Goal: Task Accomplishment & Management: Manage account settings

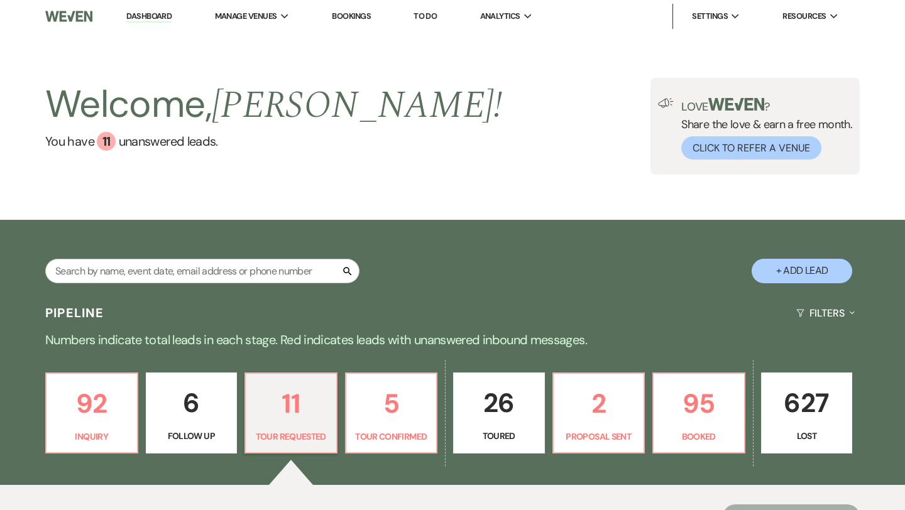
select select "2"
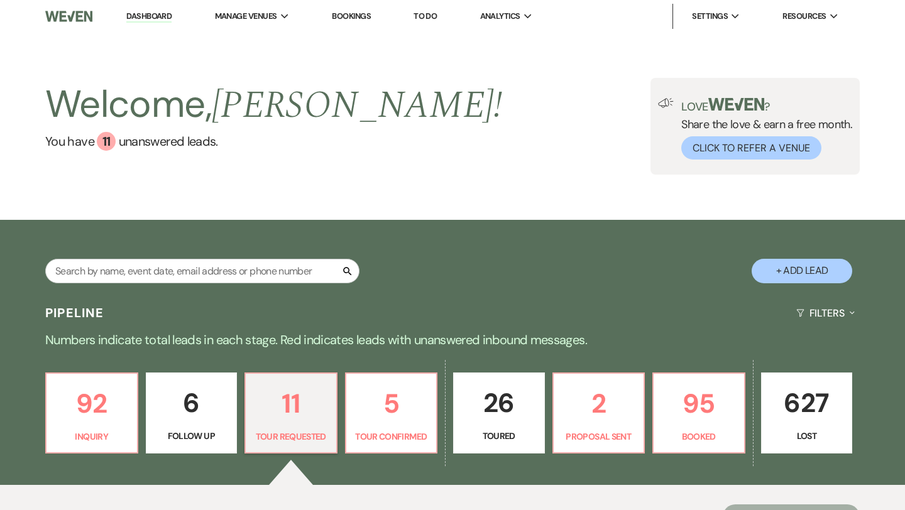
select select "2"
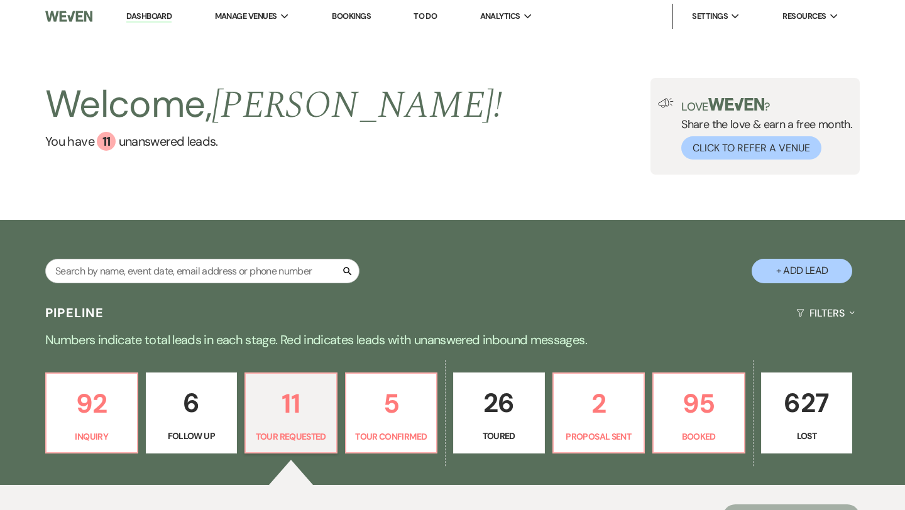
select select "2"
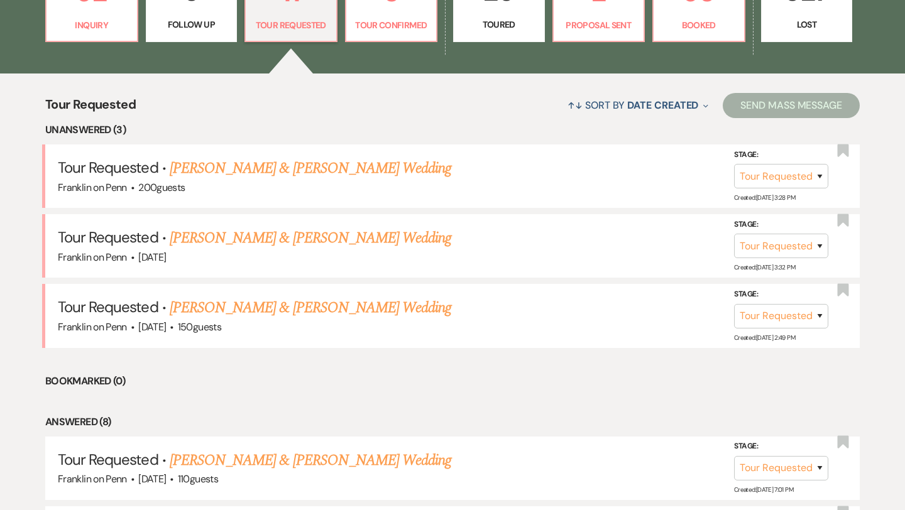
scroll to position [435, 0]
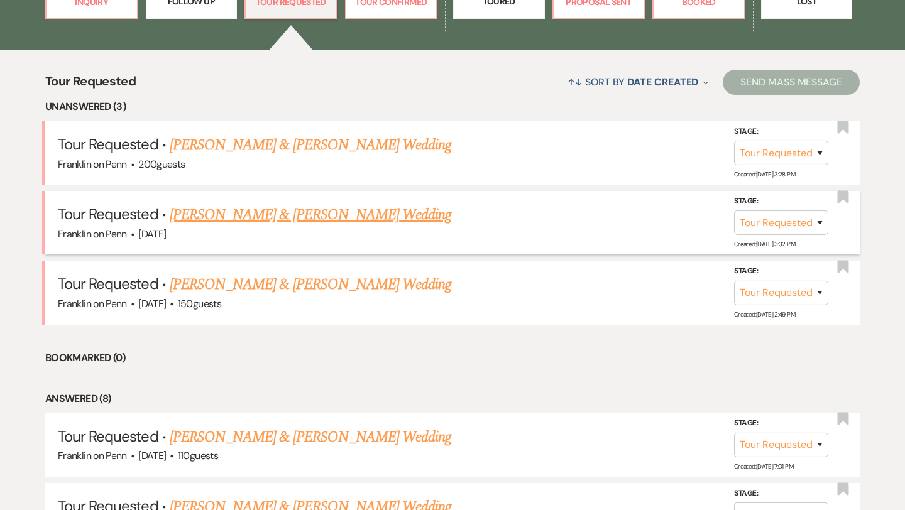
click at [336, 213] on link "[PERSON_NAME] & [PERSON_NAME] Wedding" at bounding box center [311, 215] width 282 height 23
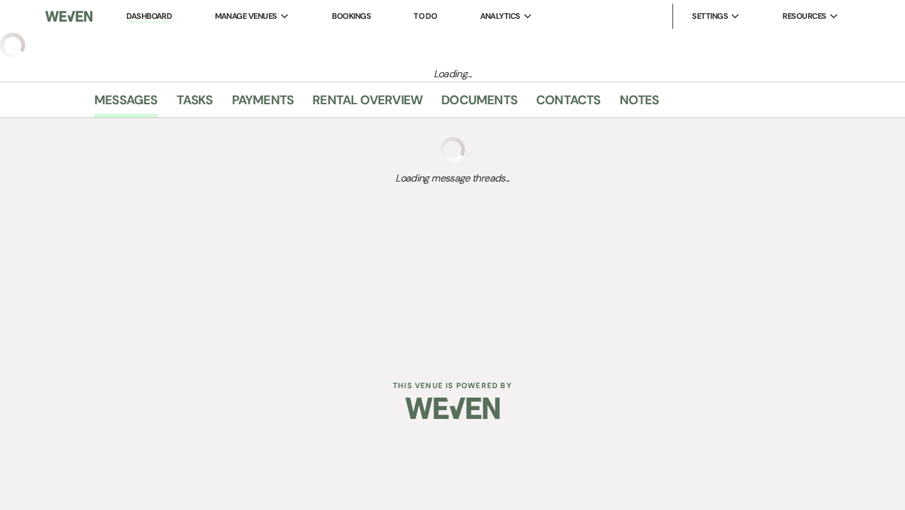
select select "2"
select select "5"
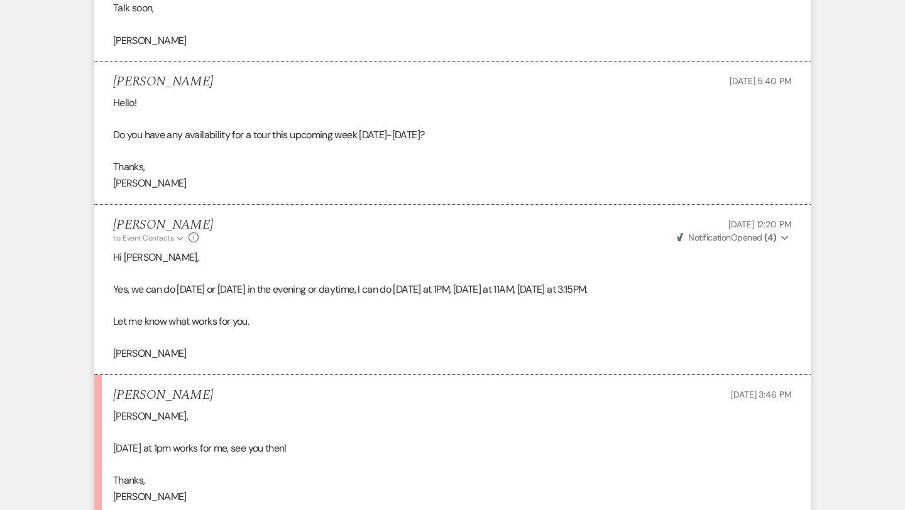
scroll to position [1529, 0]
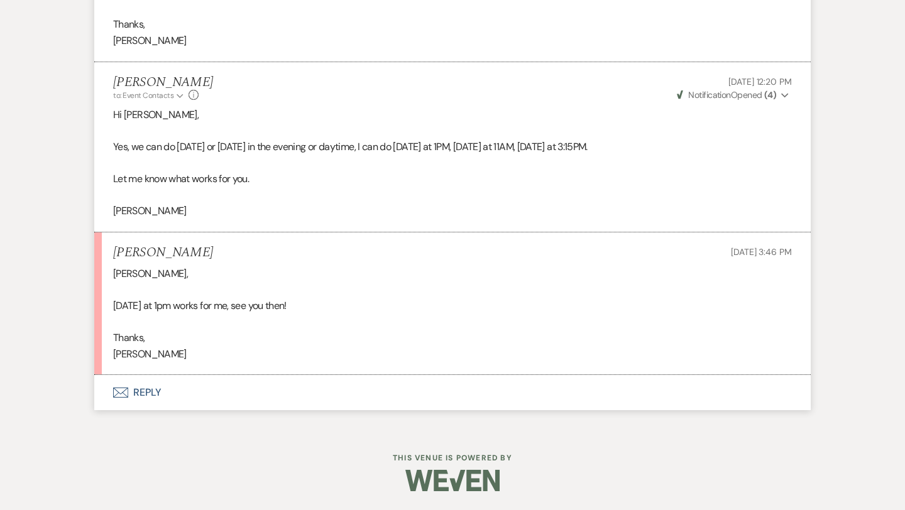
click at [157, 392] on button "Envelope Reply" at bounding box center [452, 392] width 717 height 35
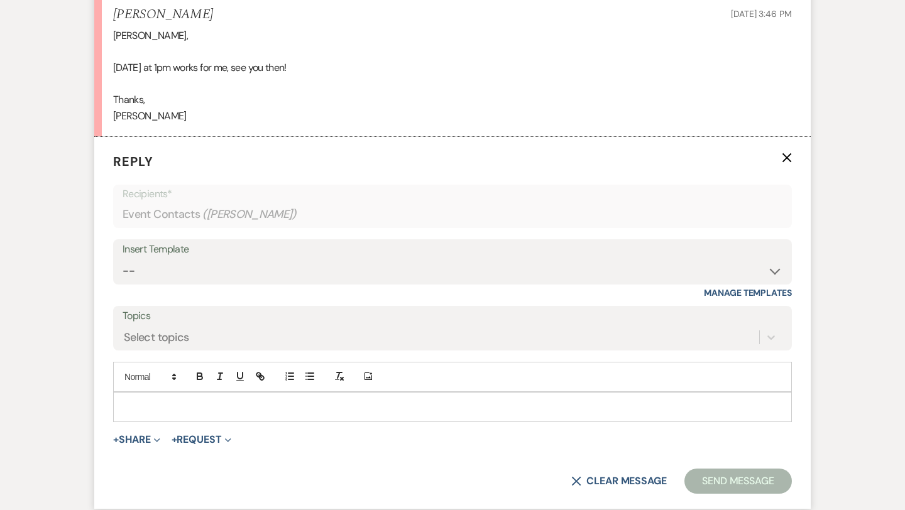
scroll to position [1770, 0]
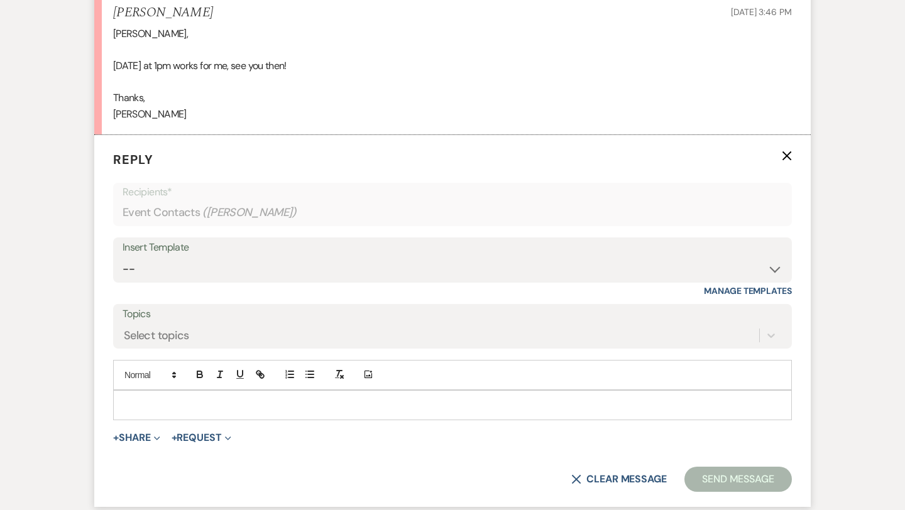
click at [153, 400] on p at bounding box center [452, 406] width 659 height 14
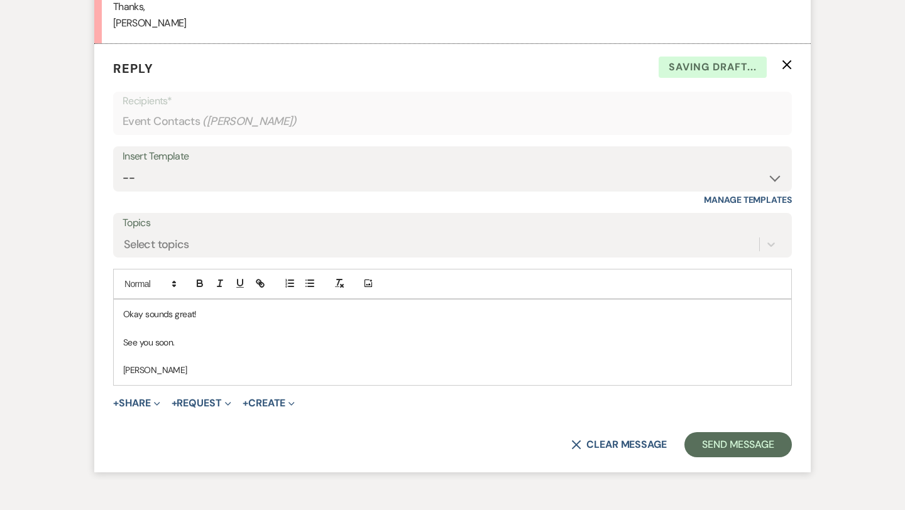
scroll to position [1876, 0]
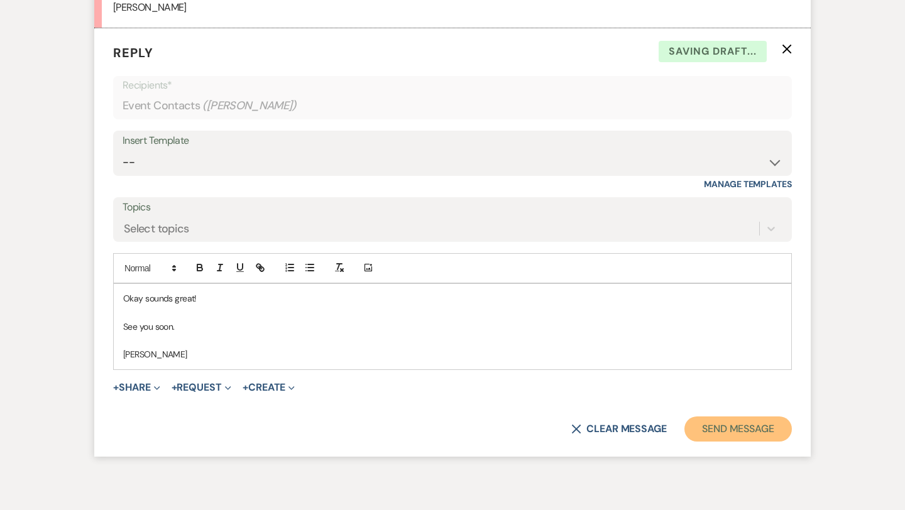
click at [708, 434] on button "Send Message" at bounding box center [738, 429] width 107 height 25
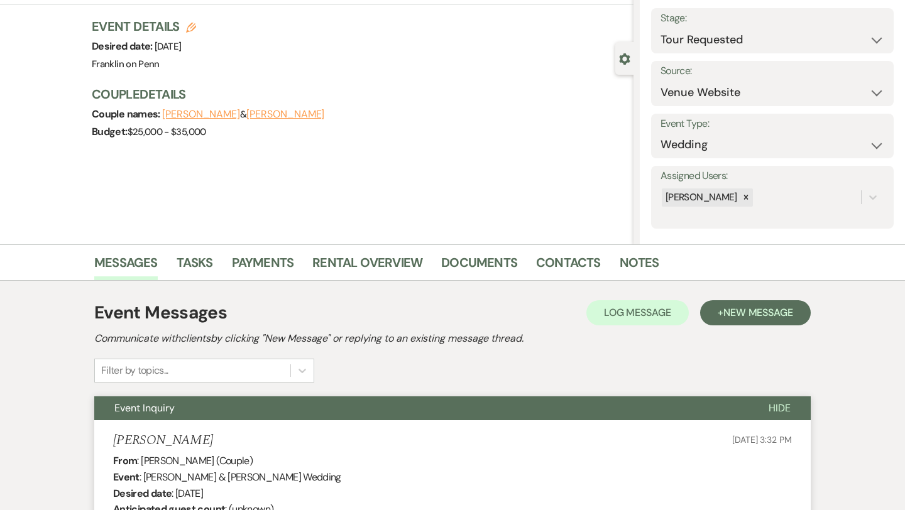
scroll to position [0, 0]
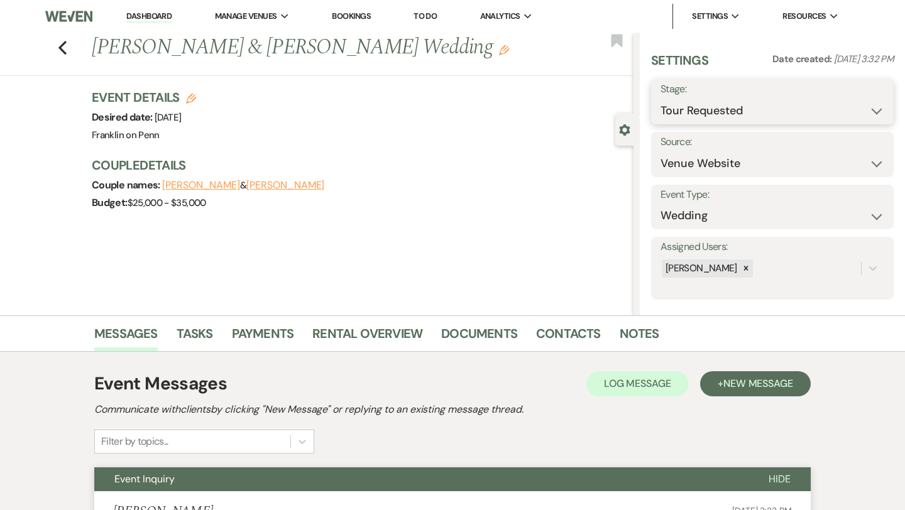
click at [732, 104] on select "Inquiry Follow Up Tour Requested Tour Confirmed Toured Proposal Sent Booked Lost" at bounding box center [773, 111] width 224 height 25
select select "4"
click at [859, 99] on button "Save" at bounding box center [869, 101] width 50 height 25
click at [563, 331] on link "Contacts" at bounding box center [568, 338] width 65 height 28
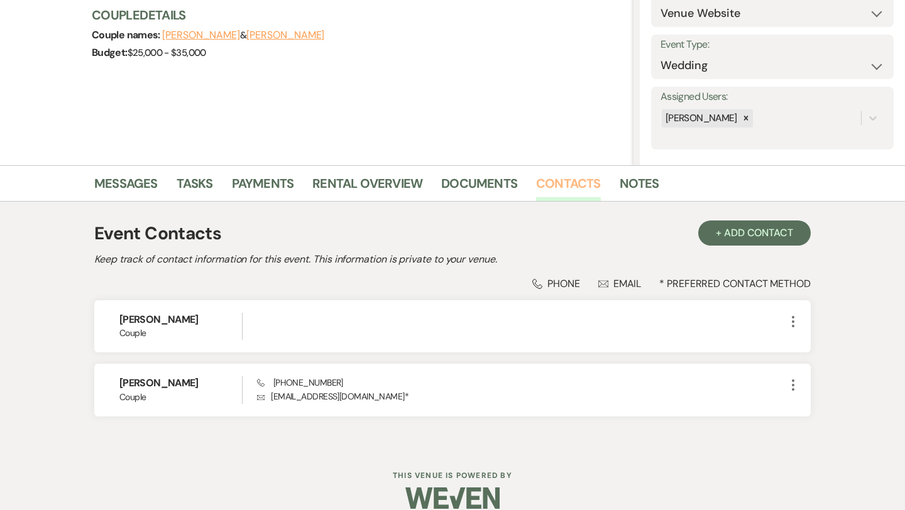
scroll to position [167, 0]
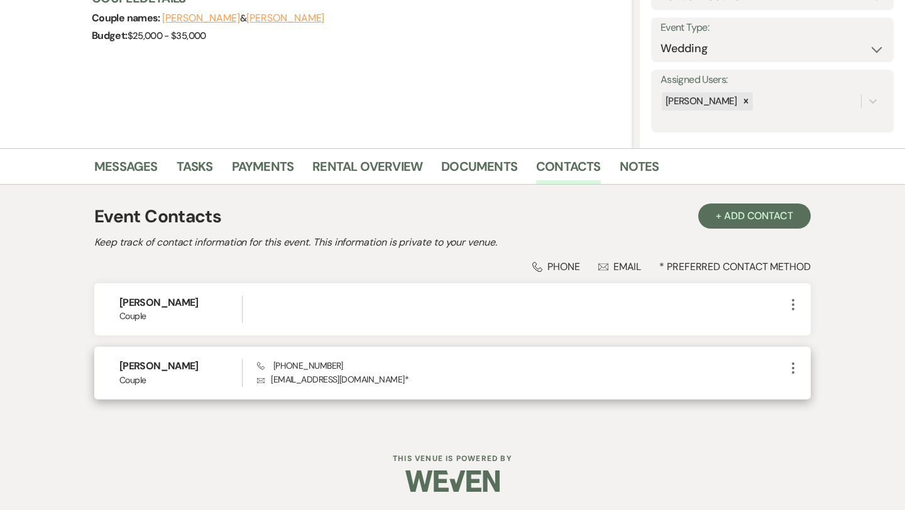
click at [332, 380] on p "Envelope [EMAIL_ADDRESS][DOMAIN_NAME] *" at bounding box center [521, 380] width 529 height 14
drag, startPoint x: 352, startPoint y: 379, endPoint x: 272, endPoint y: 378, distance: 80.5
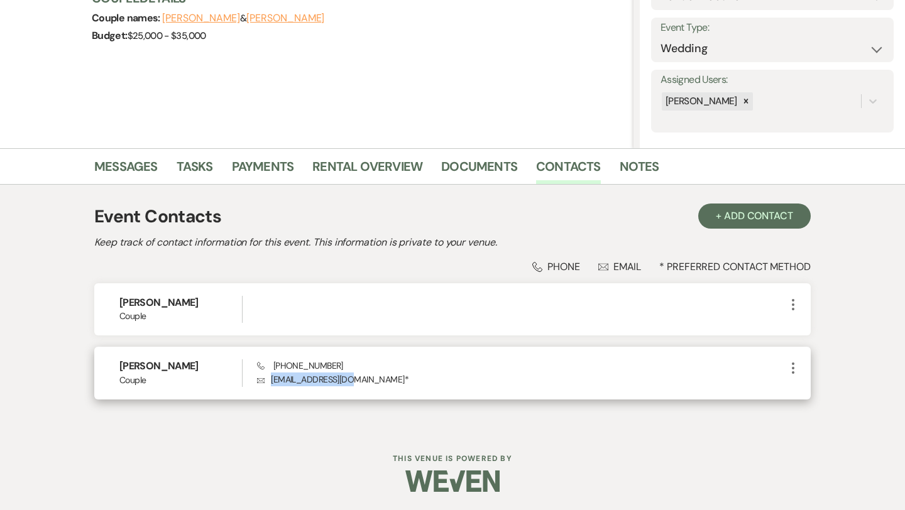
click at [272, 378] on p "Envelope [EMAIL_ADDRESS][DOMAIN_NAME] *" at bounding box center [521, 380] width 529 height 14
copy p "[EMAIL_ADDRESS][DOMAIN_NAME]"
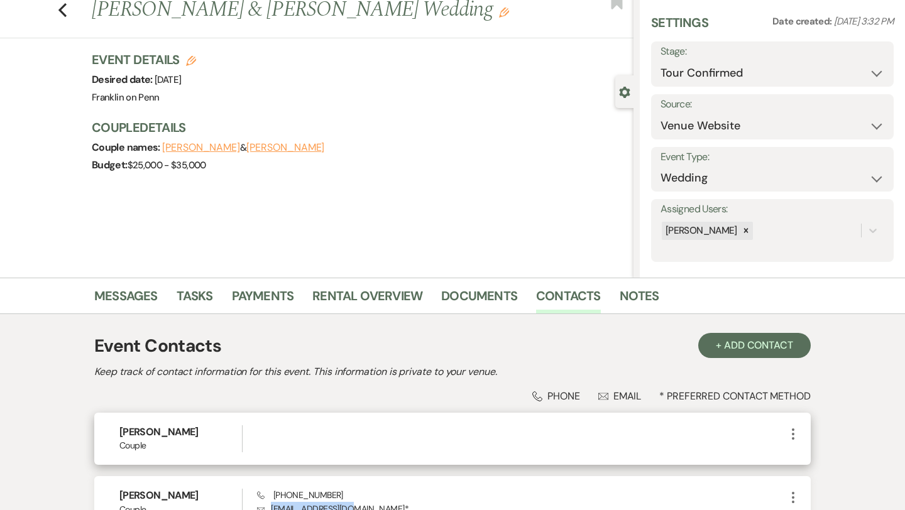
scroll to position [0, 0]
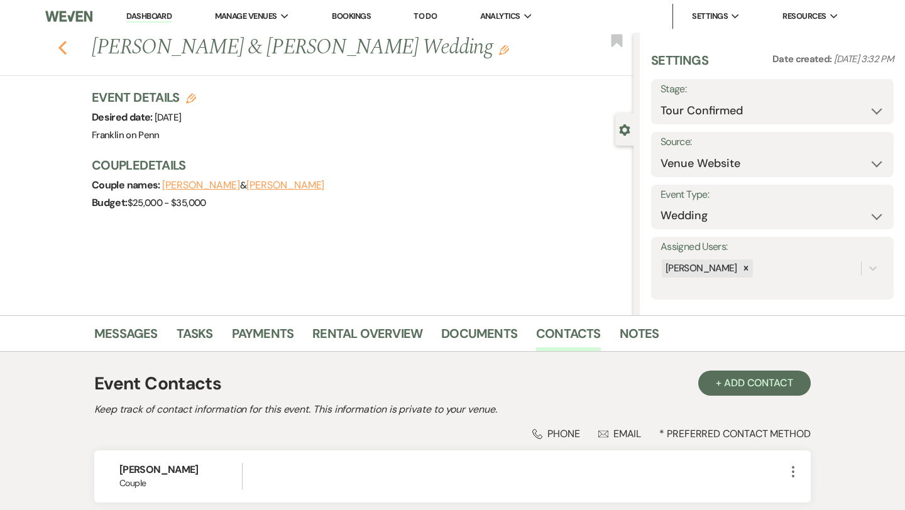
click at [62, 51] on use "button" at bounding box center [62, 48] width 8 height 14
select select "2"
select select "4"
select select "2"
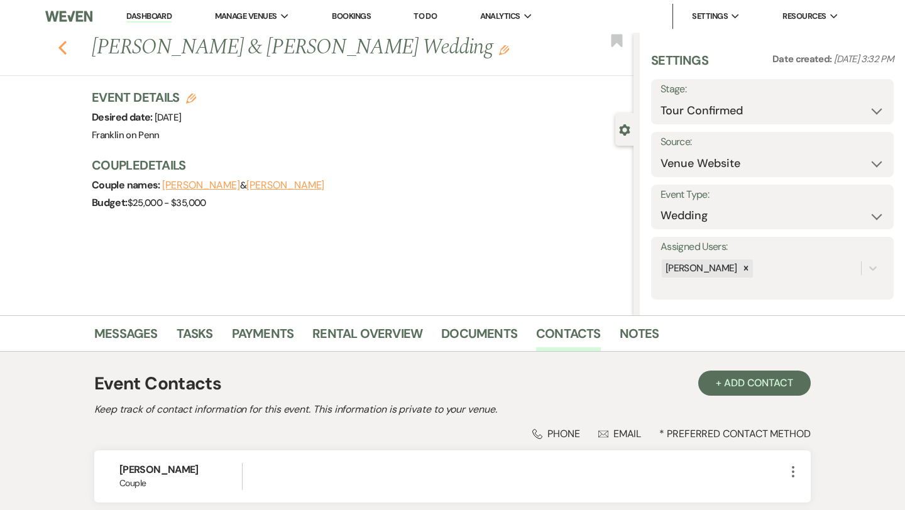
select select "2"
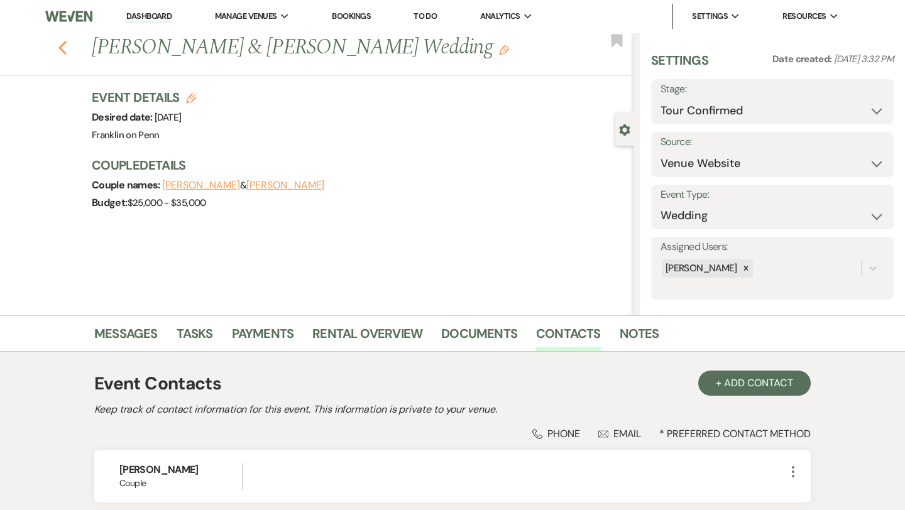
select select "2"
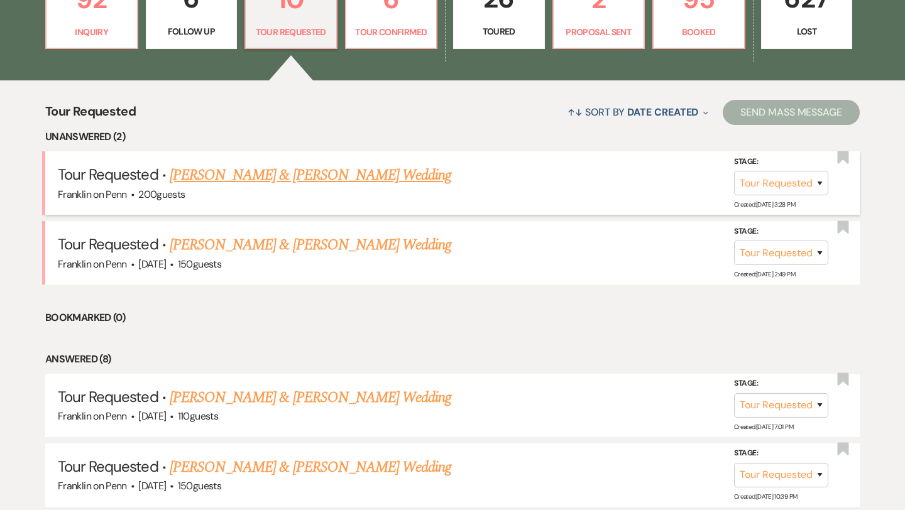
scroll to position [393, 0]
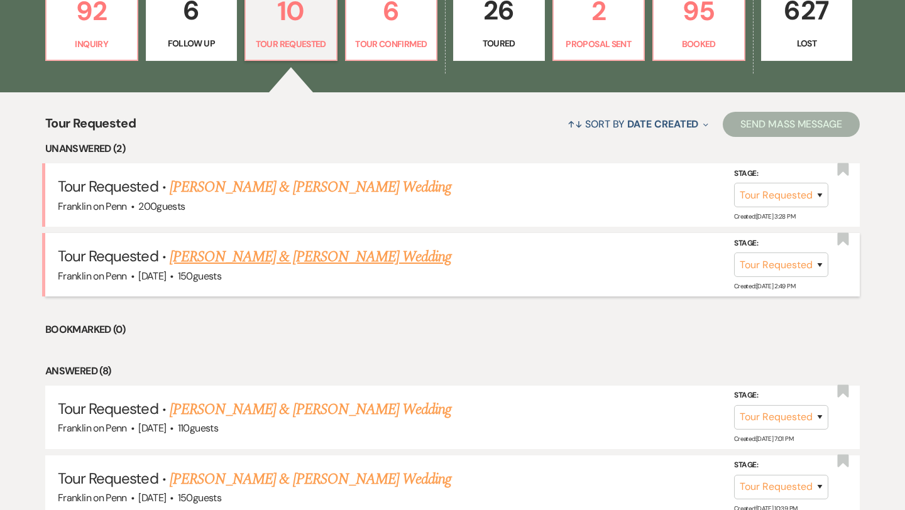
click at [283, 260] on link "[PERSON_NAME] & [PERSON_NAME] Wedding" at bounding box center [311, 257] width 282 height 23
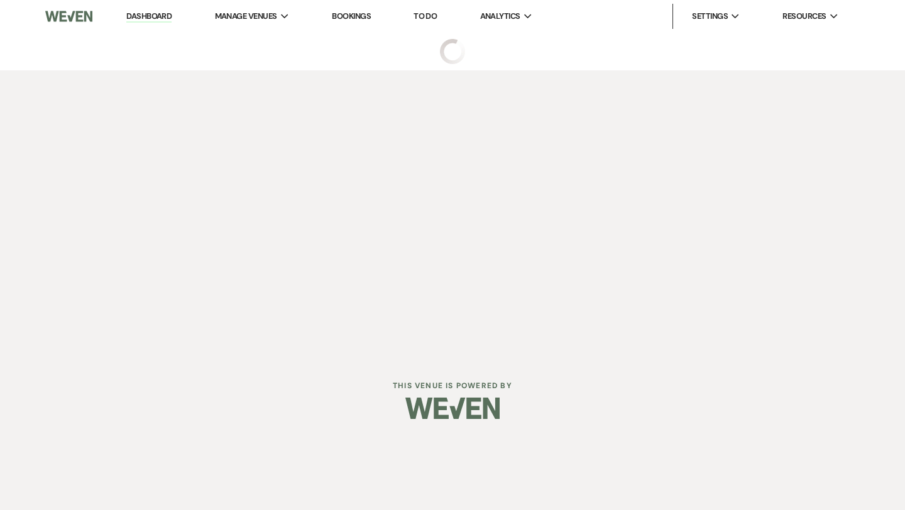
select select "2"
select select "5"
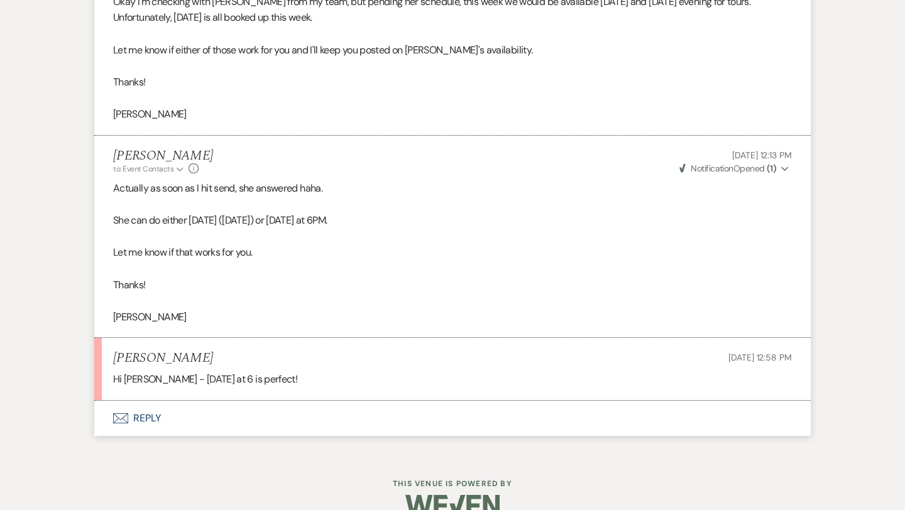
scroll to position [2840, 0]
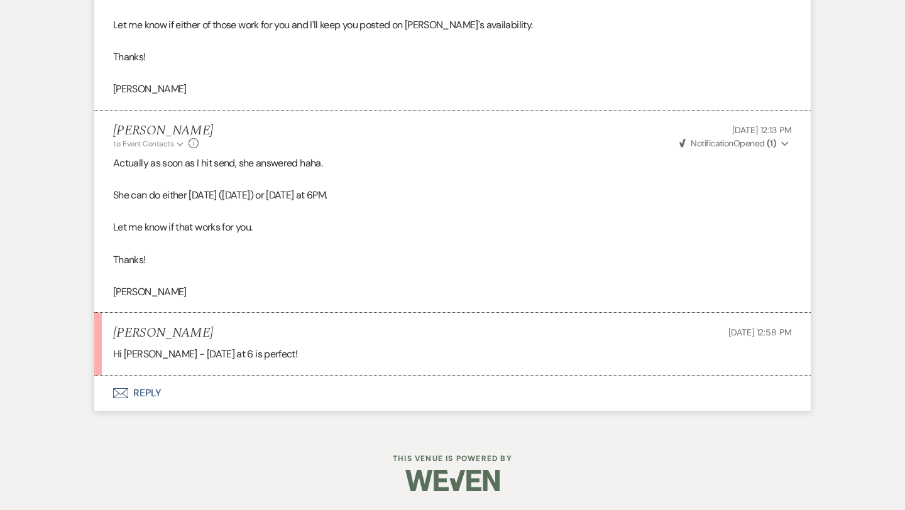
click at [150, 391] on button "Envelope Reply" at bounding box center [452, 393] width 717 height 35
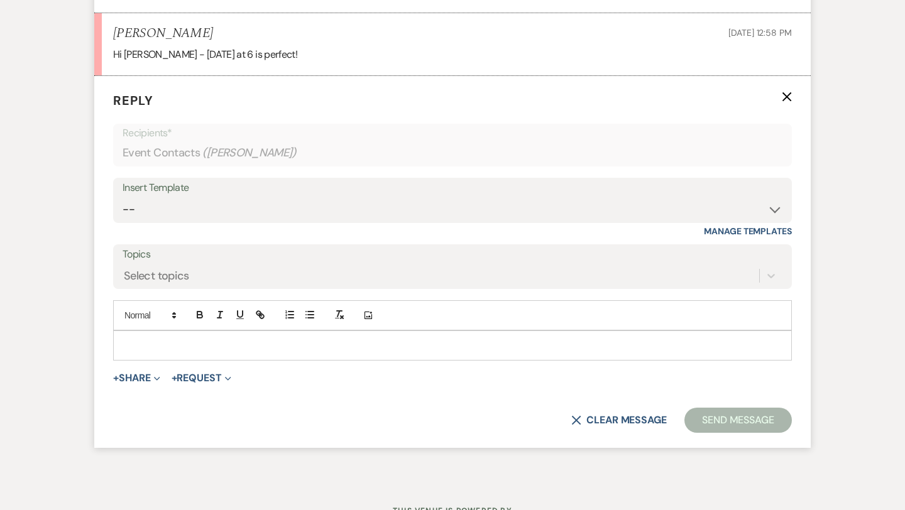
scroll to position [3147, 0]
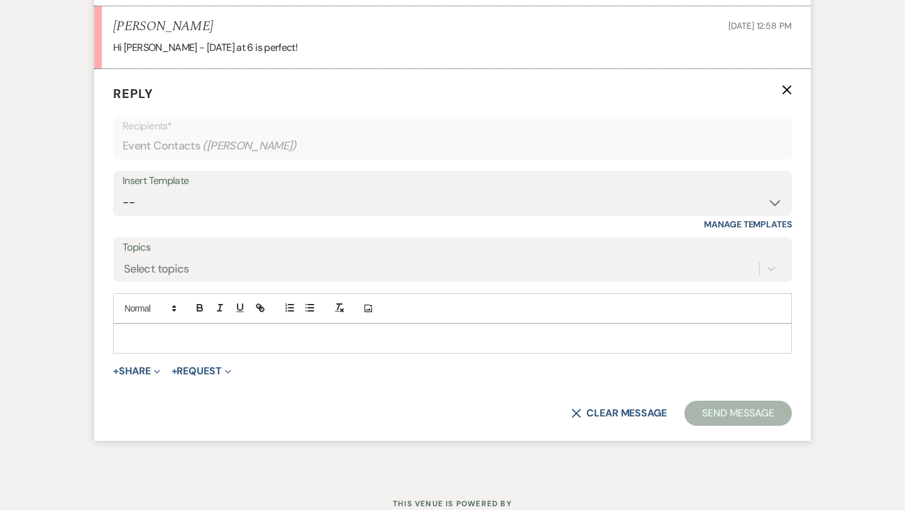
click at [166, 339] on p at bounding box center [452, 339] width 659 height 14
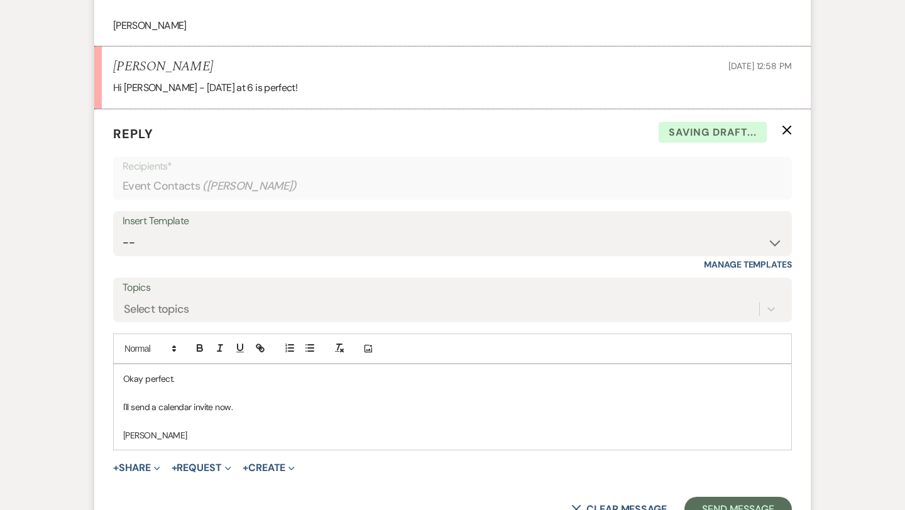
scroll to position [3112, 0]
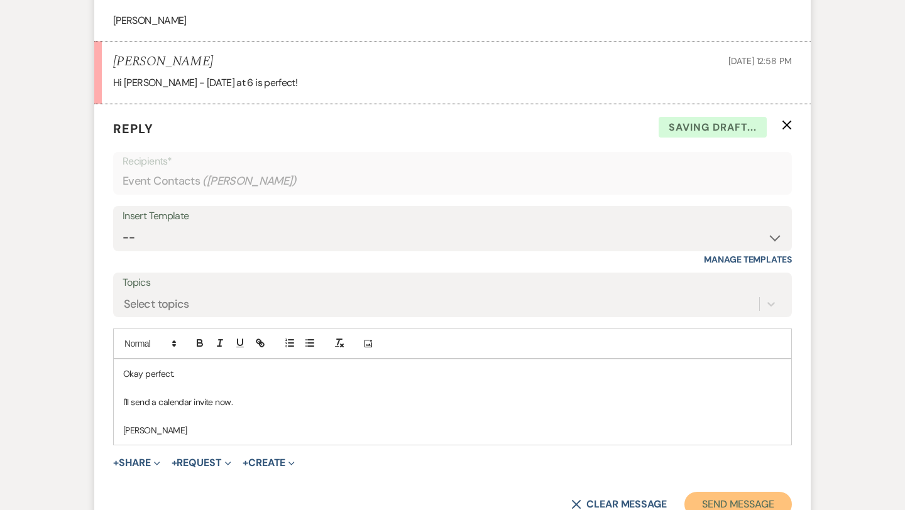
click at [714, 508] on button "Send Message" at bounding box center [738, 504] width 107 height 25
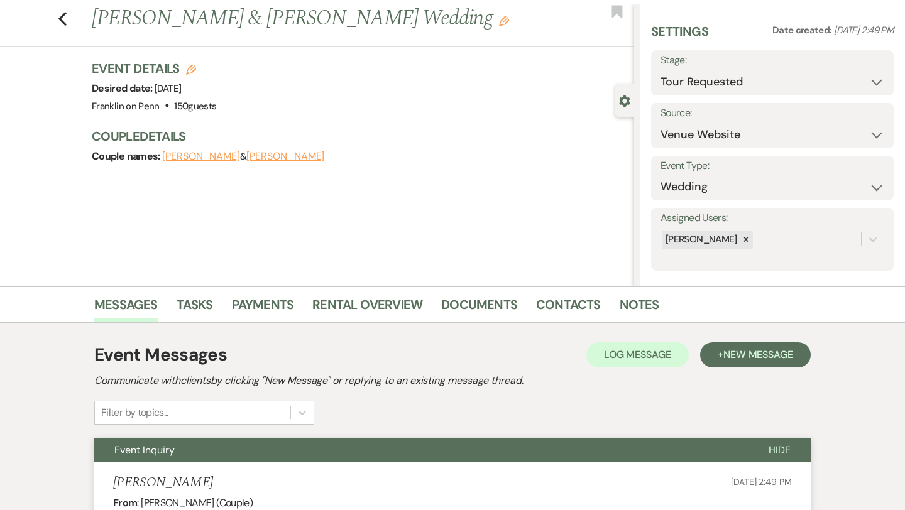
scroll to position [30, 0]
click at [569, 308] on link "Contacts" at bounding box center [568, 308] width 65 height 28
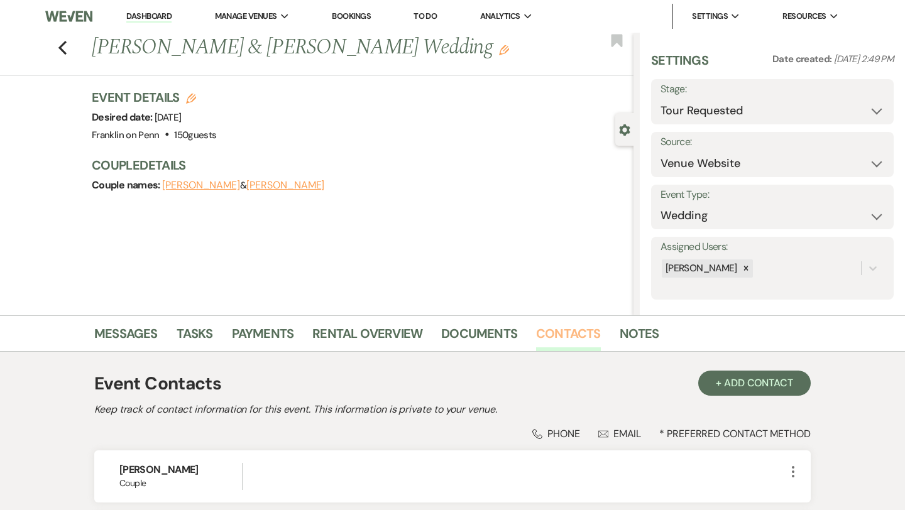
scroll to position [167, 0]
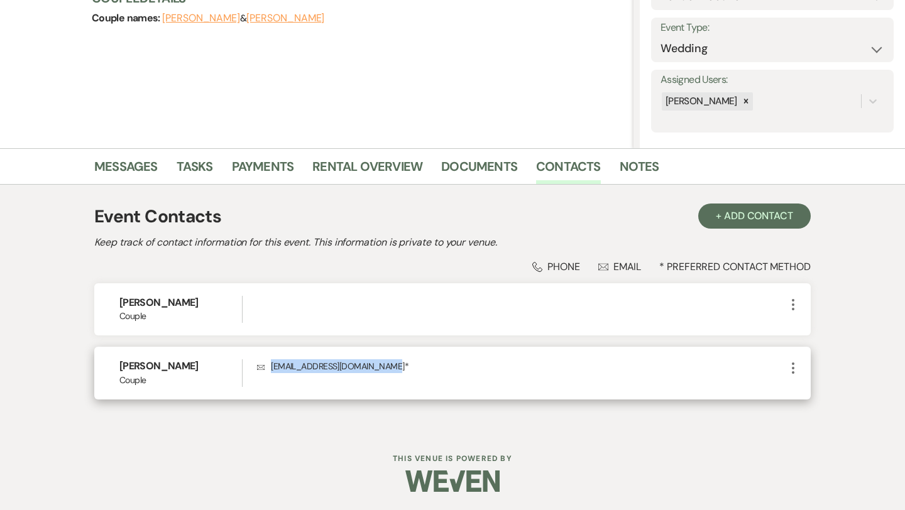
drag, startPoint x: 395, startPoint y: 367, endPoint x: 272, endPoint y: 364, distance: 123.2
click at [272, 364] on p "Envelope [EMAIL_ADDRESS][DOMAIN_NAME] *" at bounding box center [521, 367] width 529 height 14
copy p "[EMAIL_ADDRESS][DOMAIN_NAME]"
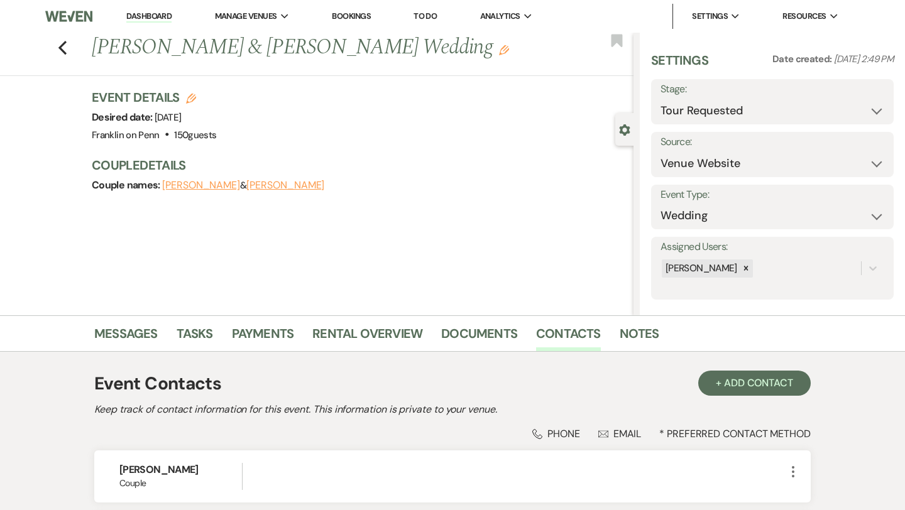
scroll to position [0, 0]
click at [676, 110] on select "Inquiry Follow Up Tour Requested Tour Confirmed Toured Proposal Sent Booked Lost" at bounding box center [773, 111] width 224 height 25
select select "4"
click at [866, 94] on button "Save" at bounding box center [869, 101] width 50 height 25
click at [63, 46] on icon "Previous" at bounding box center [62, 47] width 9 height 15
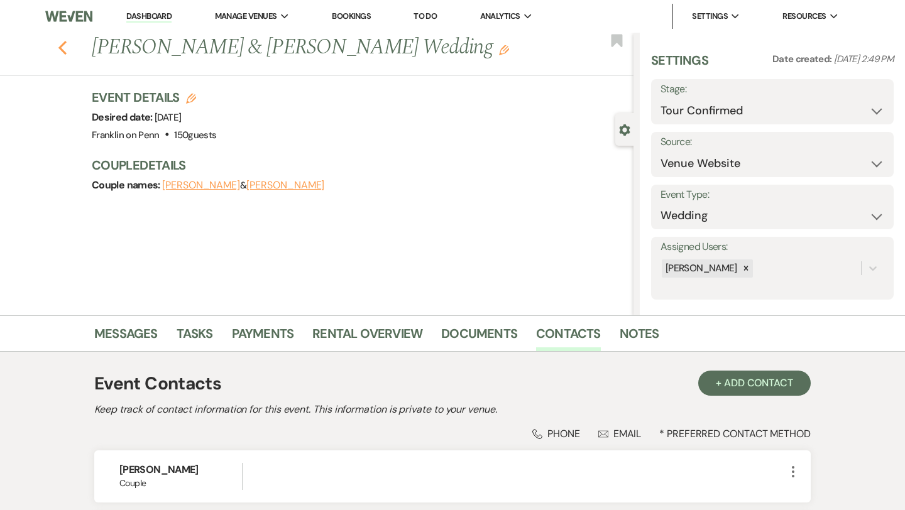
select select "2"
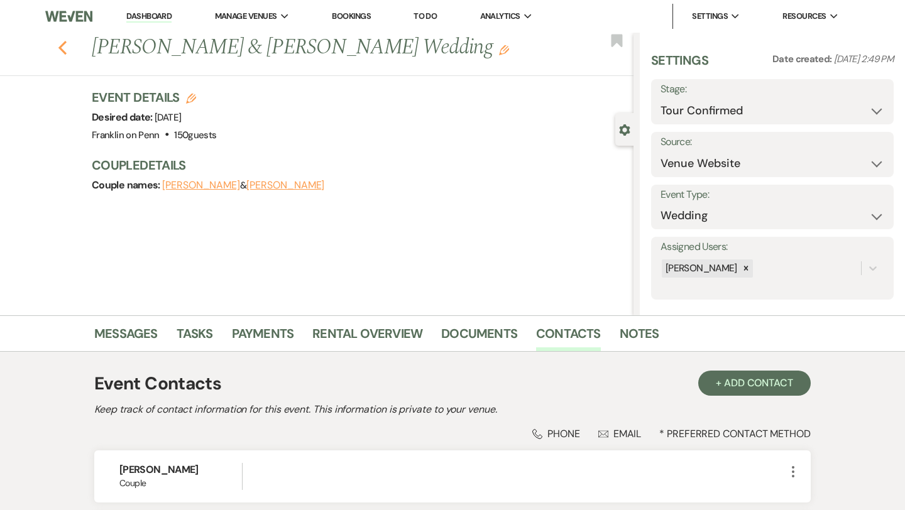
select select "2"
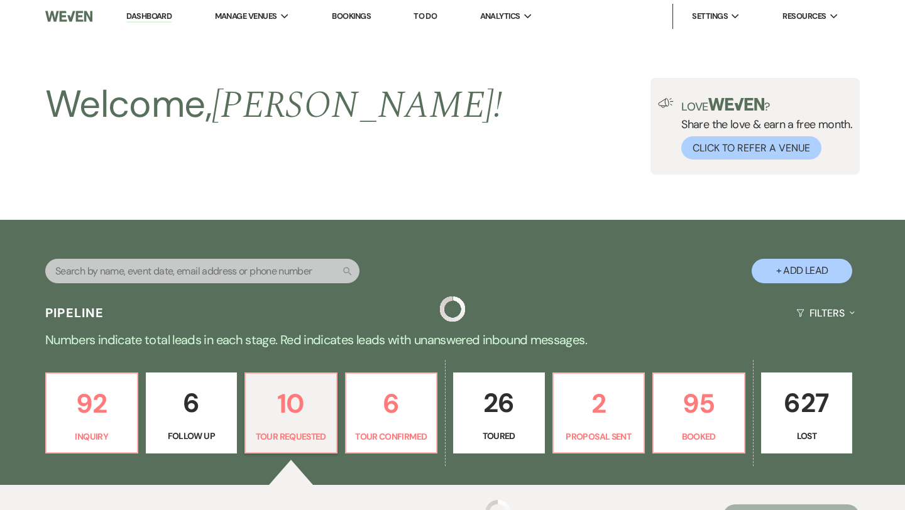
scroll to position [393, 0]
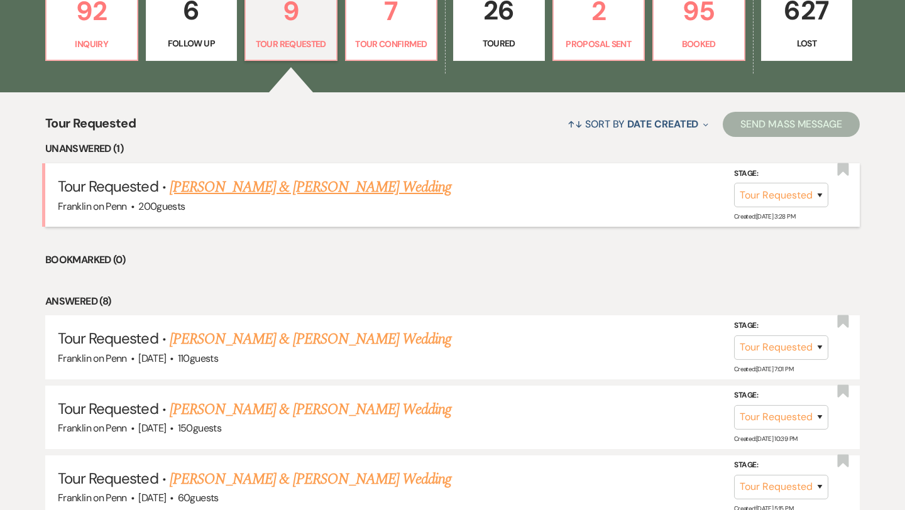
click at [286, 184] on link "[PERSON_NAME] & [PERSON_NAME] Wedding" at bounding box center [311, 187] width 282 height 23
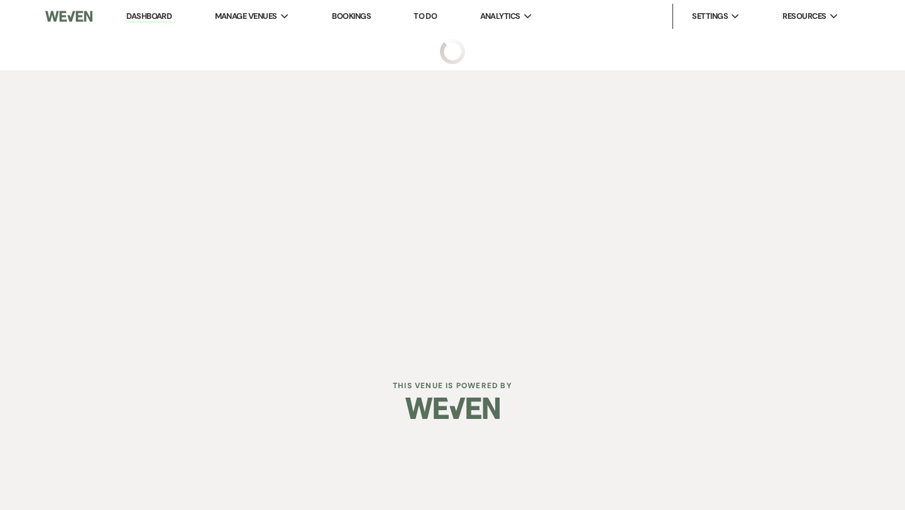
select select "2"
select select "5"
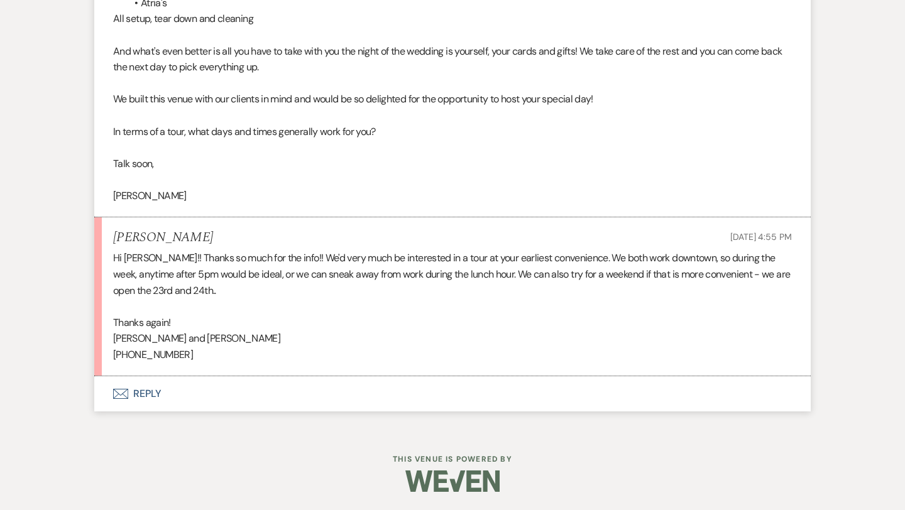
scroll to position [1216, 0]
click at [154, 392] on button "Envelope Reply" at bounding box center [452, 393] width 717 height 35
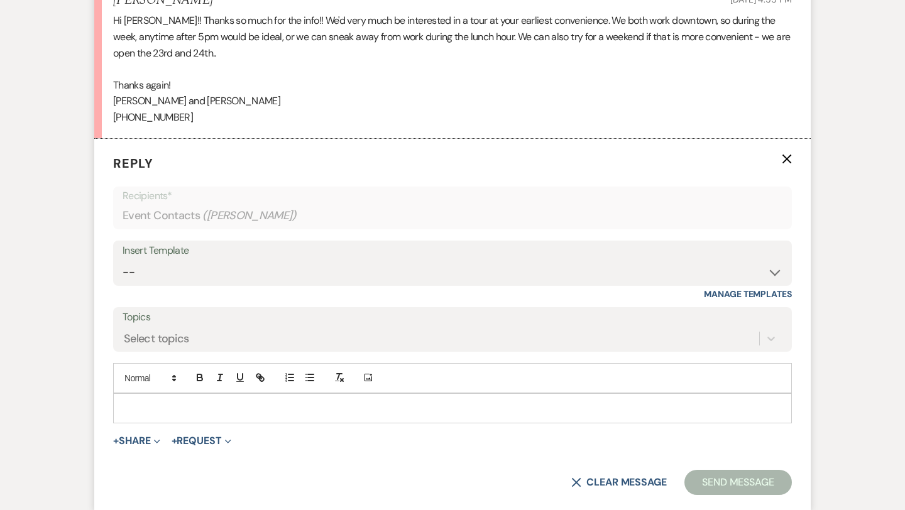
scroll to position [1522, 0]
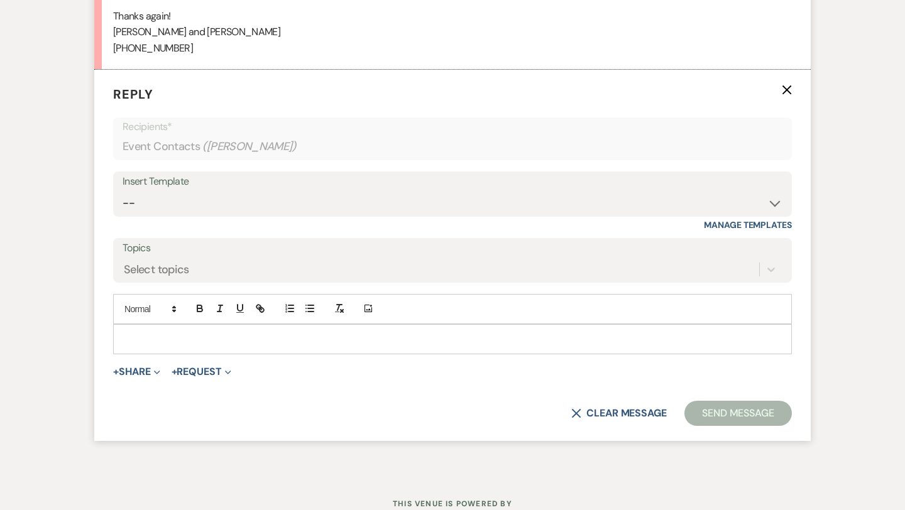
click at [169, 337] on p at bounding box center [452, 340] width 659 height 14
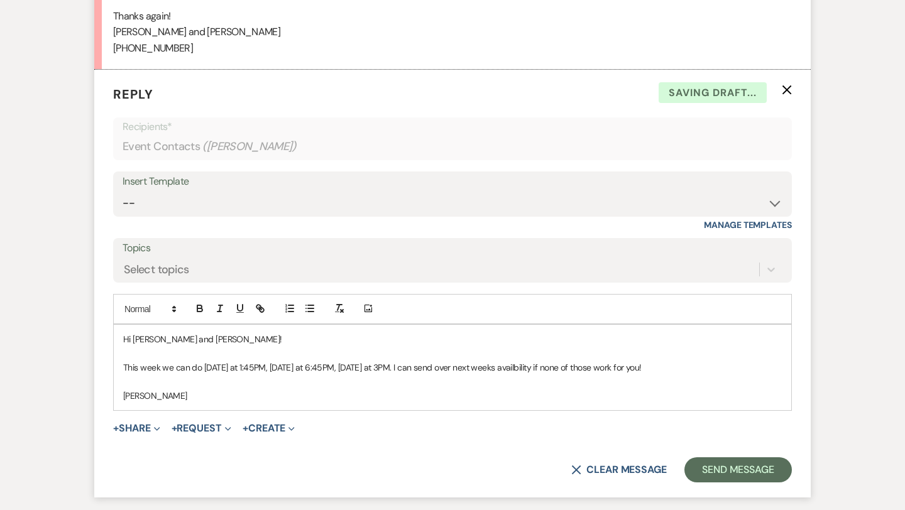
click at [539, 365] on p "This week we can do [DATE] at 1:45PM, [DATE] at 6:45PM, [DATE] at 3PM. I can se…" at bounding box center [452, 368] width 659 height 14
click at [713, 471] on button "Send Message" at bounding box center [738, 470] width 107 height 25
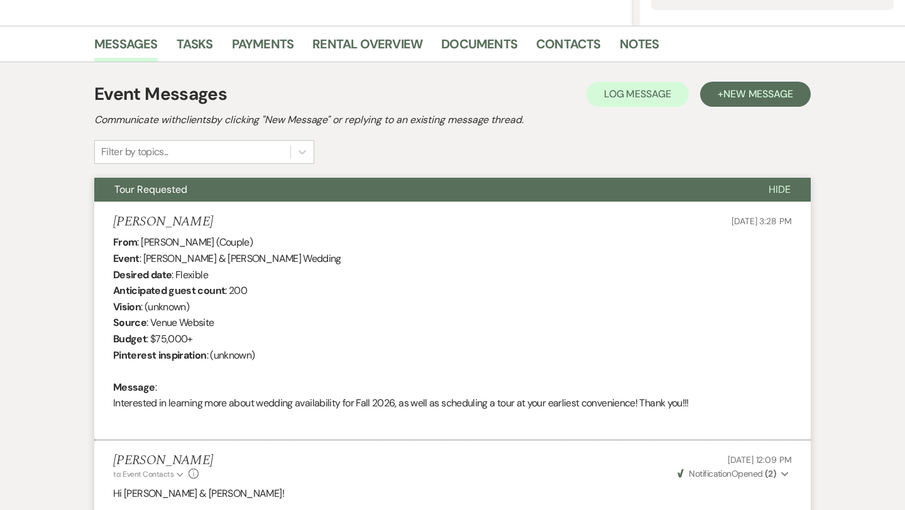
scroll to position [0, 0]
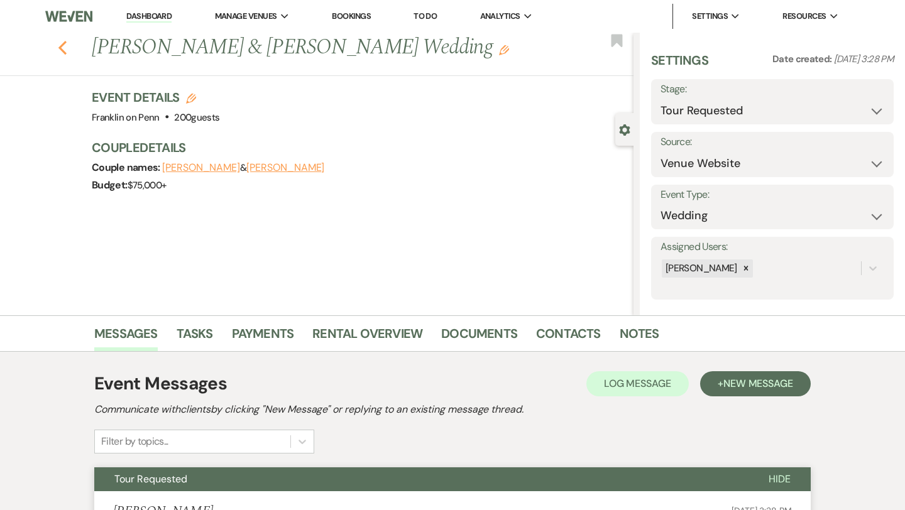
click at [64, 52] on use "button" at bounding box center [62, 48] width 8 height 14
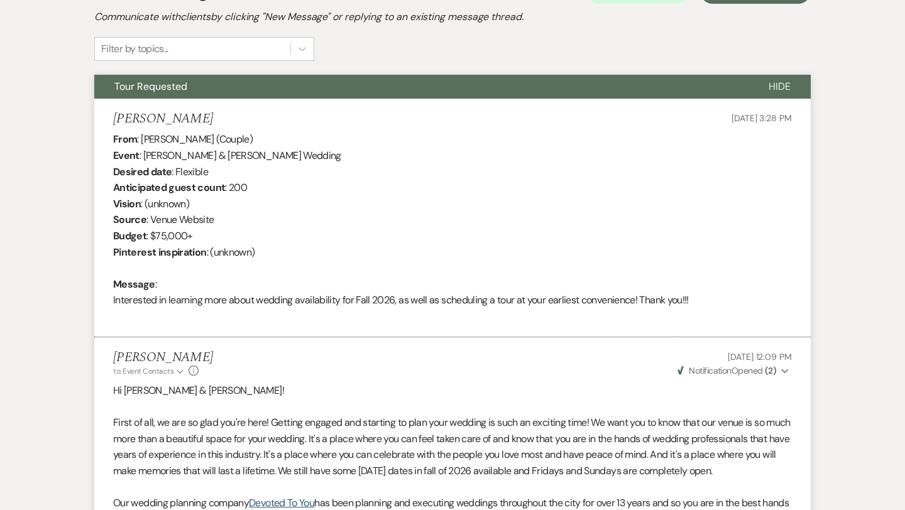
select select "2"
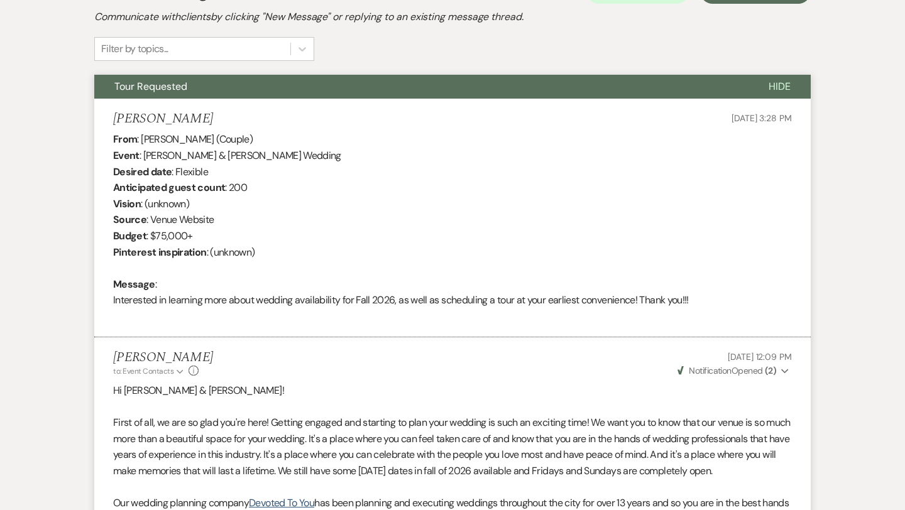
select select "2"
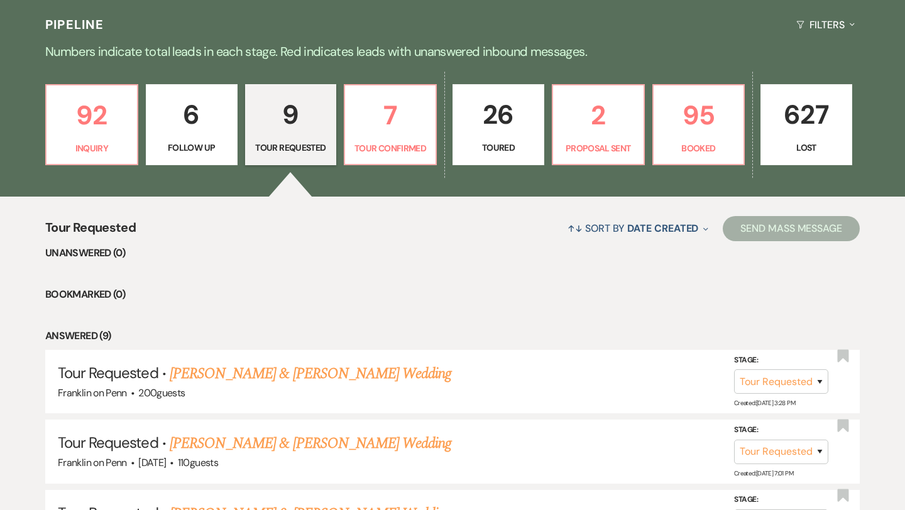
scroll to position [280, 0]
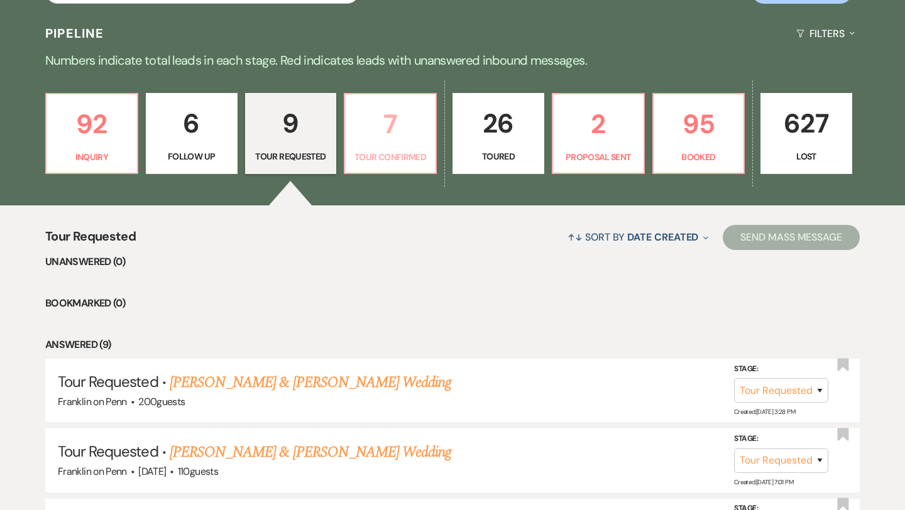
click at [389, 124] on p "7" at bounding box center [390, 124] width 75 height 42
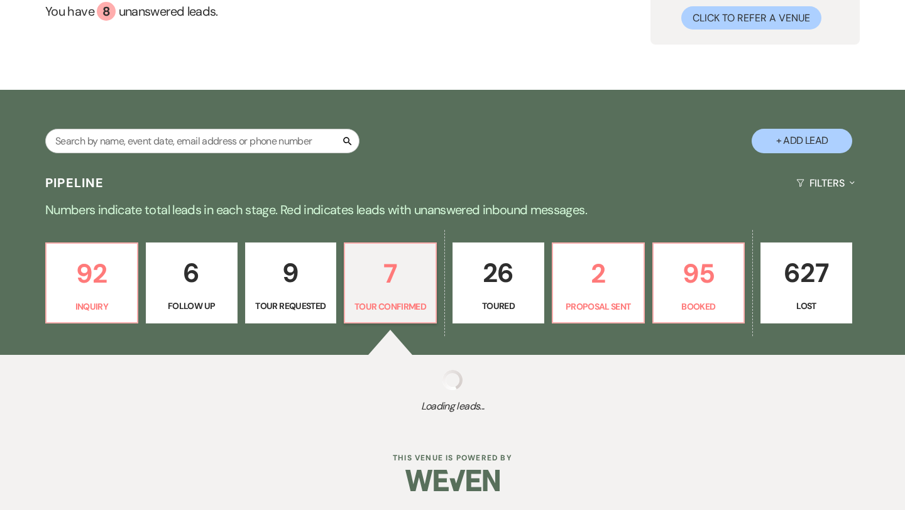
scroll to position [280, 0]
select select "4"
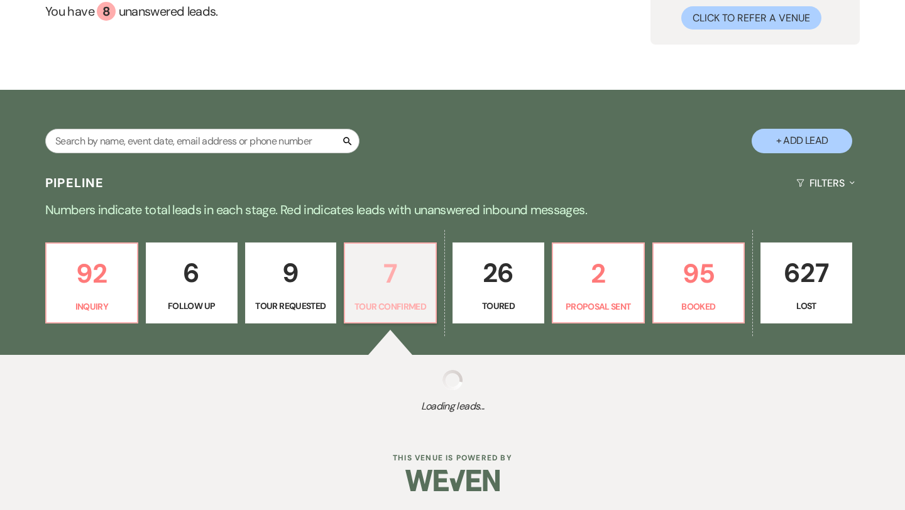
select select "4"
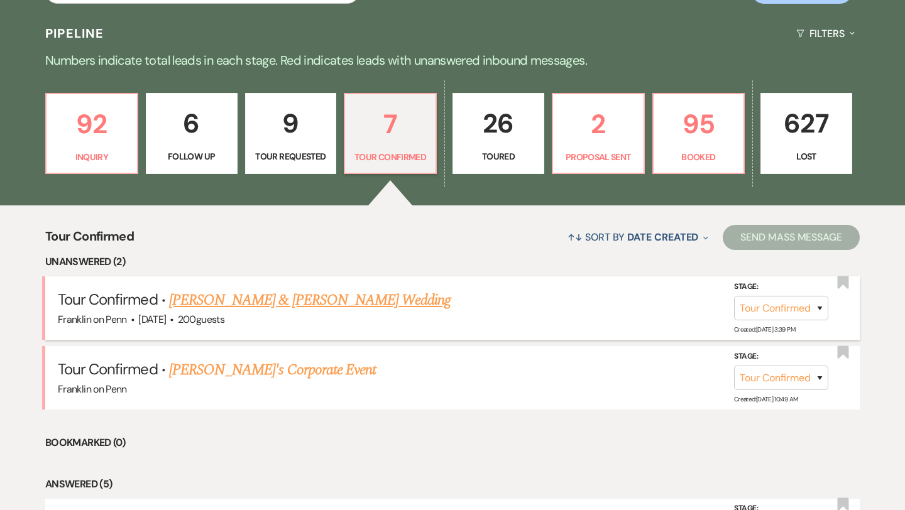
scroll to position [300, 0]
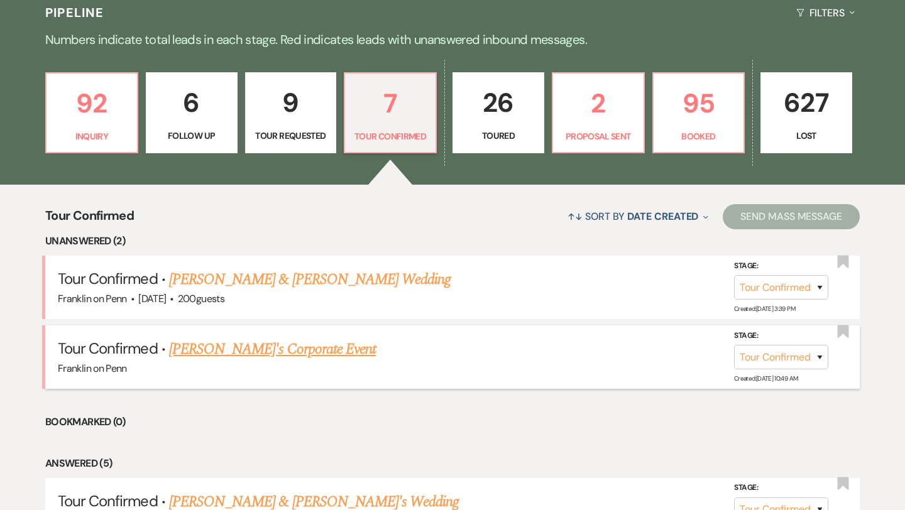
click at [282, 349] on link "[PERSON_NAME]'s Corporate Event" at bounding box center [272, 349] width 207 height 23
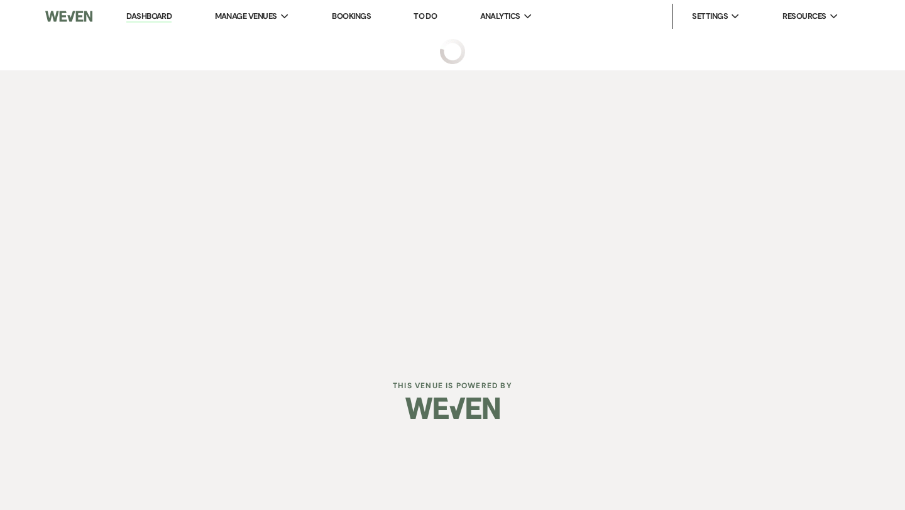
select select "4"
select select "5"
select select "9"
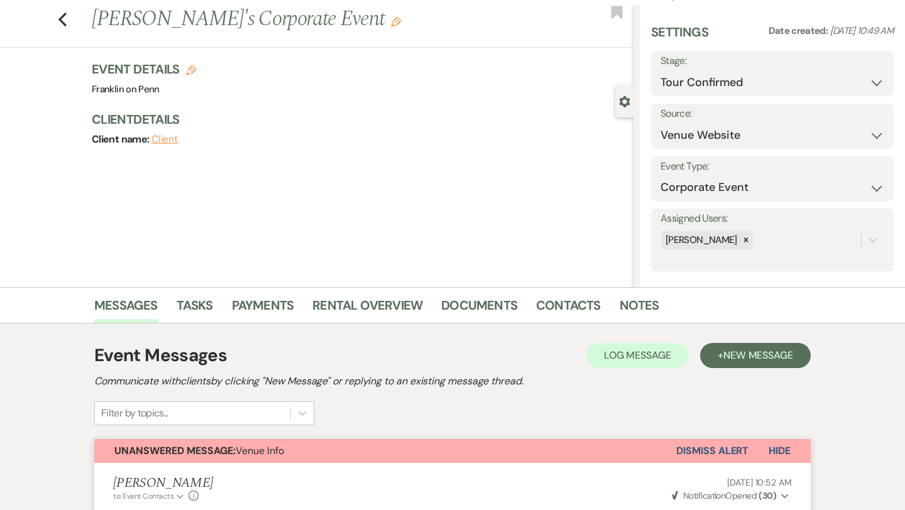
scroll to position [3, 0]
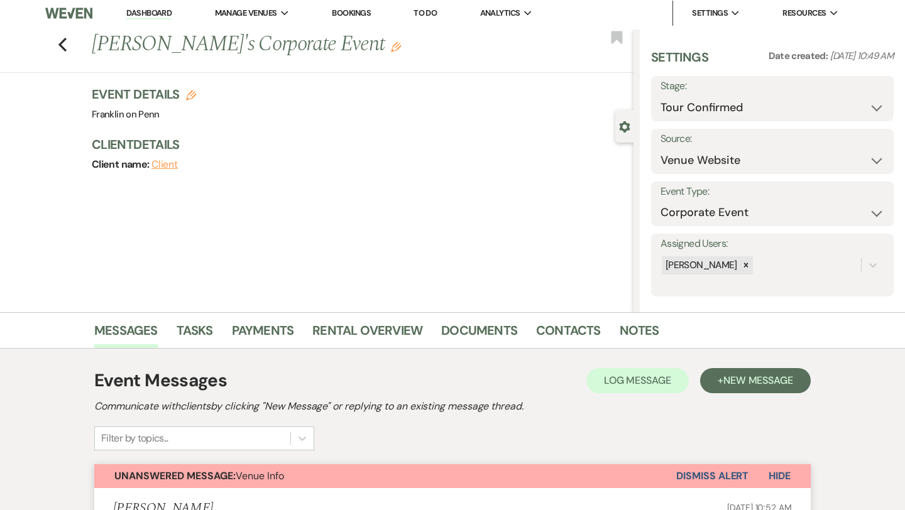
click at [694, 473] on button "Dismiss Alert" at bounding box center [712, 477] width 72 height 24
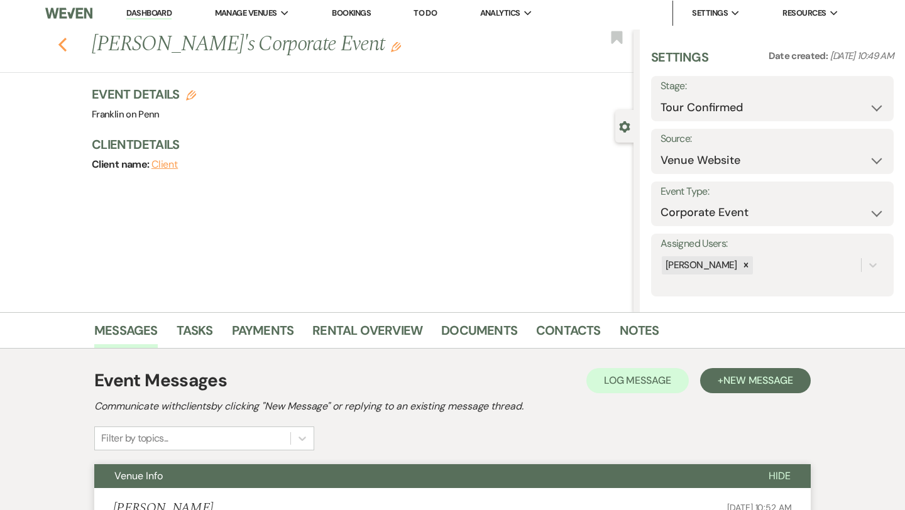
click at [65, 47] on icon "Previous" at bounding box center [62, 44] width 9 height 15
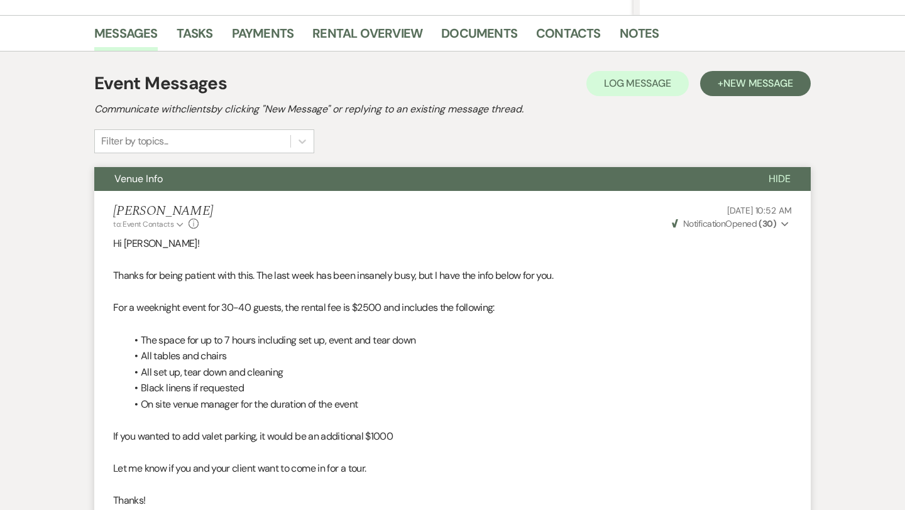
select select "4"
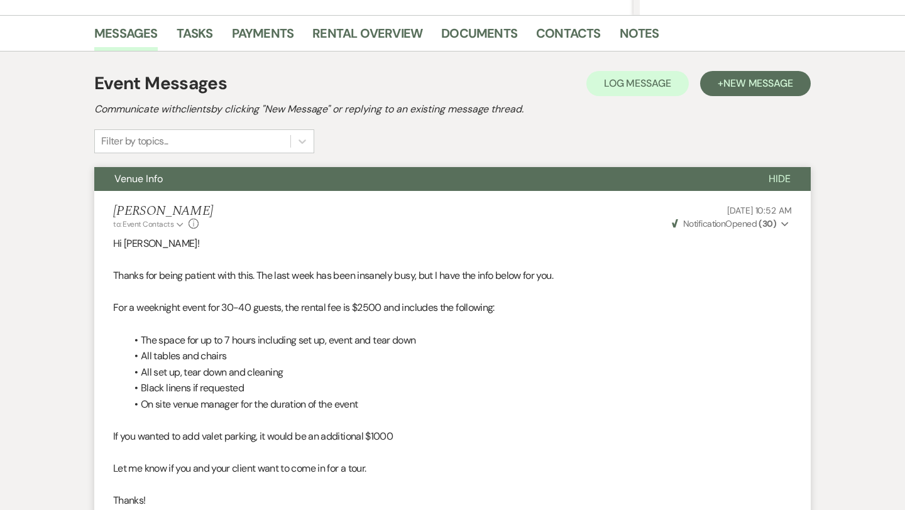
select select "4"
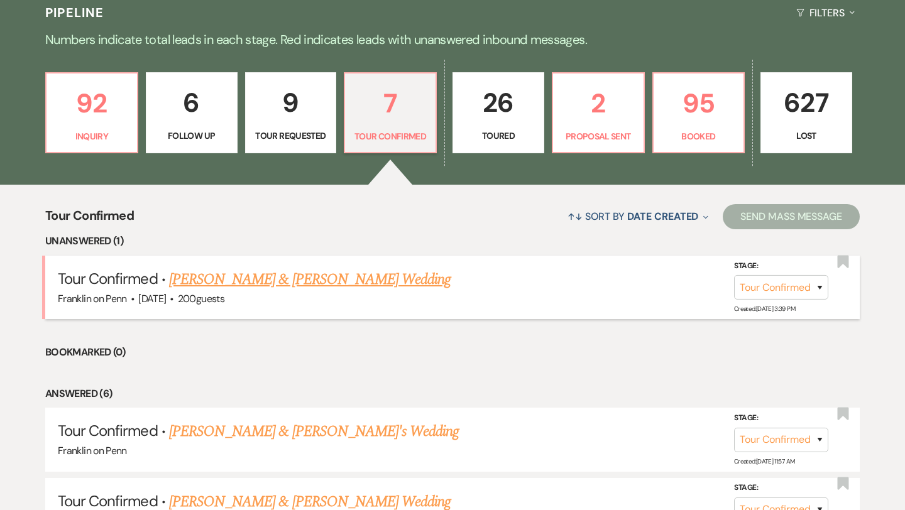
click at [241, 283] on link "[PERSON_NAME] & [PERSON_NAME] Wedding" at bounding box center [310, 279] width 282 height 23
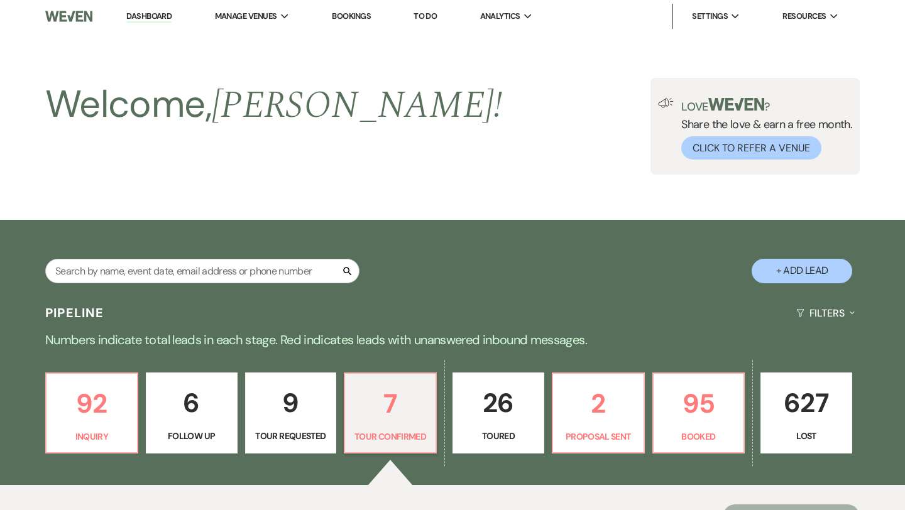
select select "4"
select select "5"
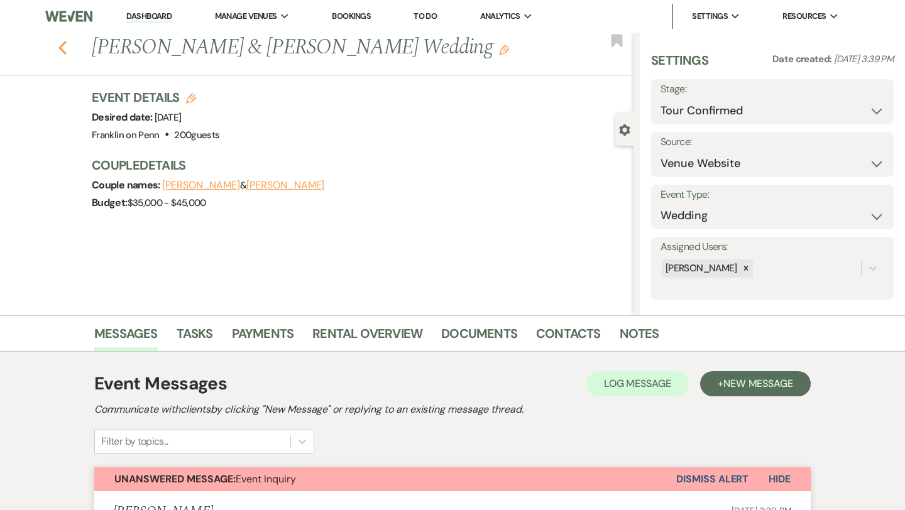
click at [62, 51] on use "button" at bounding box center [62, 48] width 8 height 14
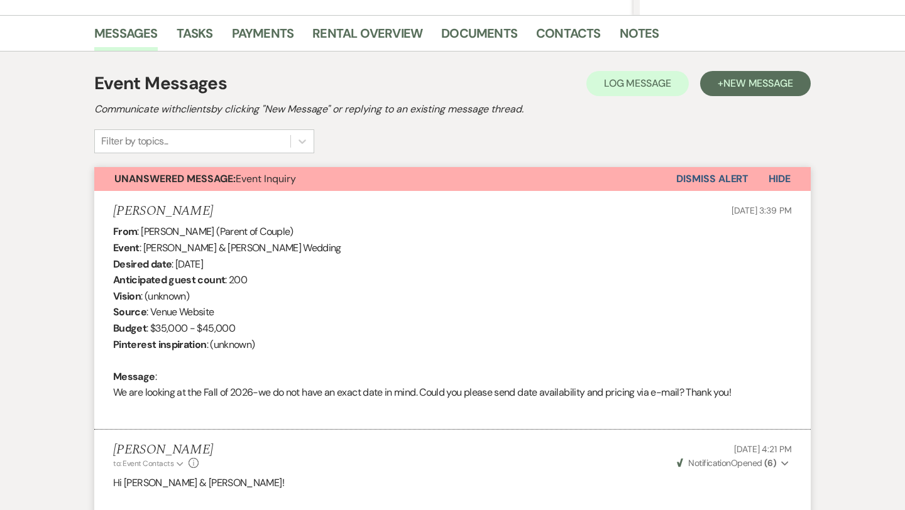
select select "4"
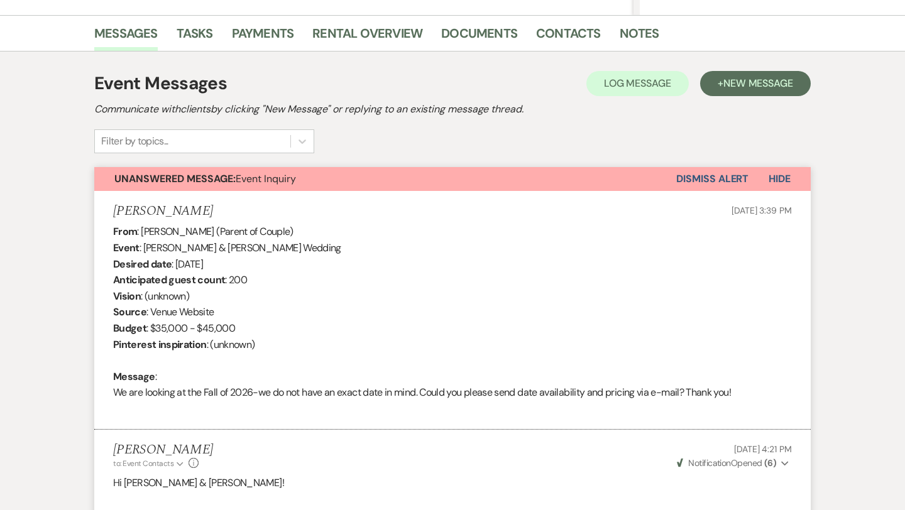
select select "4"
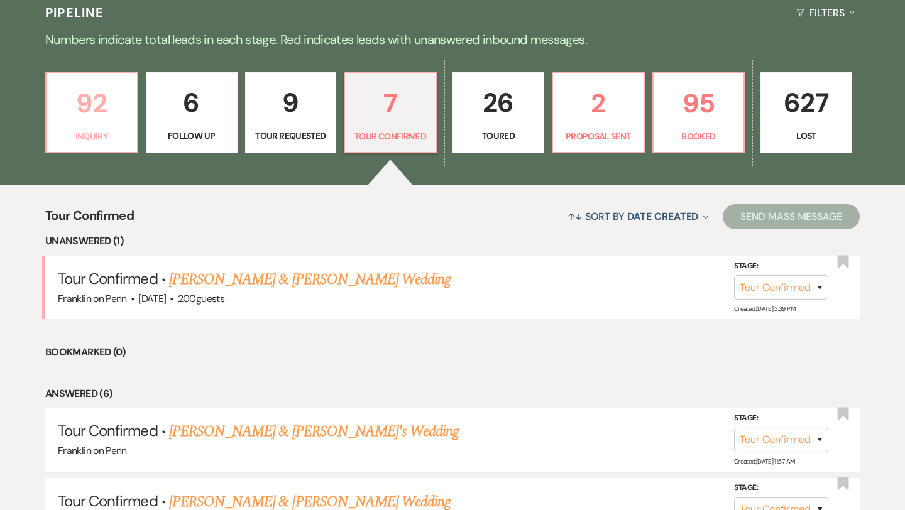
click at [101, 102] on p "92" at bounding box center [91, 103] width 75 height 42
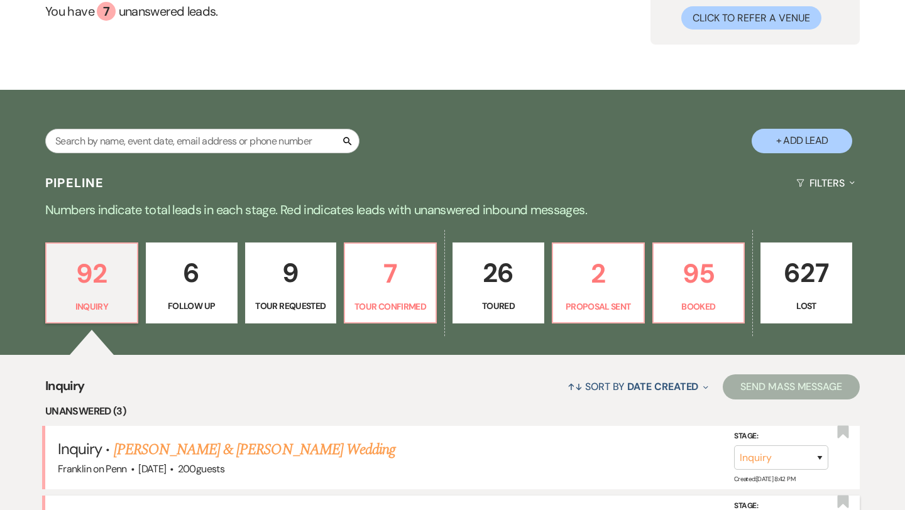
scroll to position [300, 0]
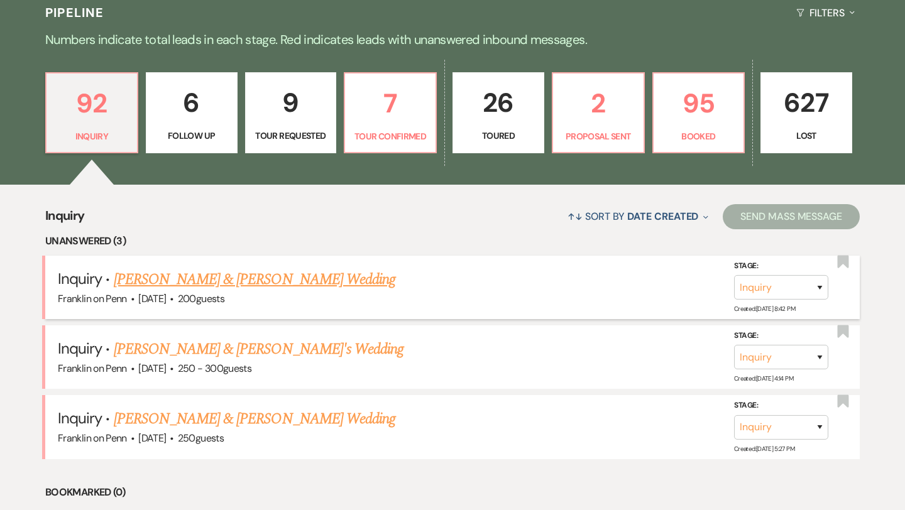
click at [272, 284] on link "[PERSON_NAME] & [PERSON_NAME] Wedding" at bounding box center [255, 279] width 282 height 23
select select "5"
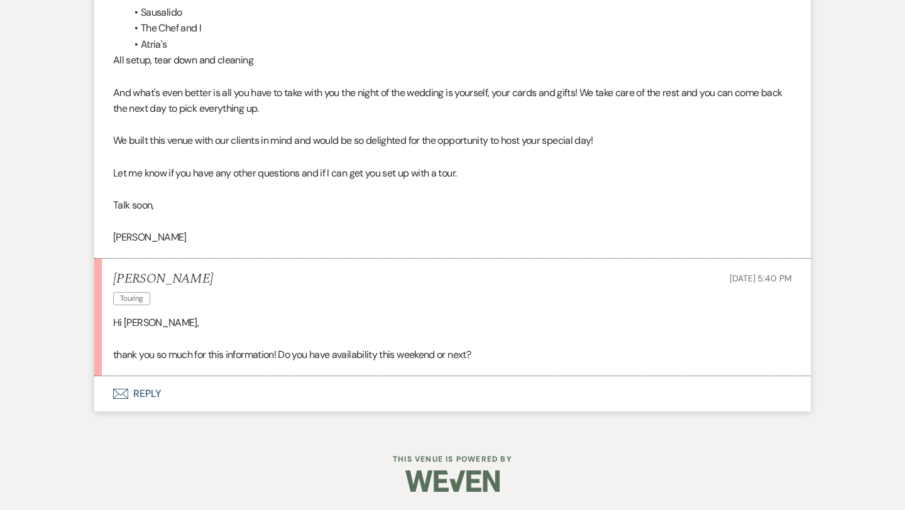
scroll to position [1174, 0]
click at [148, 388] on button "Envelope Reply" at bounding box center [452, 393] width 717 height 35
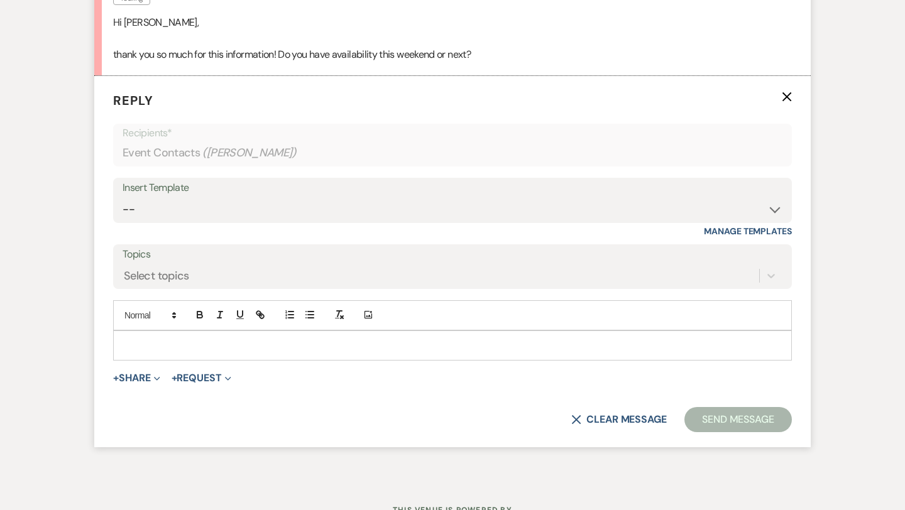
scroll to position [1480, 0]
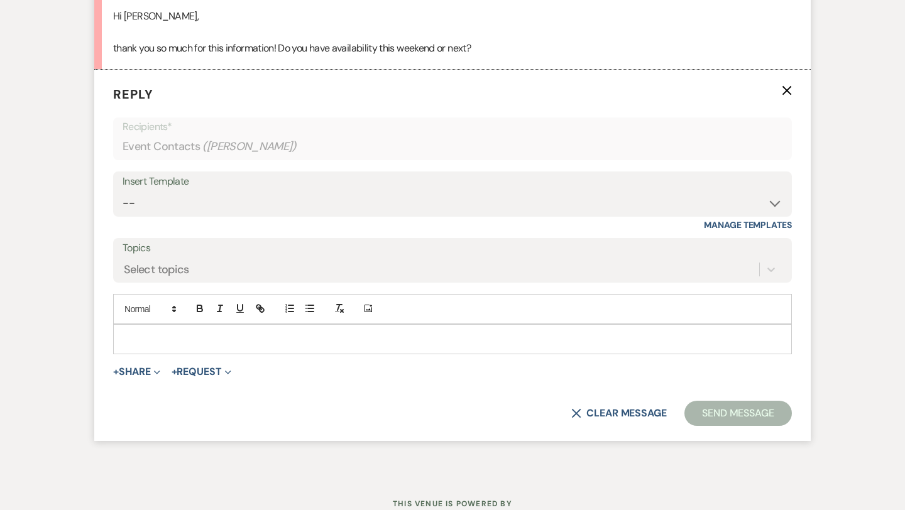
click at [165, 342] on p at bounding box center [452, 340] width 659 height 14
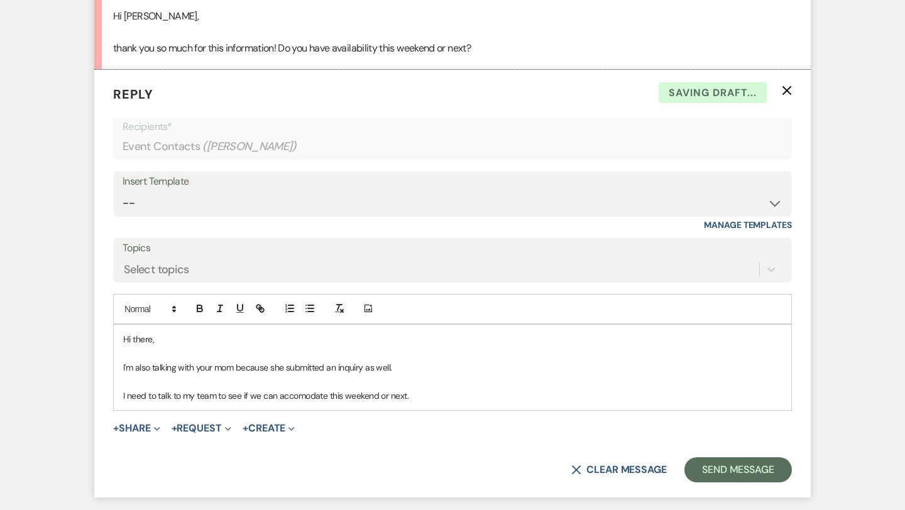
click at [300, 397] on p "I need to talk to my team to see if we can accomodate this weekend or next." at bounding box center [452, 396] width 659 height 14
click at [305, 395] on p "I need to talk to my team to see if we can accomodate this weekend or next." at bounding box center [452, 396] width 659 height 14
click at [429, 401] on p "I need to talk to my team to see if we can accommodate this weekend or next." at bounding box center [452, 396] width 659 height 14
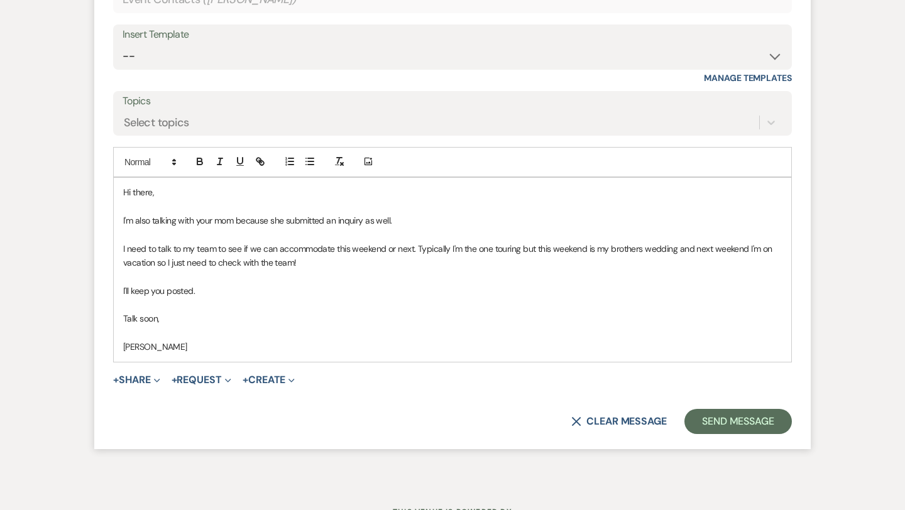
scroll to position [1632, 0]
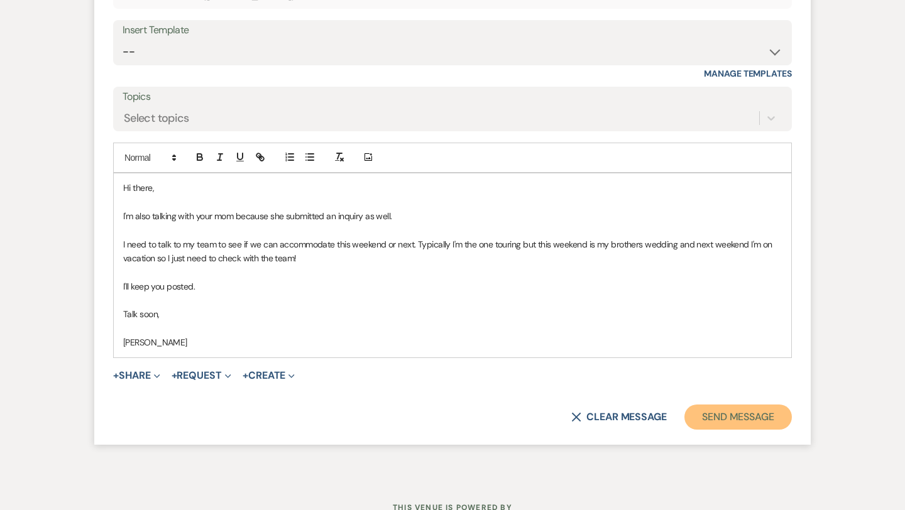
click at [761, 424] on button "Send Message" at bounding box center [738, 417] width 107 height 25
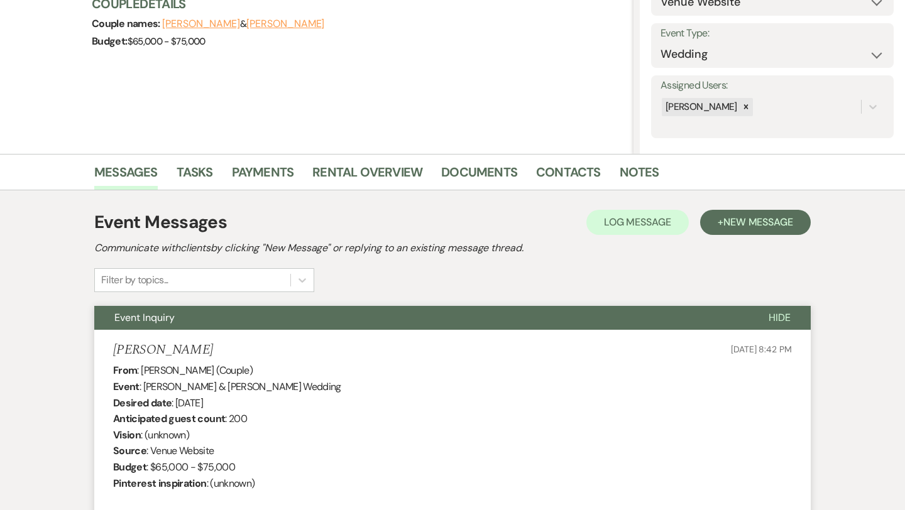
scroll to position [158, 0]
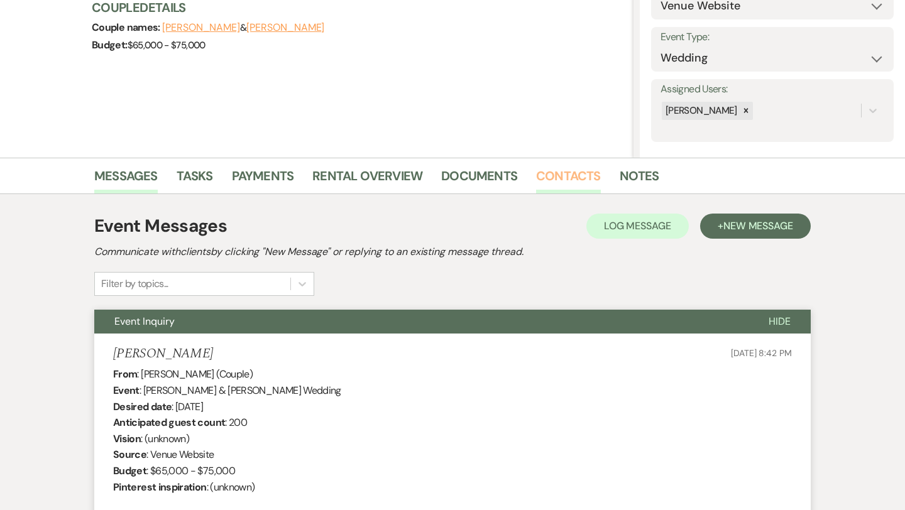
click at [574, 178] on link "Contacts" at bounding box center [568, 180] width 65 height 28
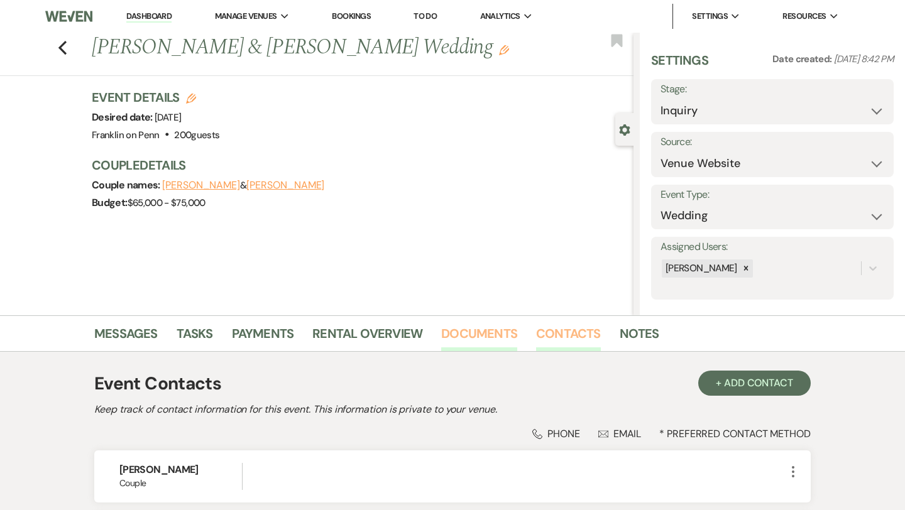
scroll to position [162, 0]
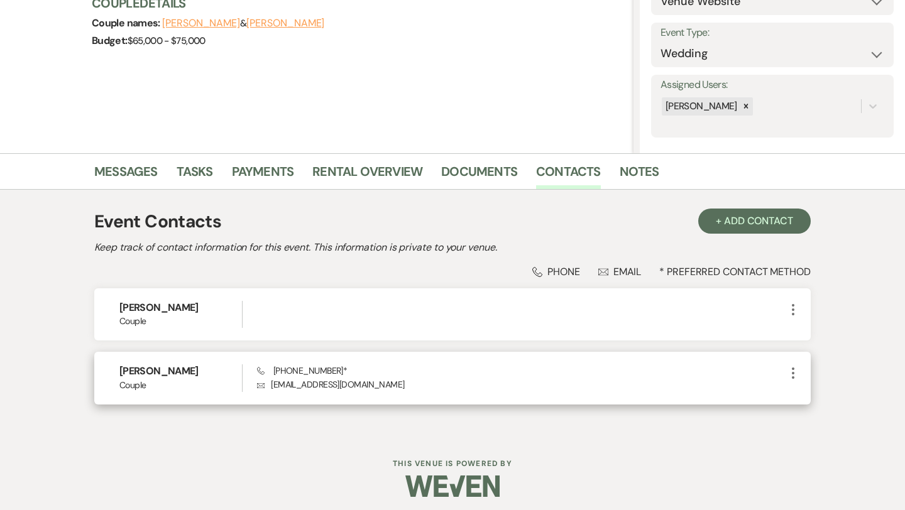
click at [344, 385] on p "Envelope [EMAIL_ADDRESS][DOMAIN_NAME]" at bounding box center [521, 385] width 529 height 14
copy div "[EMAIL_ADDRESS][DOMAIN_NAME] More"
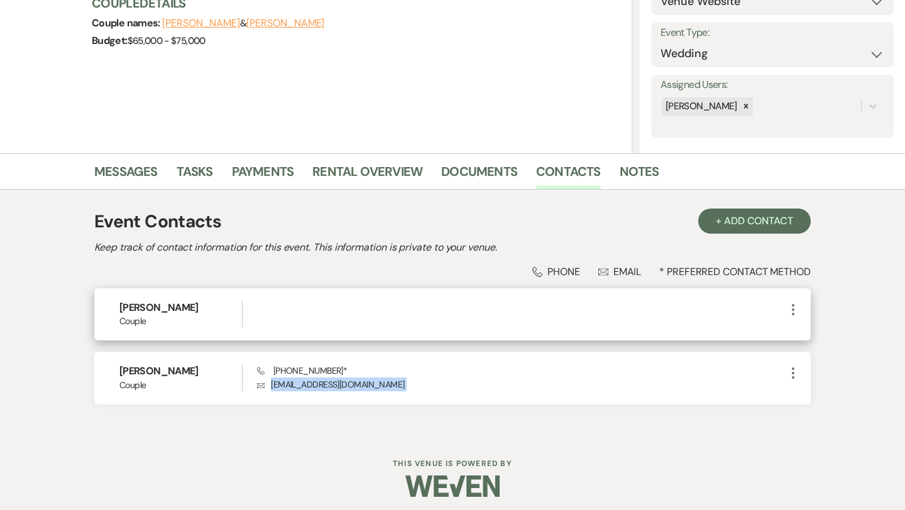
scroll to position [0, 0]
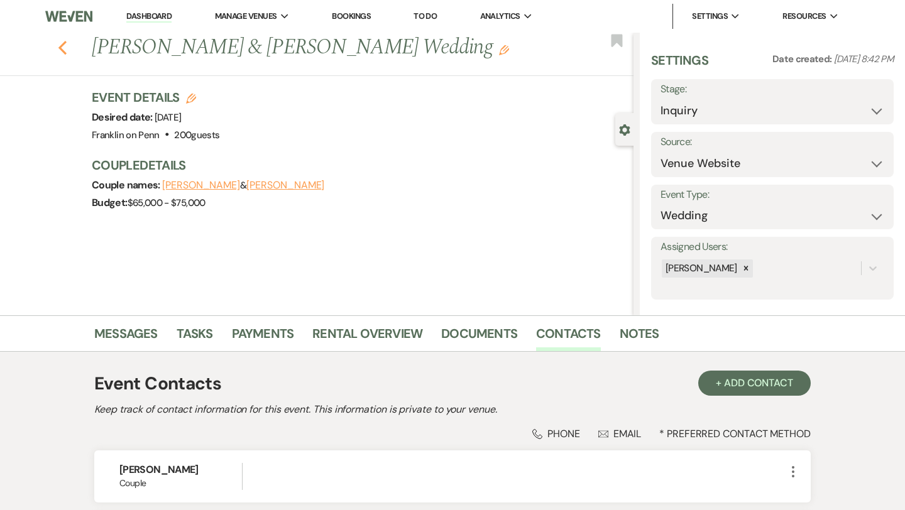
click at [65, 53] on use "button" at bounding box center [62, 48] width 8 height 14
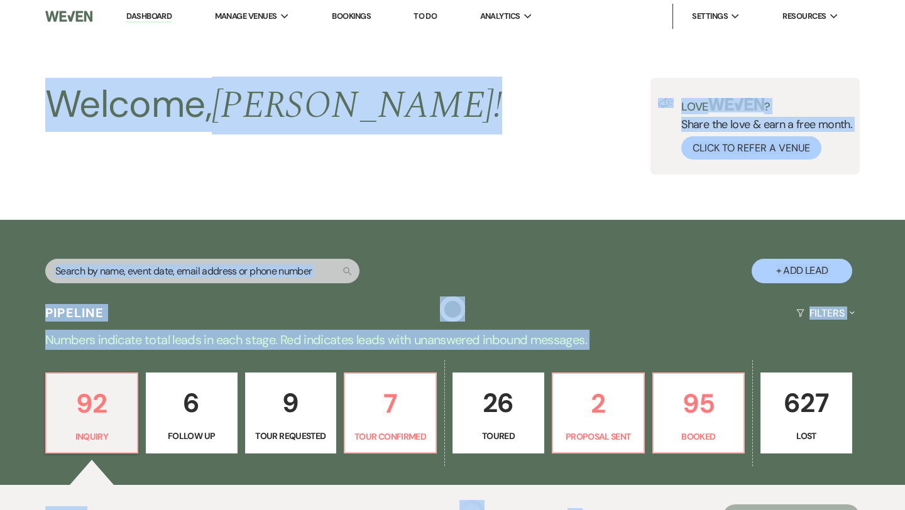
scroll to position [300, 0]
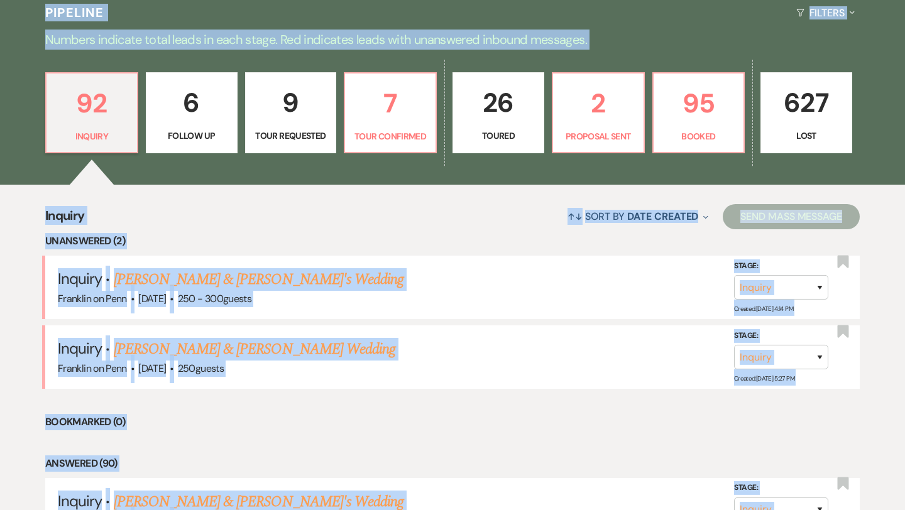
click at [285, 103] on p "9" at bounding box center [290, 103] width 75 height 42
select select "2"
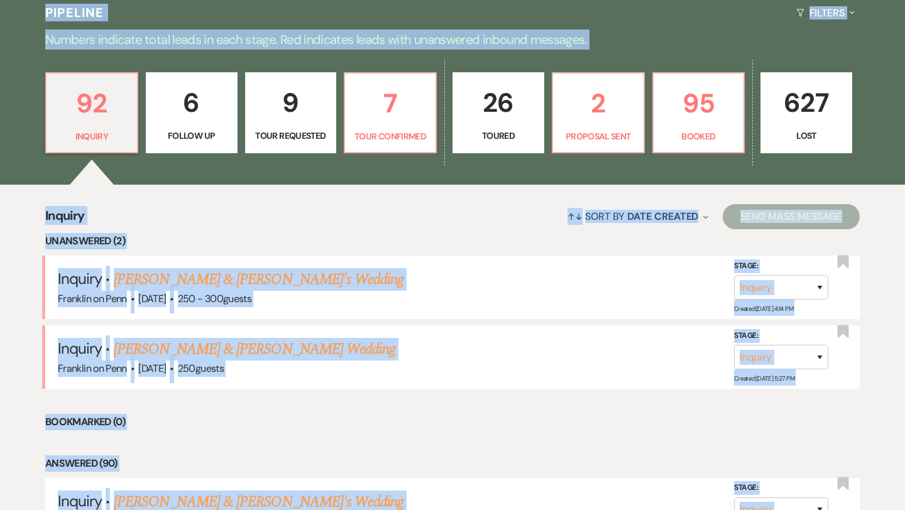
select select "2"
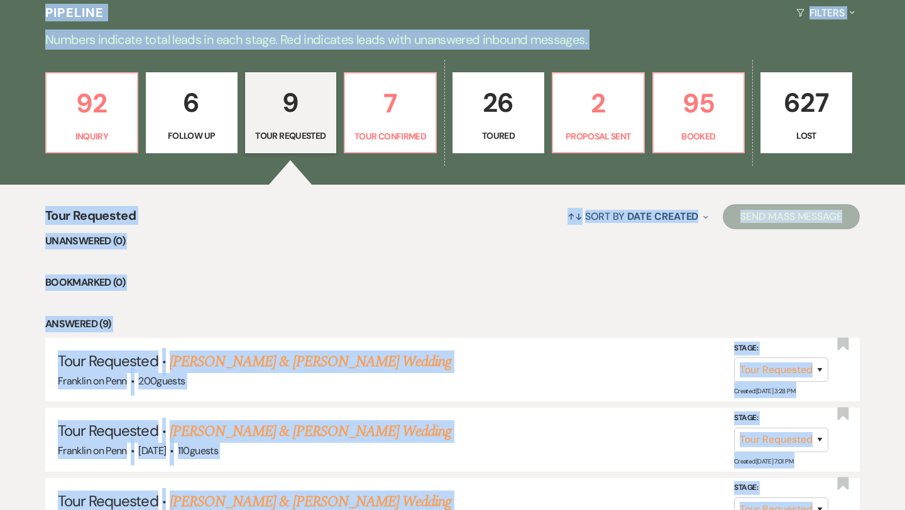
click at [306, 154] on link "9 Tour Requested" at bounding box center [291, 113] width 92 height 82
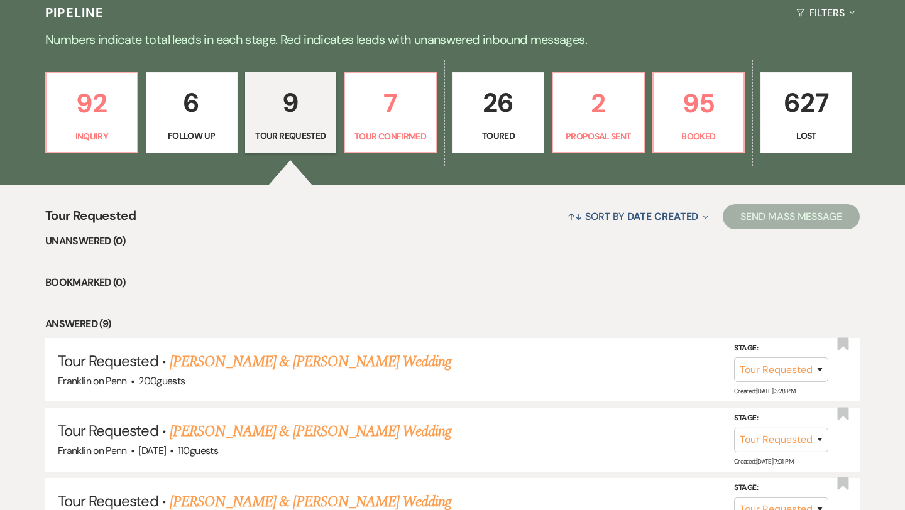
click at [392, 107] on p "7" at bounding box center [390, 103] width 75 height 42
select select "4"
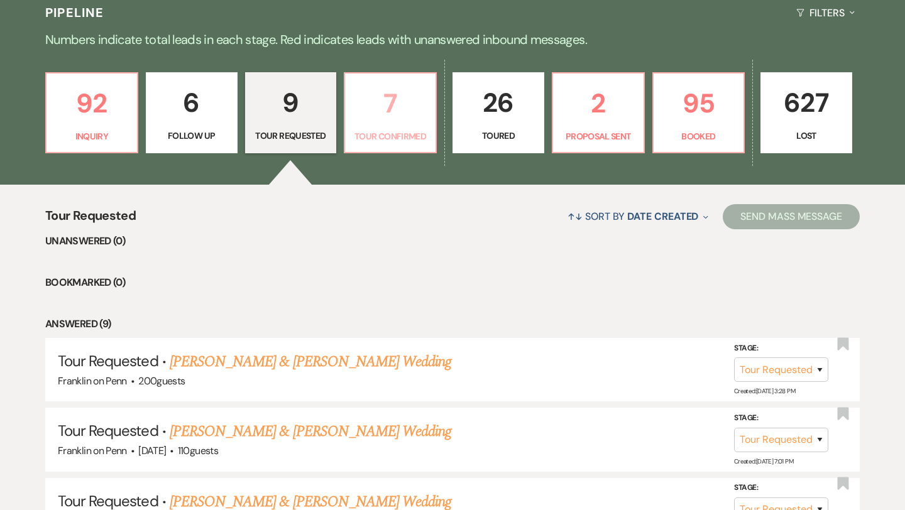
select select "4"
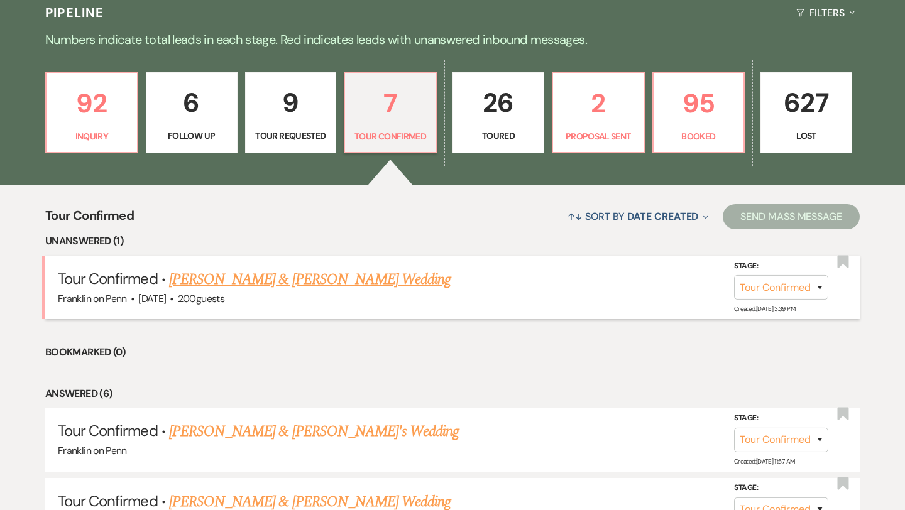
click at [285, 280] on link "[PERSON_NAME] & [PERSON_NAME] Wedding" at bounding box center [310, 279] width 282 height 23
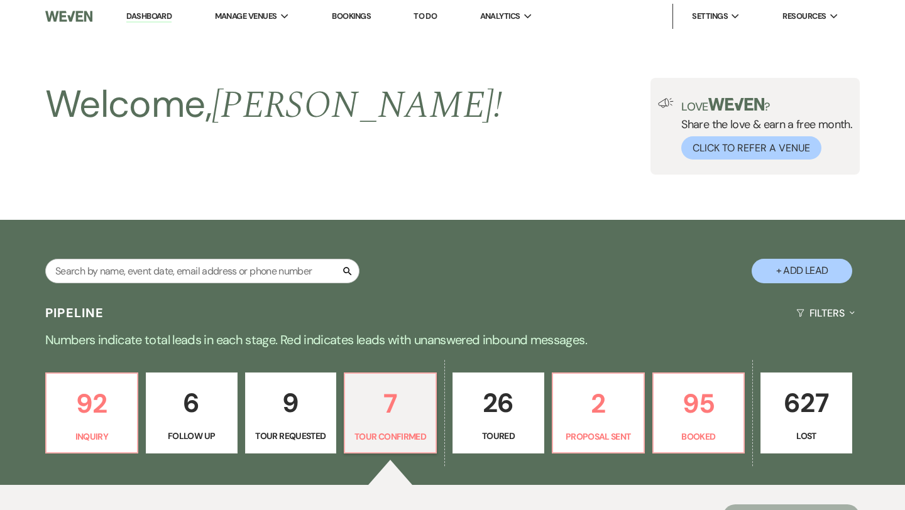
select select "4"
select select "5"
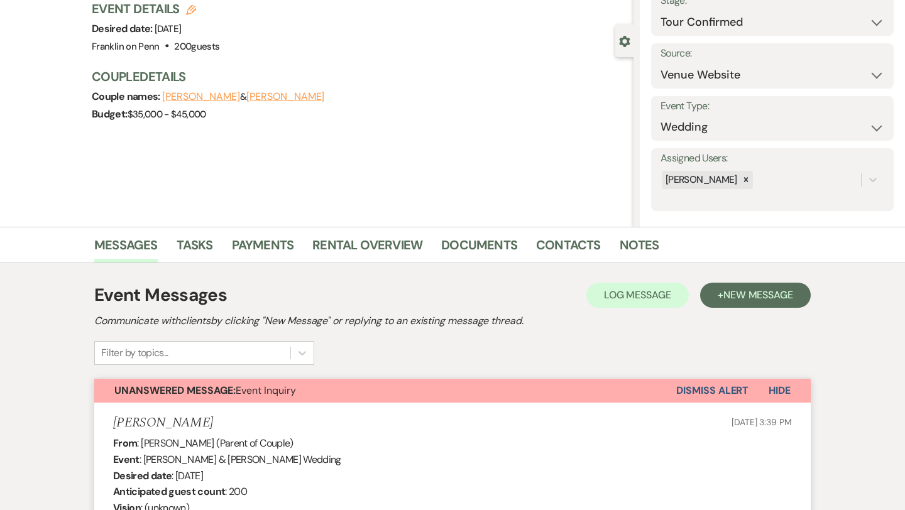
scroll to position [93, 0]
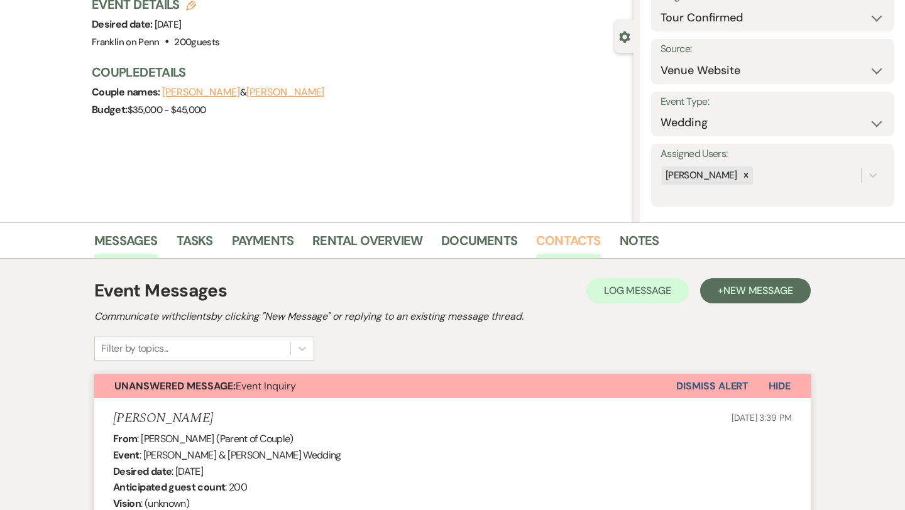
click at [559, 243] on link "Contacts" at bounding box center [568, 245] width 65 height 28
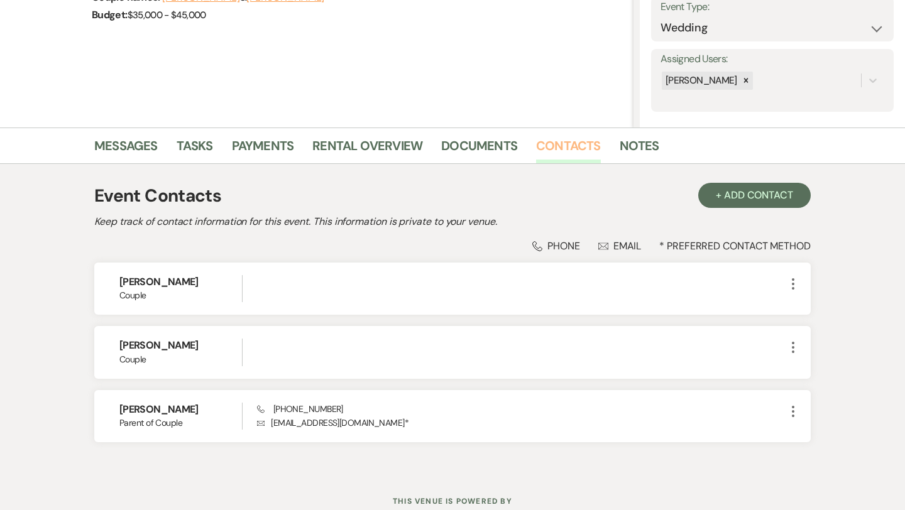
scroll to position [231, 0]
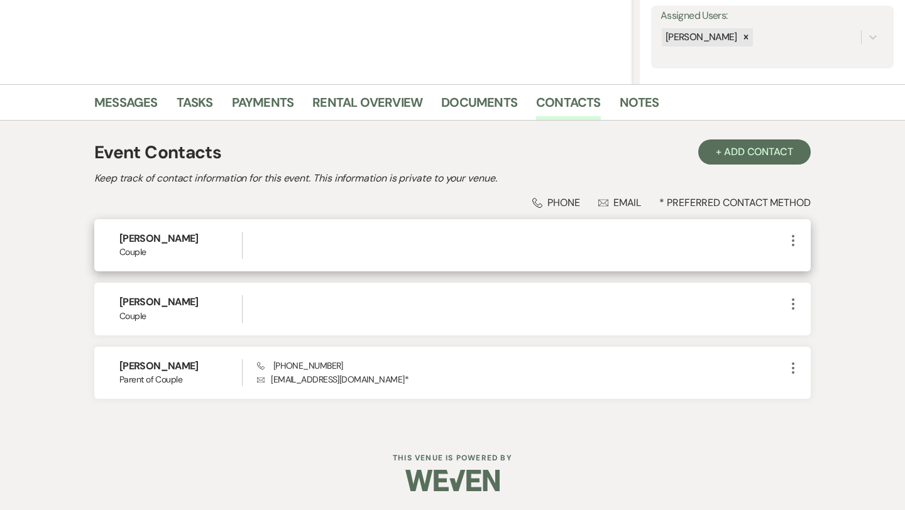
click at [293, 258] on div at bounding box center [521, 245] width 529 height 27
click at [795, 238] on icon "More" at bounding box center [793, 240] width 15 height 15
click at [829, 263] on button "Pencil Edit" at bounding box center [823, 265] width 75 height 21
select select "1"
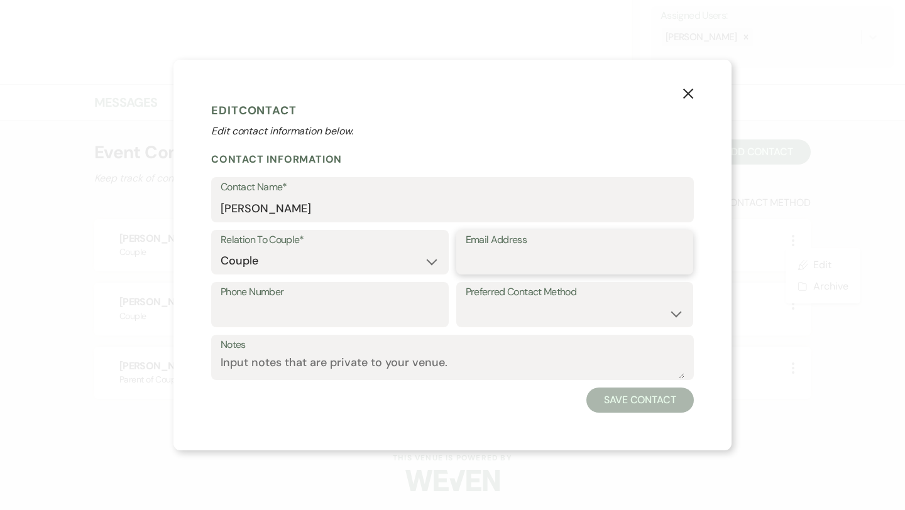
click at [519, 266] on input "Email Address" at bounding box center [575, 261] width 219 height 25
paste input "[EMAIL_ADDRESS][DOMAIN_NAME]"
type input "[EMAIL_ADDRESS][DOMAIN_NAME]"
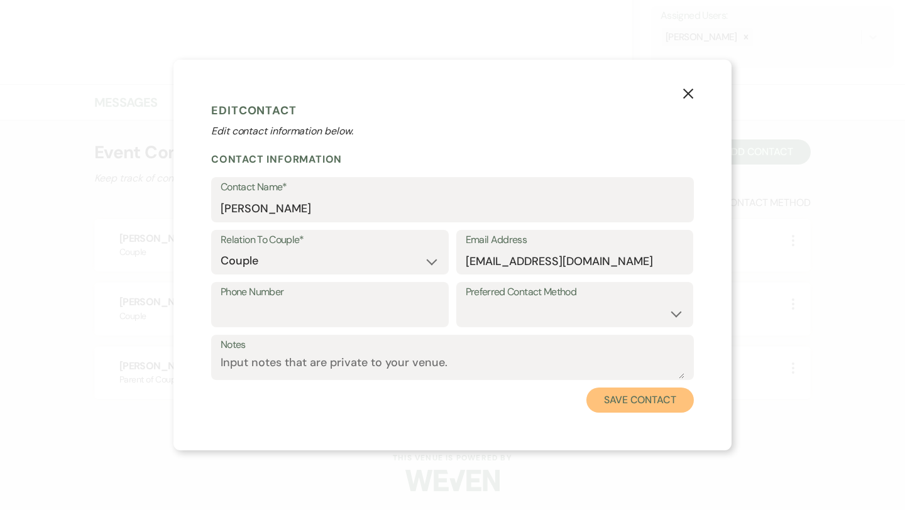
click at [626, 401] on button "Save Contact" at bounding box center [639, 400] width 107 height 25
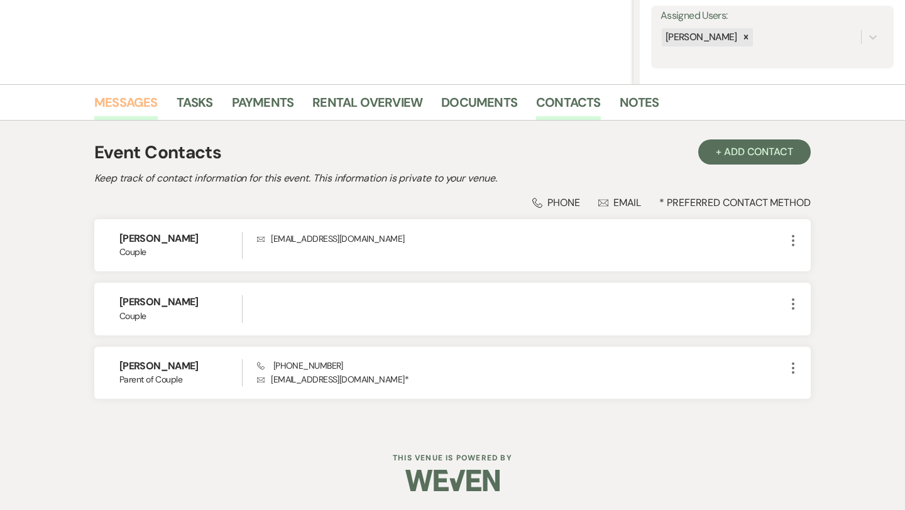
click at [123, 99] on link "Messages" at bounding box center [125, 106] width 63 height 28
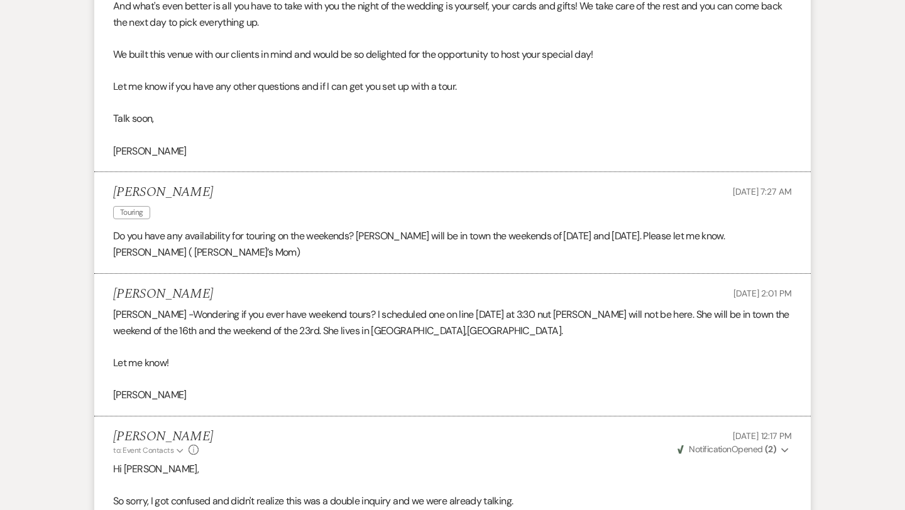
scroll to position [1631, 0]
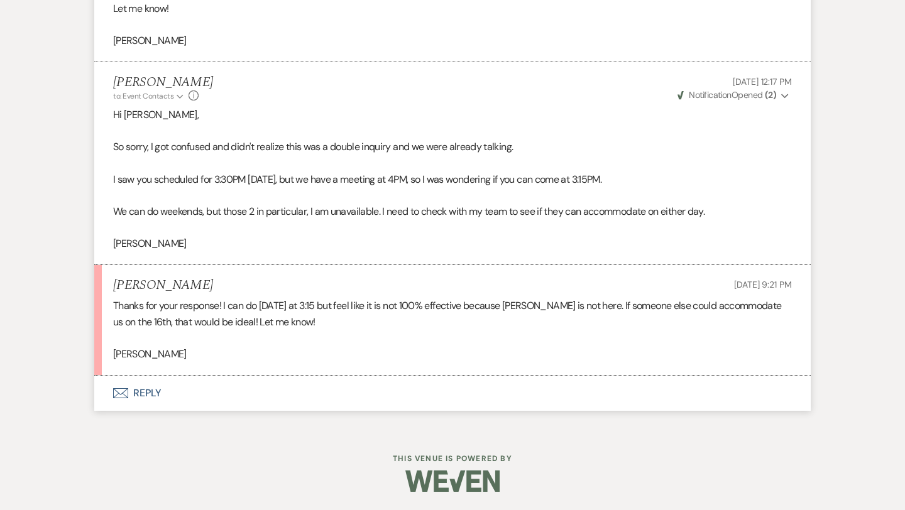
click at [145, 387] on button "Envelope Reply" at bounding box center [452, 393] width 717 height 35
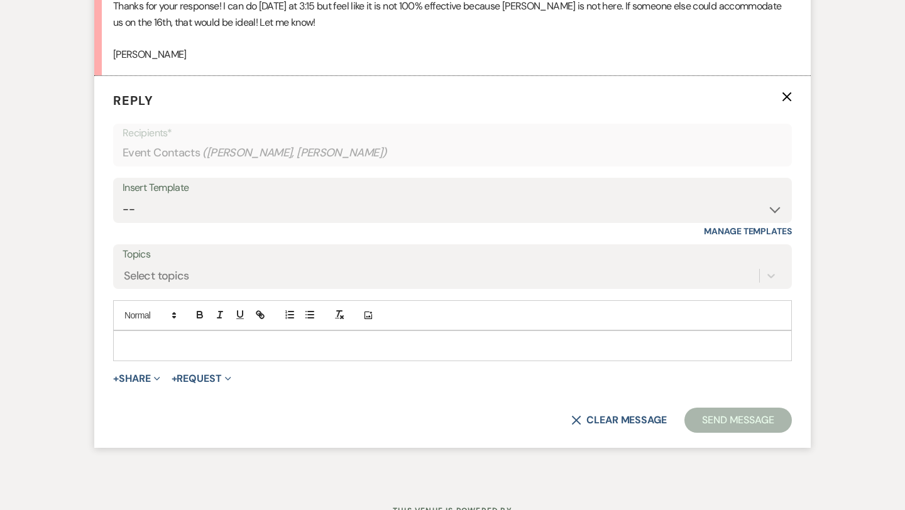
scroll to position [1937, 0]
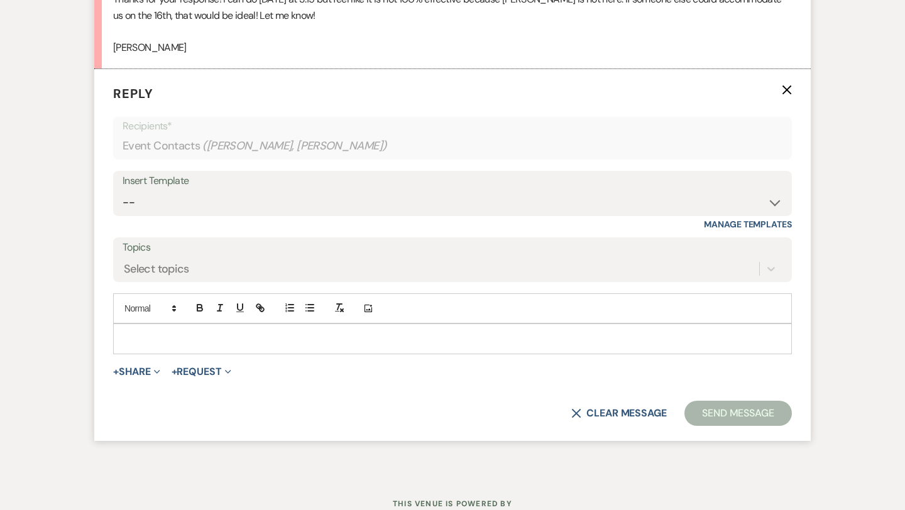
click at [172, 336] on p at bounding box center [452, 339] width 659 height 14
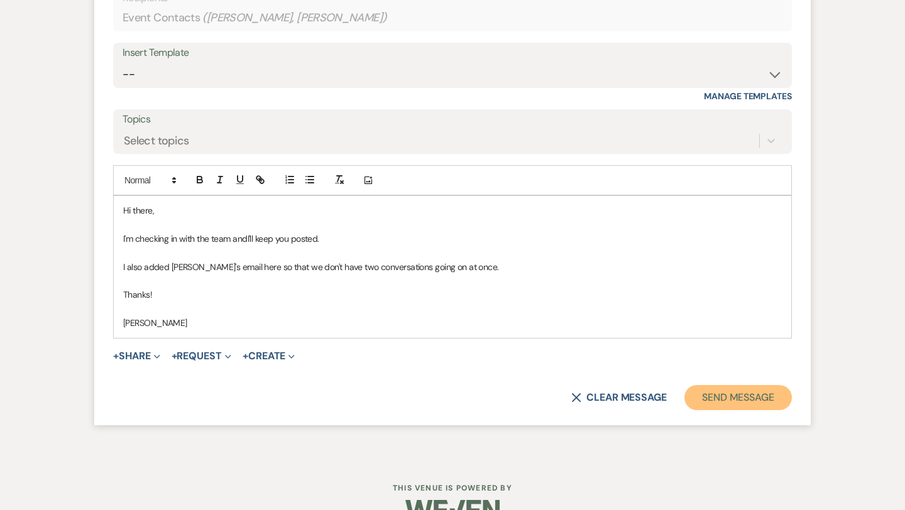
click at [747, 402] on button "Send Message" at bounding box center [738, 397] width 107 height 25
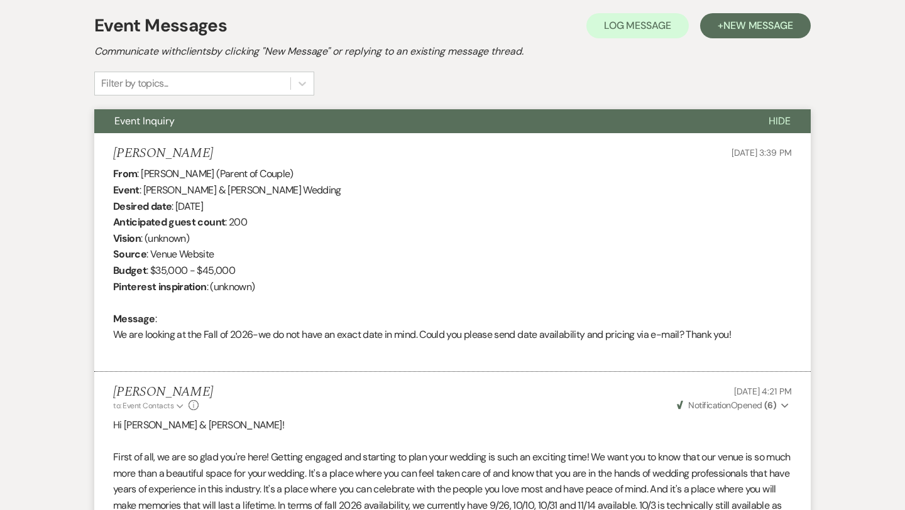
scroll to position [0, 0]
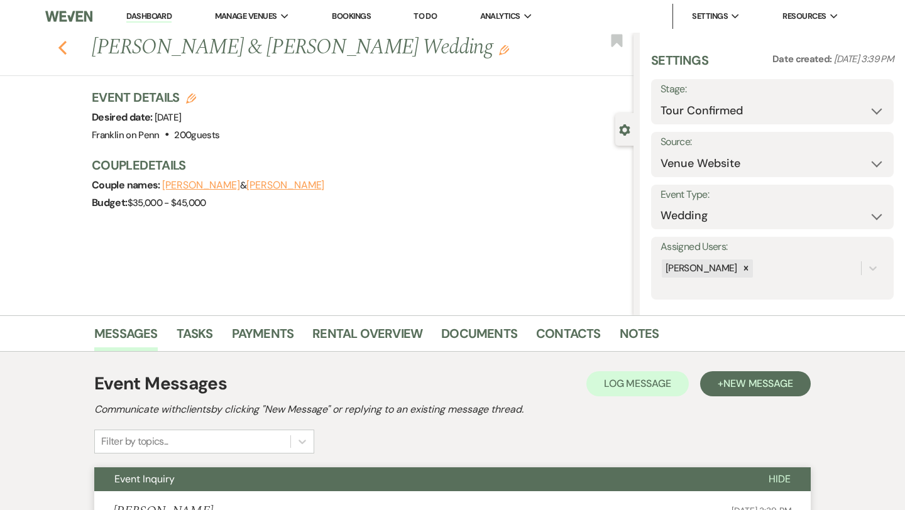
click at [66, 47] on icon "Previous" at bounding box center [62, 47] width 9 height 15
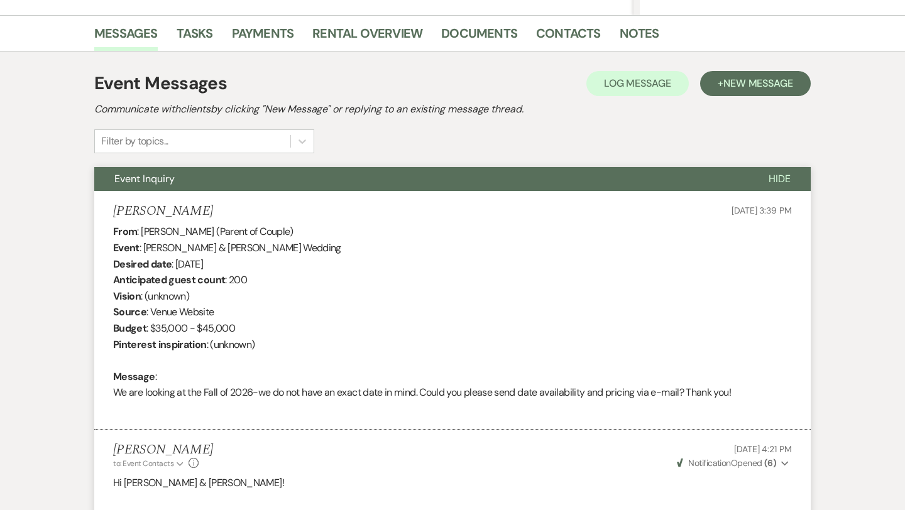
select select "4"
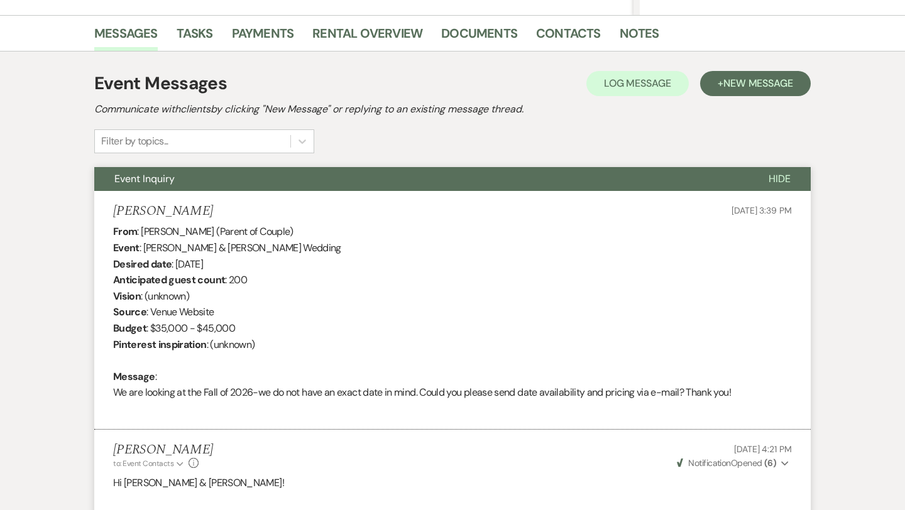
select select "4"
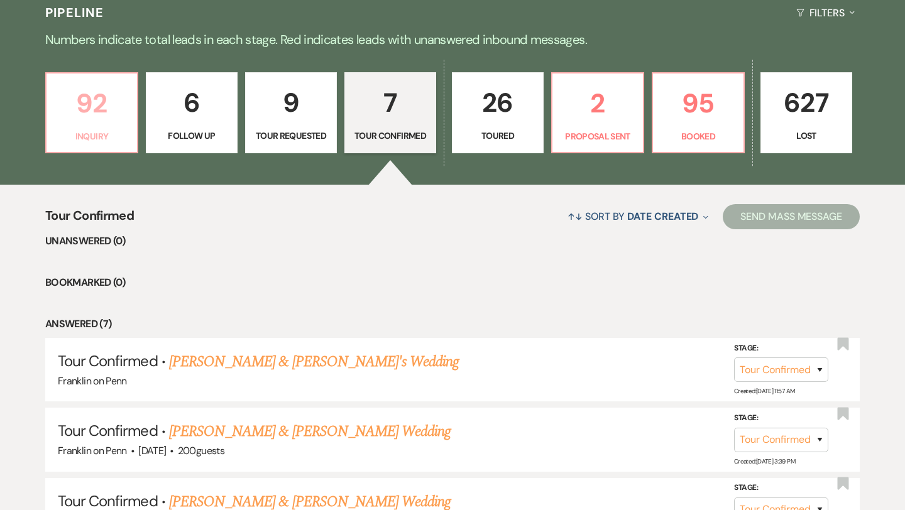
click at [100, 99] on p "92" at bounding box center [91, 103] width 75 height 42
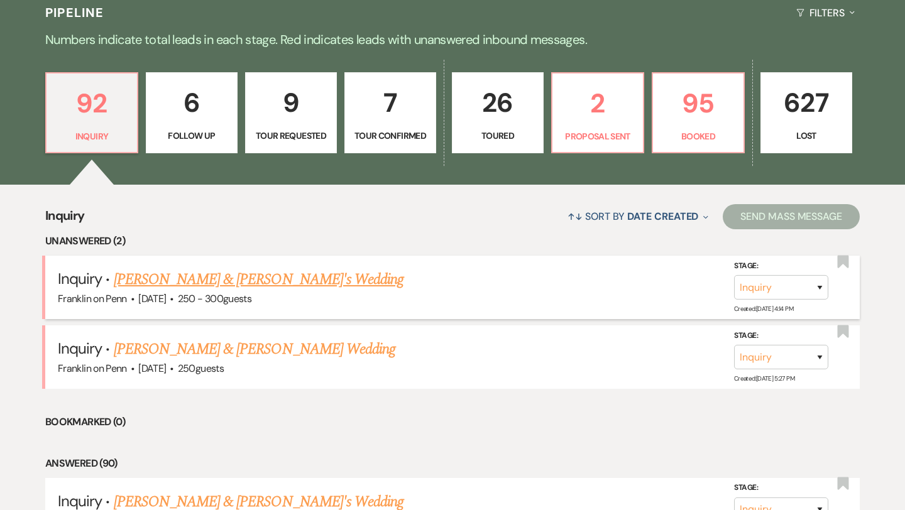
click at [242, 277] on link "[PERSON_NAME] & [PERSON_NAME]'s Wedding" at bounding box center [259, 279] width 290 height 23
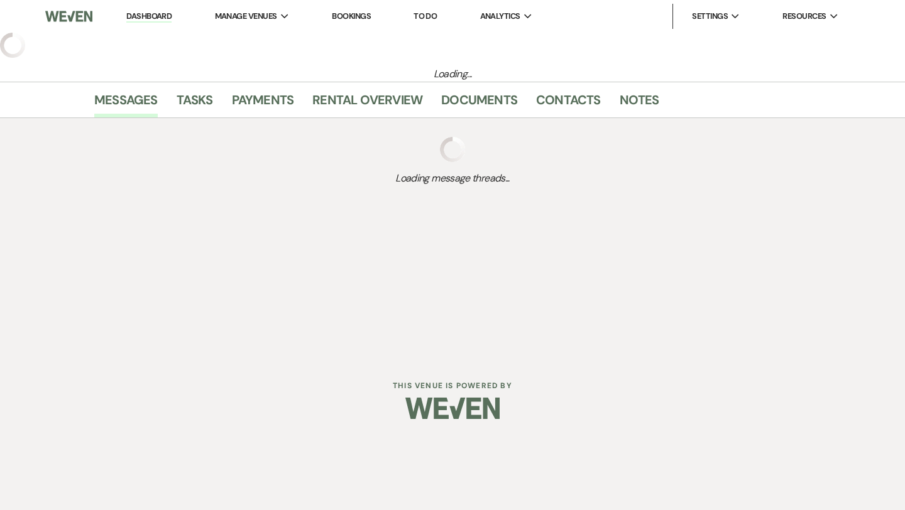
select select "5"
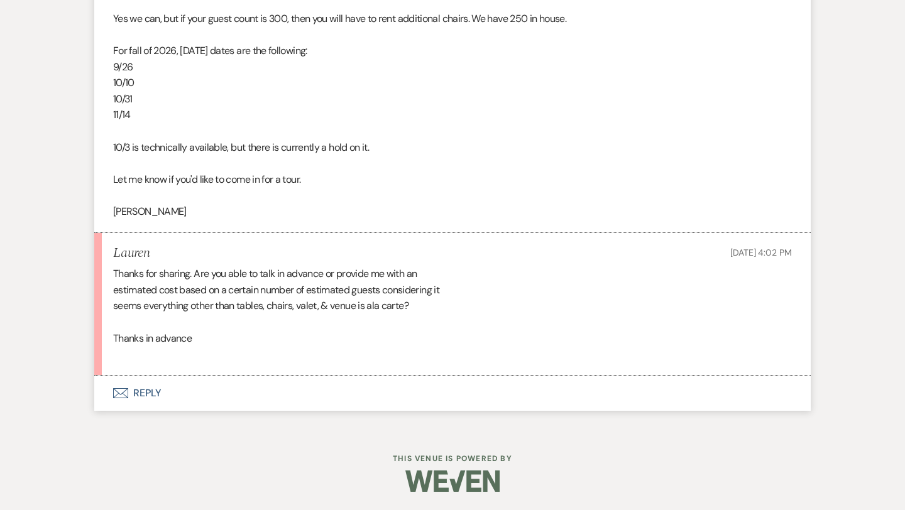
scroll to position [1656, 0]
click at [154, 389] on button "Envelope Reply" at bounding box center [452, 392] width 717 height 35
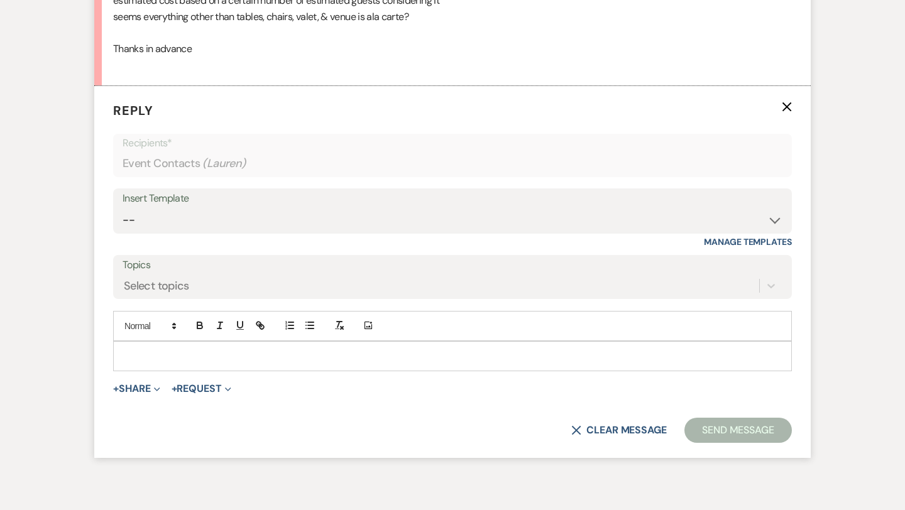
scroll to position [1963, 0]
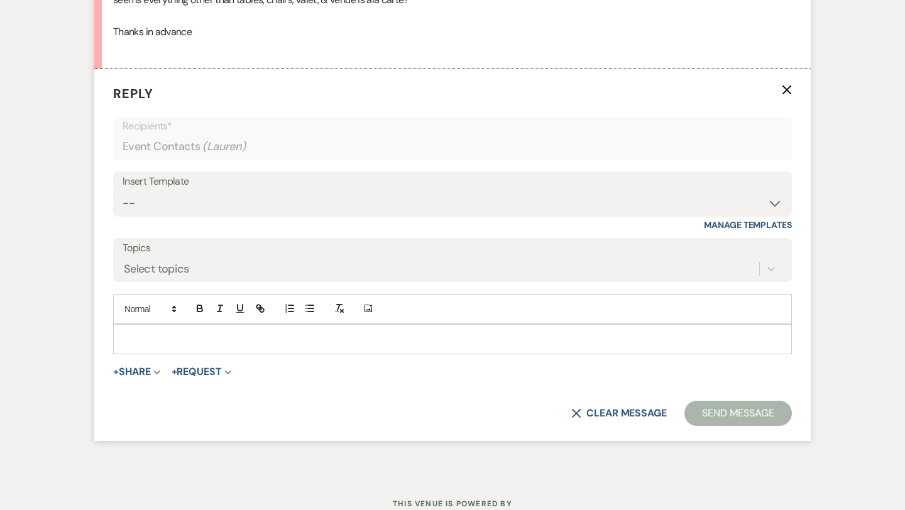
click at [194, 341] on p at bounding box center [452, 340] width 659 height 14
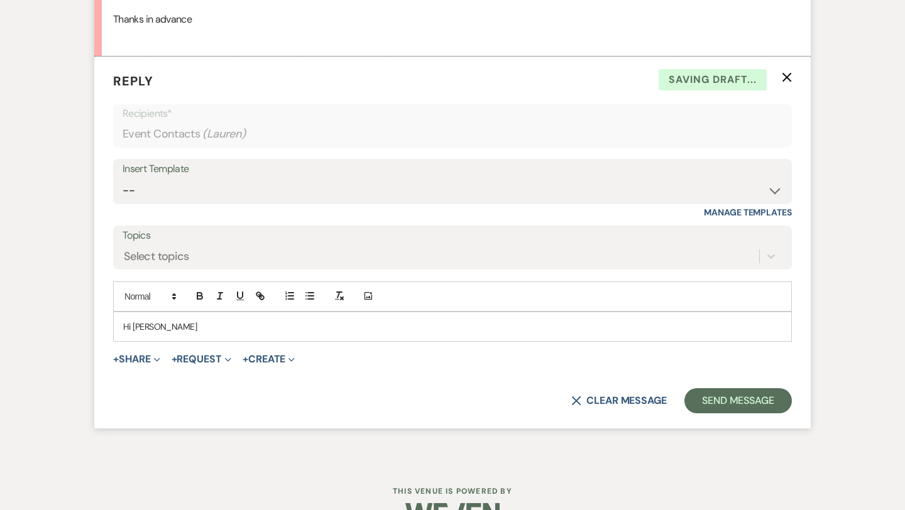
scroll to position [1976, 0]
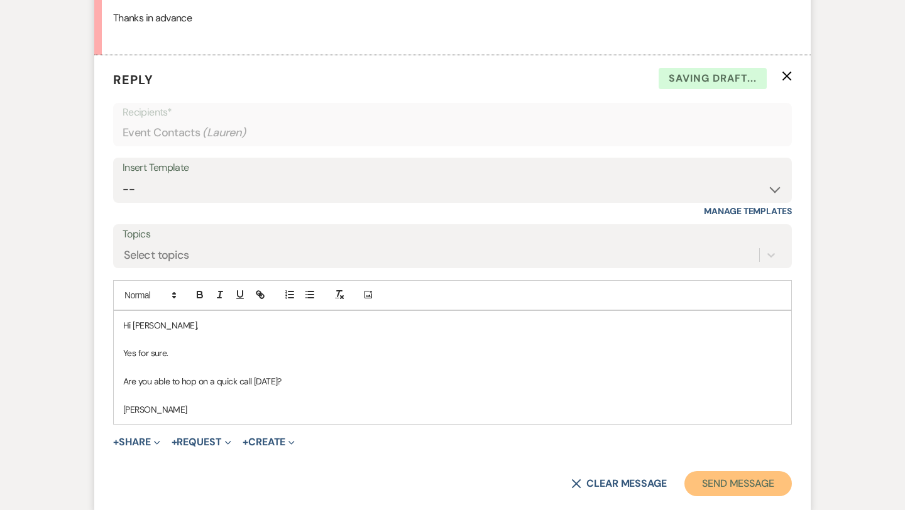
click at [721, 482] on button "Send Message" at bounding box center [738, 483] width 107 height 25
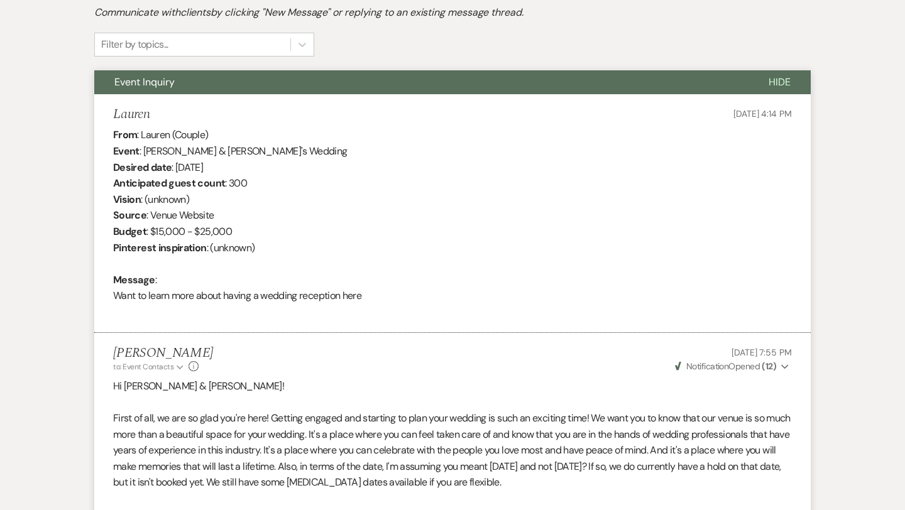
scroll to position [0, 0]
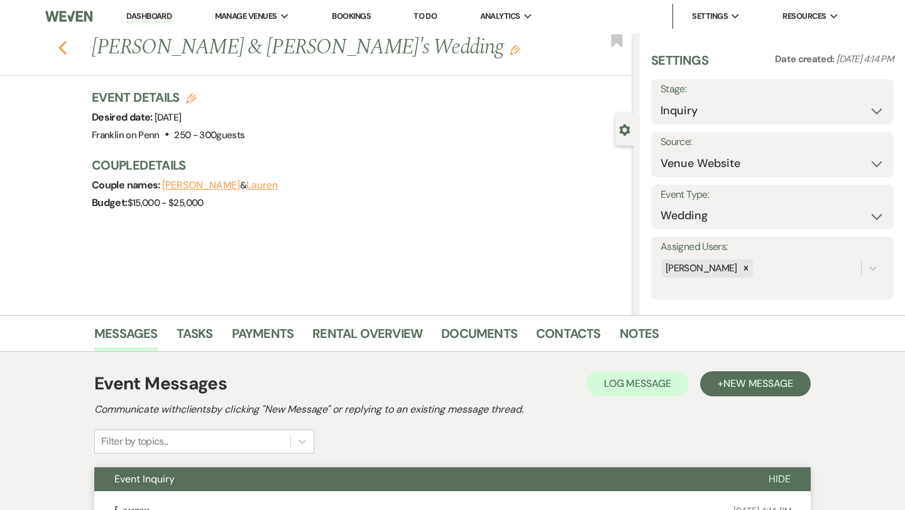
click at [62, 45] on use "button" at bounding box center [62, 48] width 8 height 14
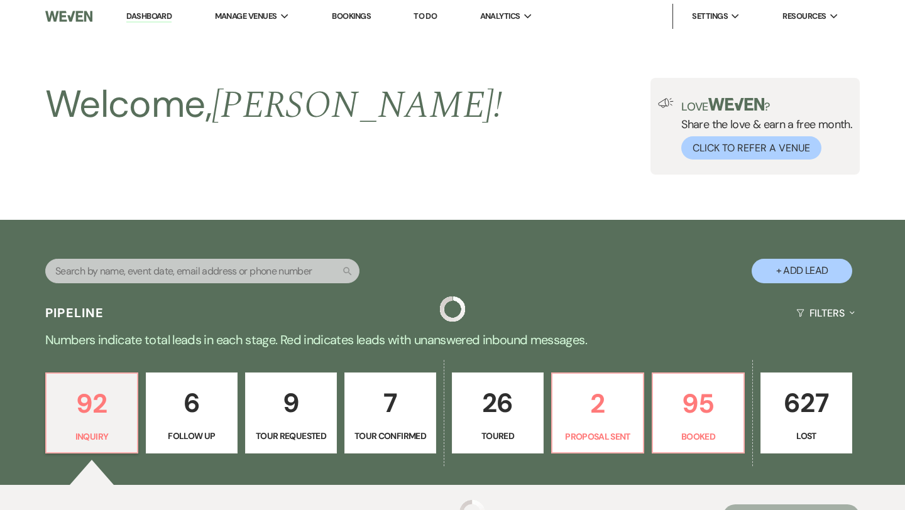
scroll to position [300, 0]
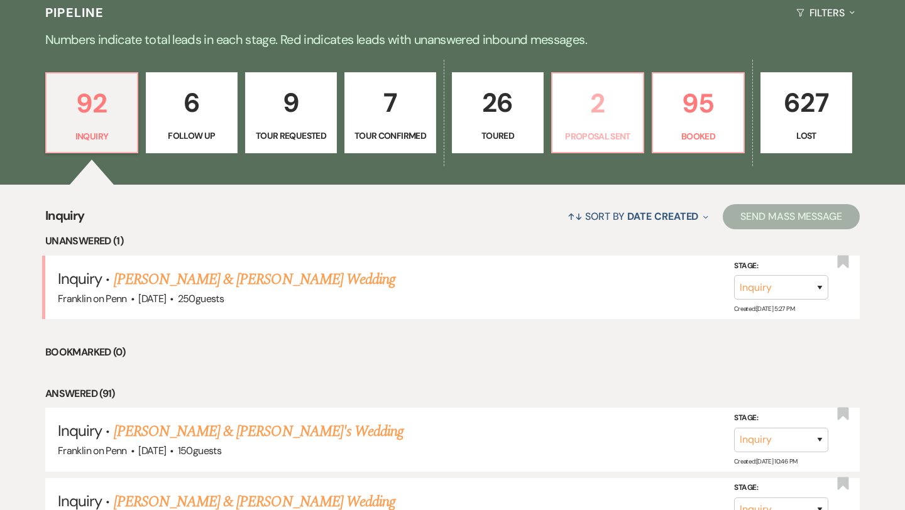
click at [593, 100] on p "2" at bounding box center [597, 103] width 75 height 42
select select "6"
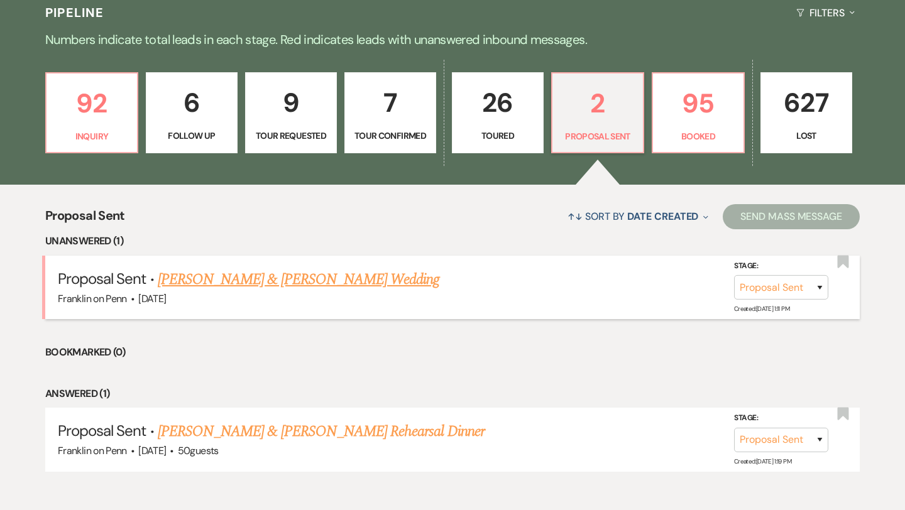
click at [326, 279] on link "[PERSON_NAME] & [PERSON_NAME] Wedding" at bounding box center [299, 279] width 282 height 23
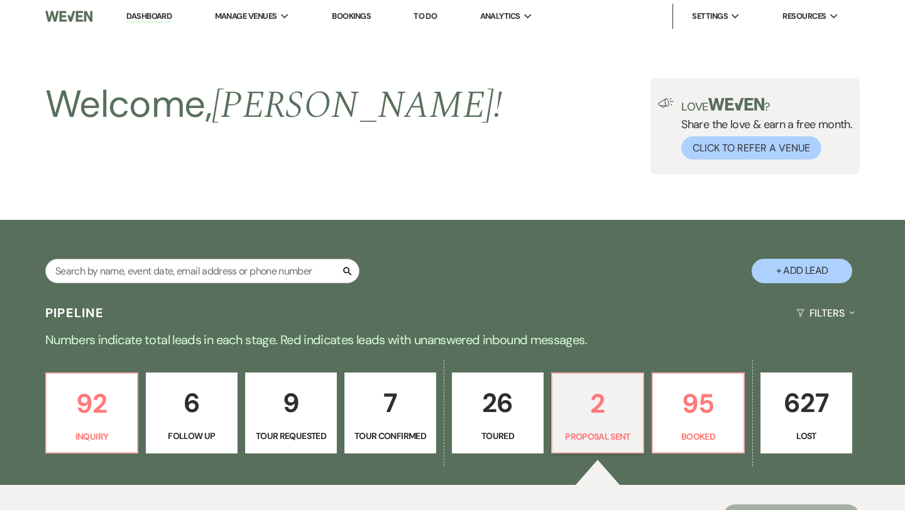
select select "6"
select select "5"
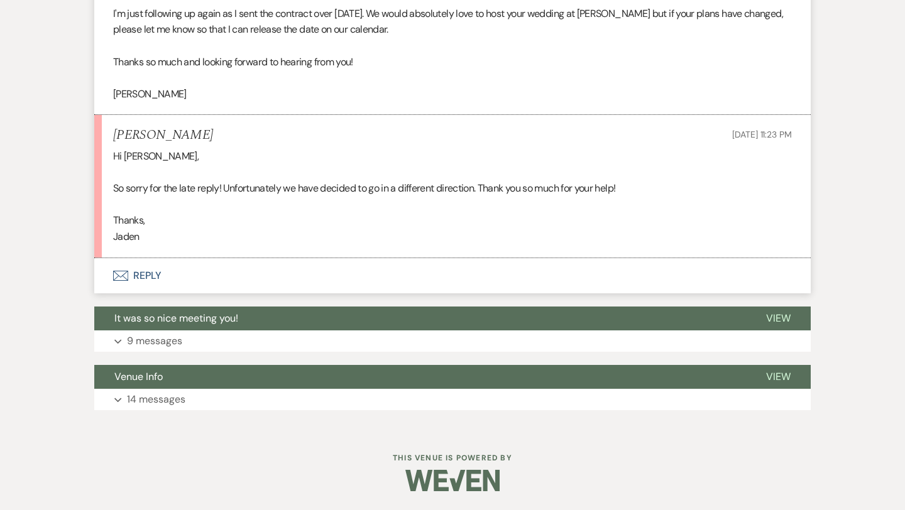
scroll to position [998, 0]
click at [153, 276] on button "Envelope Reply" at bounding box center [452, 276] width 717 height 35
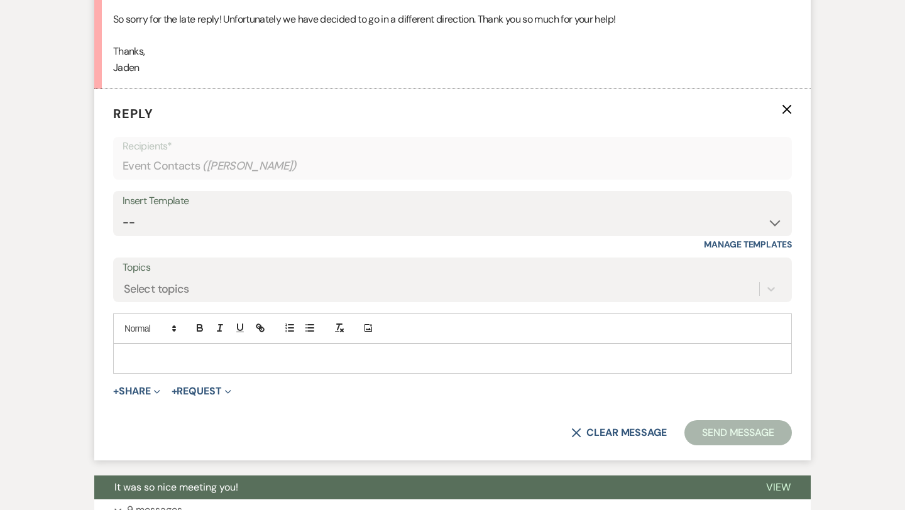
scroll to position [1187, 0]
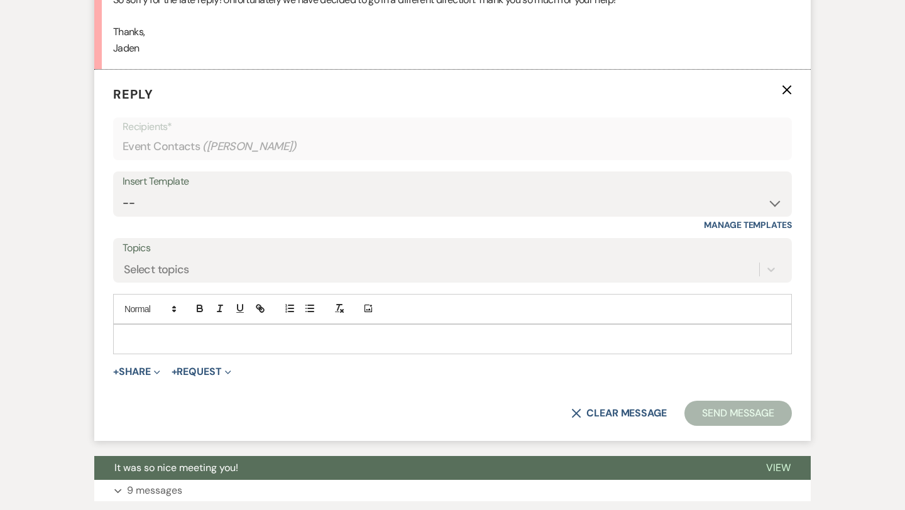
click at [172, 189] on div "Insert Template" at bounding box center [453, 182] width 660 height 18
click at [171, 197] on select "-- Weven Planning Portal Introduction (Booked Events) Initial Inquiry Response …" at bounding box center [453, 203] width 660 height 25
select select "4388"
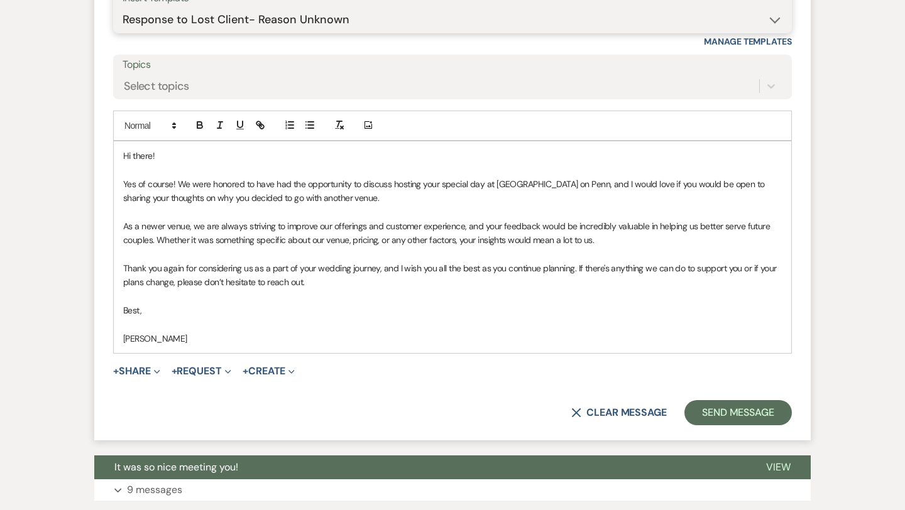
scroll to position [1372, 0]
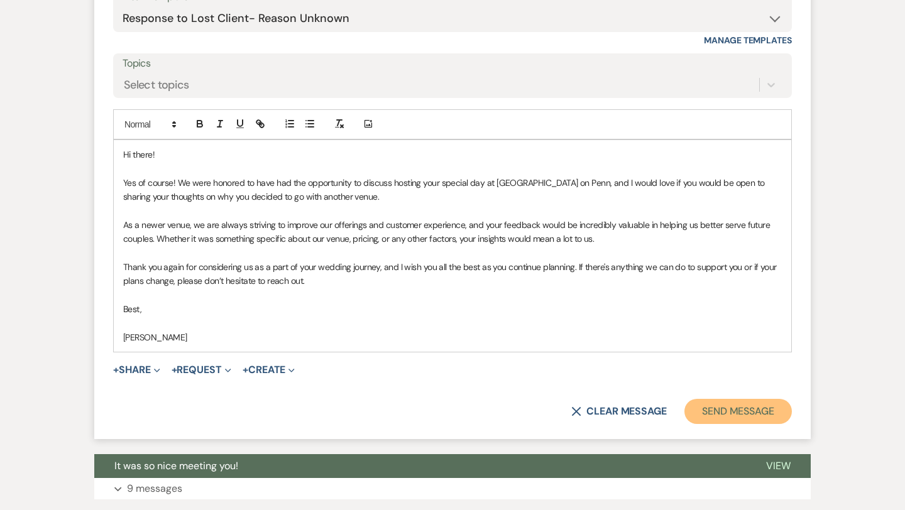
click at [733, 414] on button "Send Message" at bounding box center [738, 411] width 107 height 25
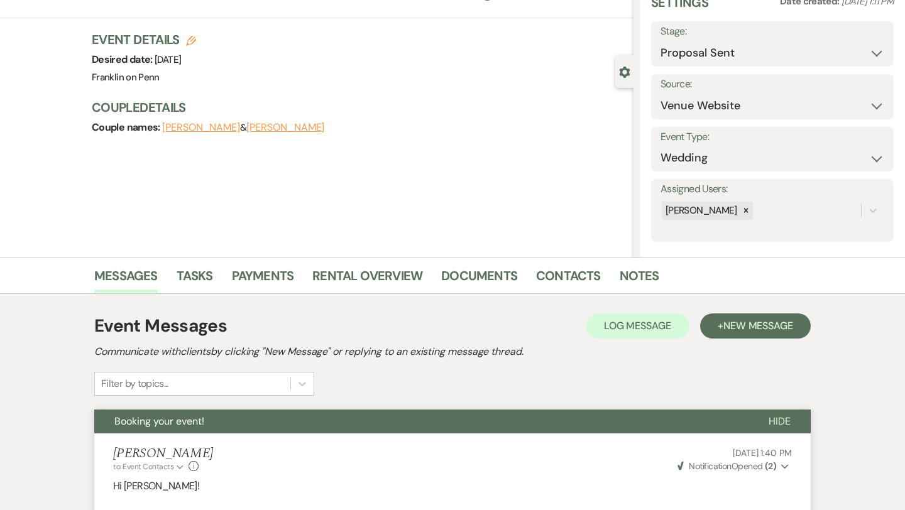
scroll to position [0, 0]
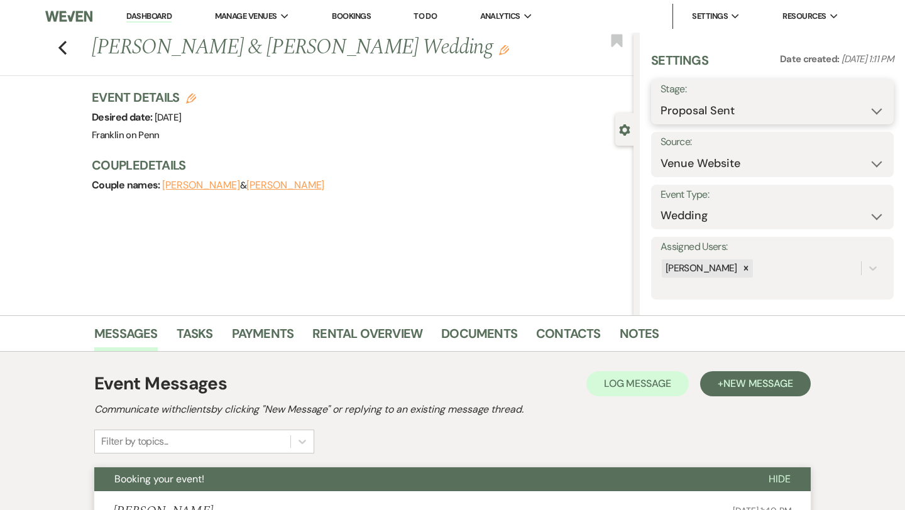
click at [691, 115] on select "Inquiry Follow Up Tour Requested Tour Confirmed Toured Proposal Sent Booked Lost" at bounding box center [773, 111] width 224 height 25
select select "8"
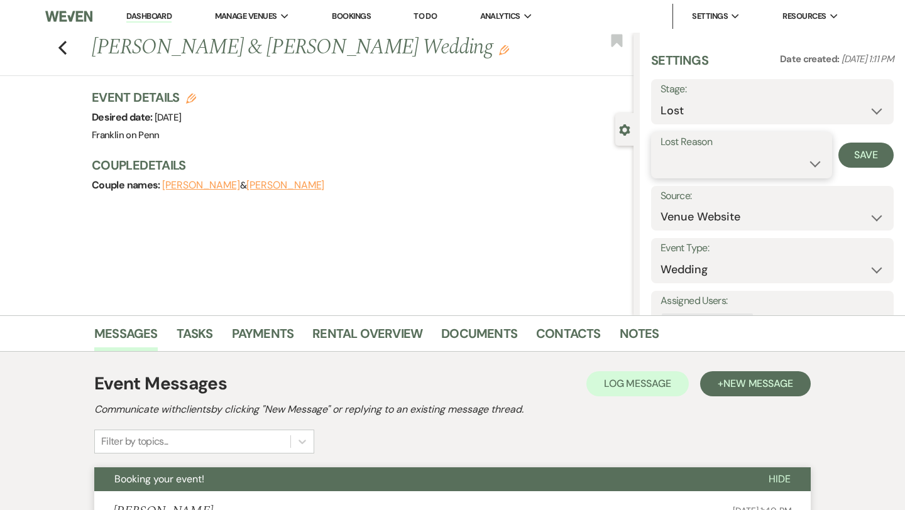
click at [771, 160] on select "Booked Elsewhere Budget Date Unavailable No Response Not a Good Match Capacity …" at bounding box center [742, 163] width 162 height 25
select select "6"
click at [852, 153] on button "Save" at bounding box center [866, 155] width 55 height 25
click at [62, 48] on icon "Previous" at bounding box center [62, 47] width 9 height 15
select select "6"
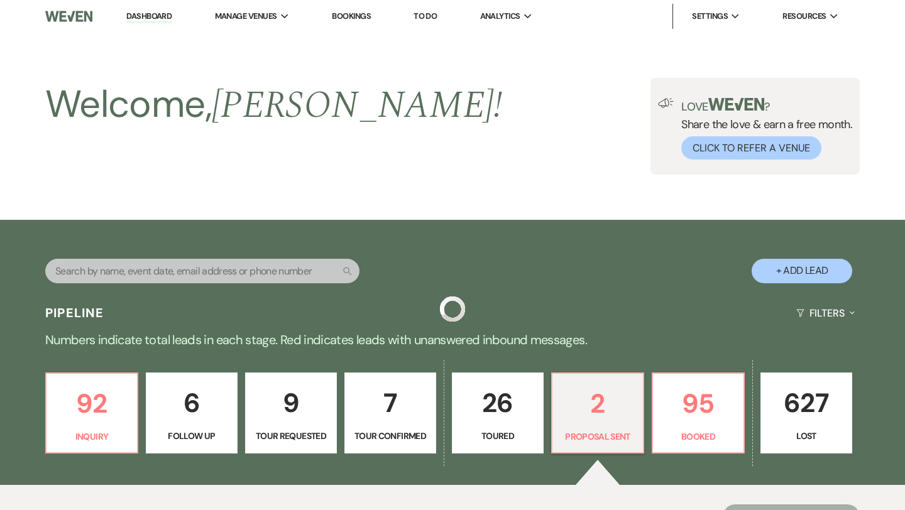
scroll to position [294, 0]
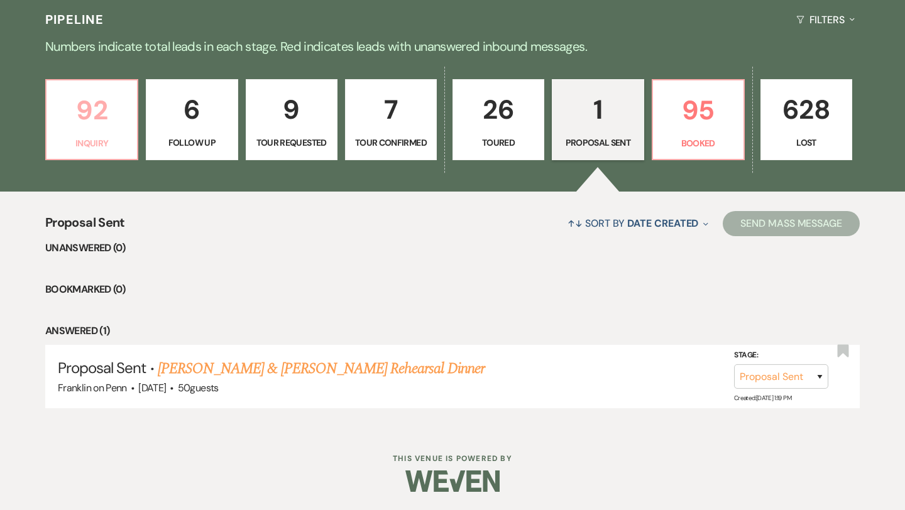
click at [105, 115] on p "92" at bounding box center [91, 110] width 75 height 42
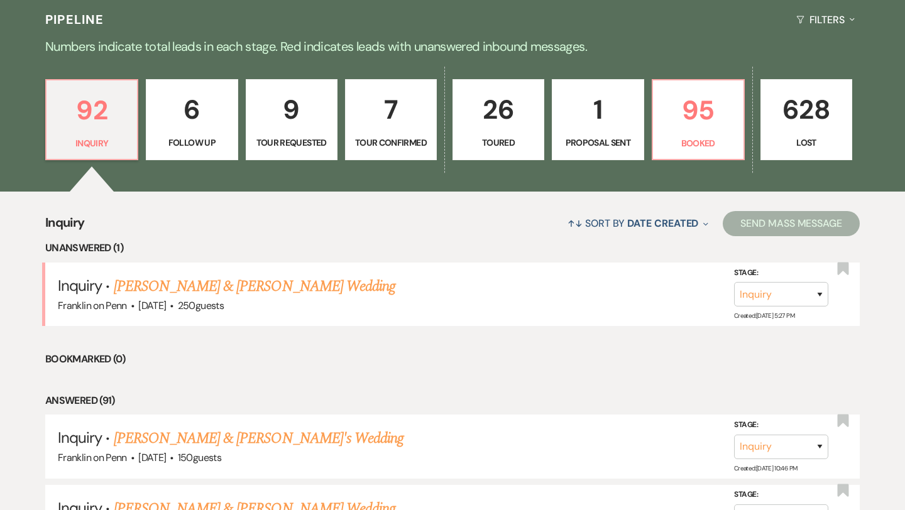
click at [509, 106] on p "26" at bounding box center [498, 110] width 75 height 42
select select "5"
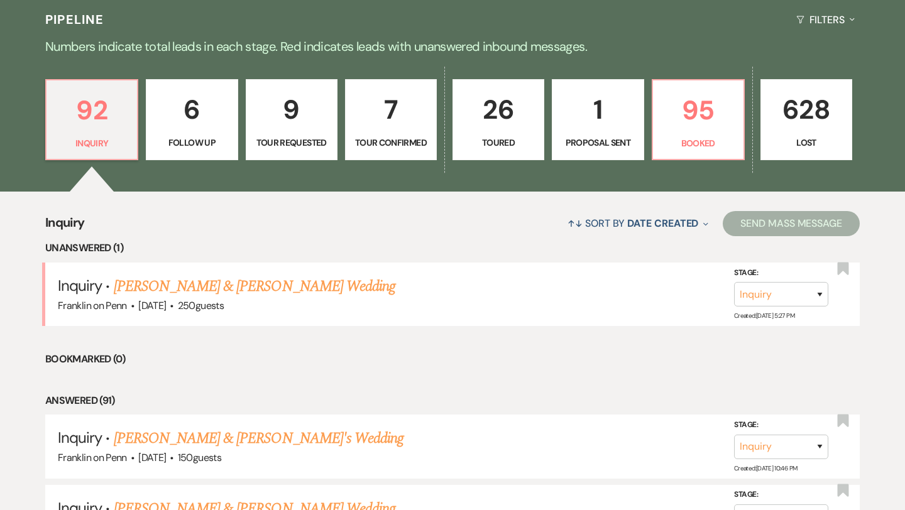
select select "5"
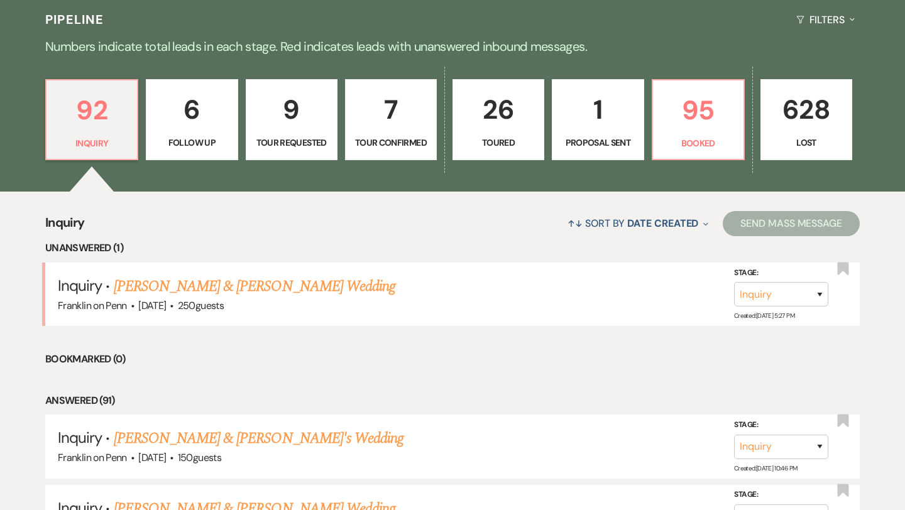
select select "5"
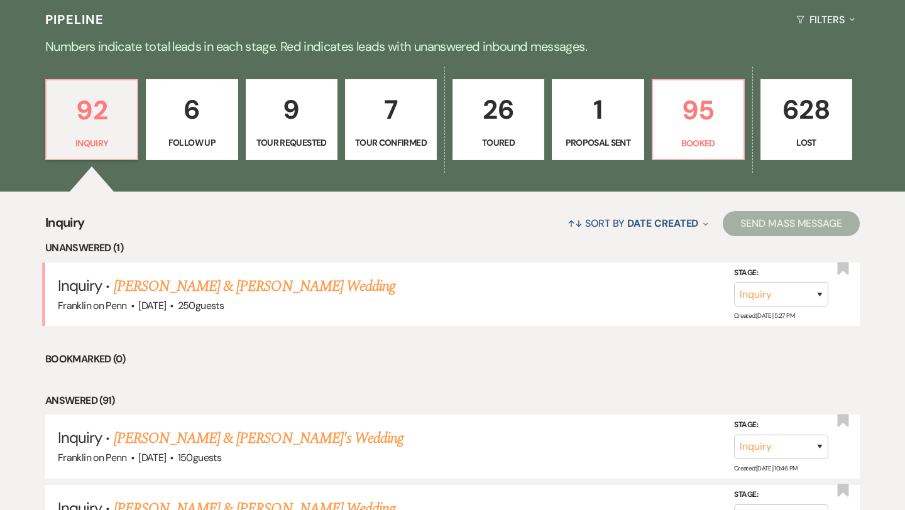
select select "5"
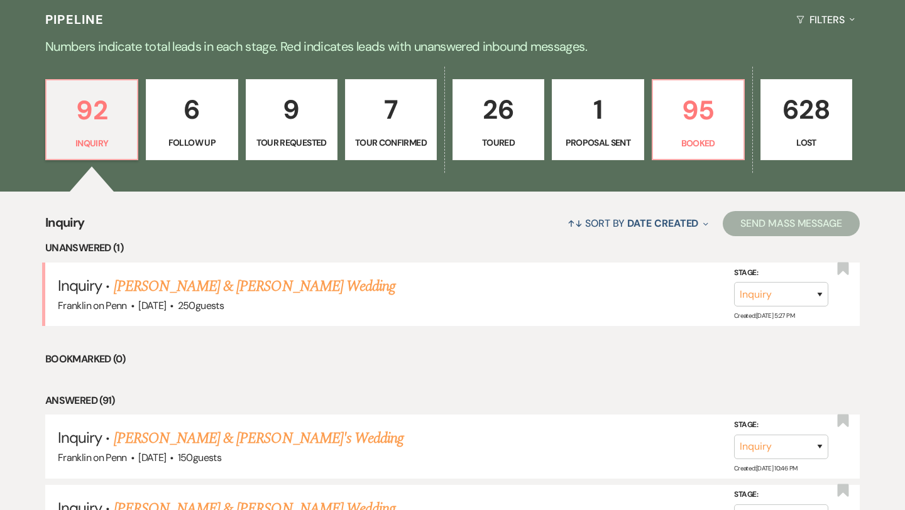
select select "5"
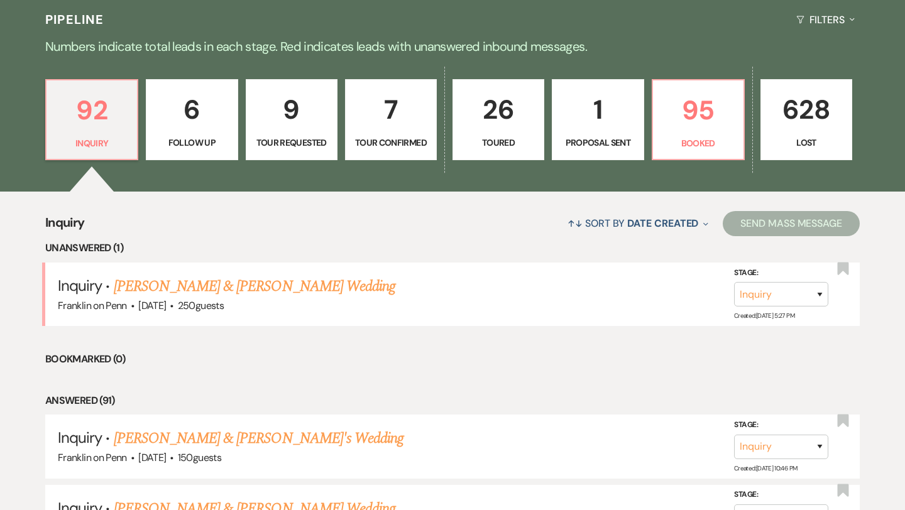
select select "5"
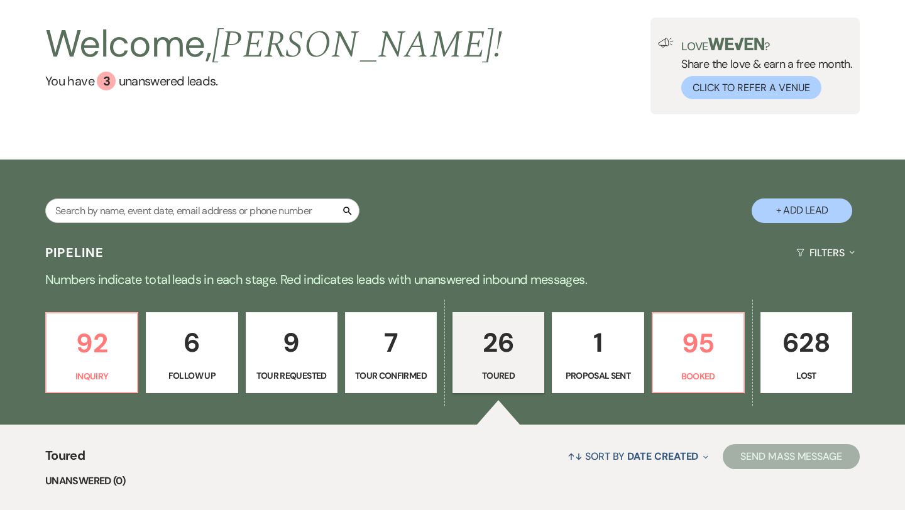
scroll to position [0, 0]
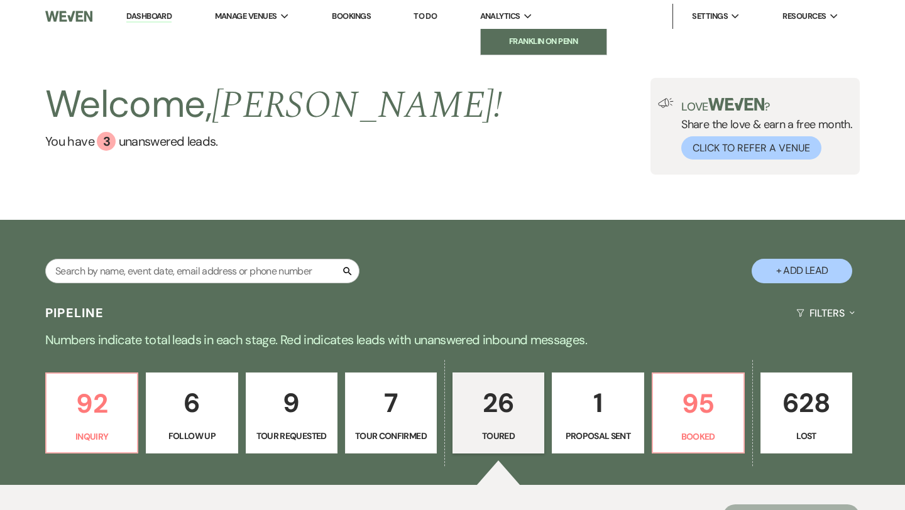
click at [519, 36] on li "Franklin on Penn" at bounding box center [543, 41] width 113 height 13
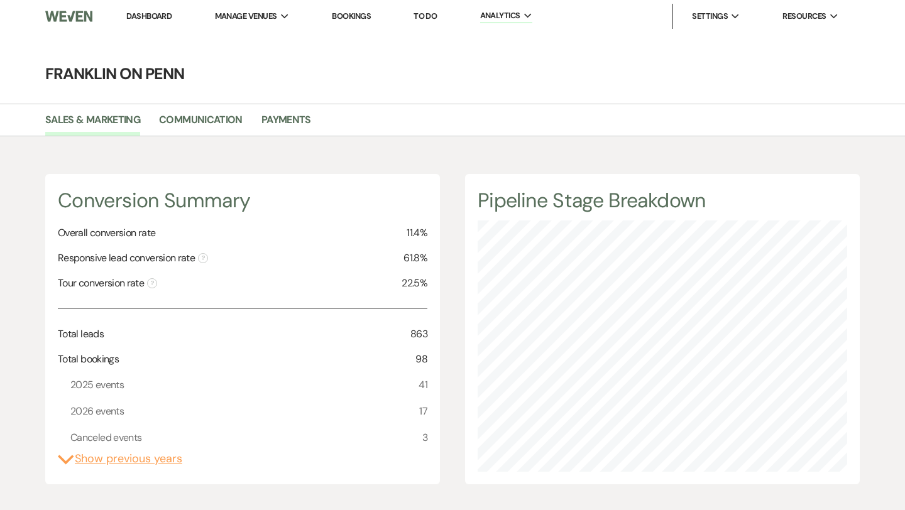
scroll to position [510, 905]
click at [289, 121] on link "Payments" at bounding box center [287, 124] width 50 height 24
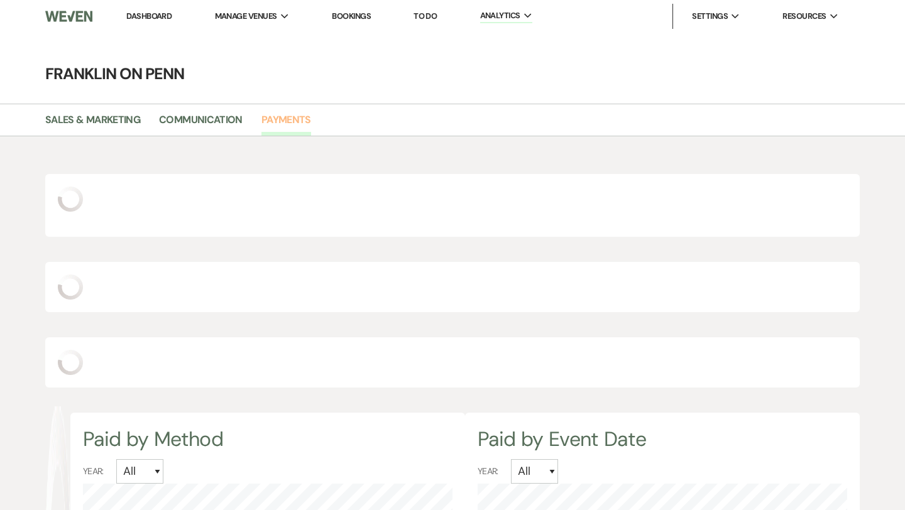
scroll to position [510, 905]
select select "2025"
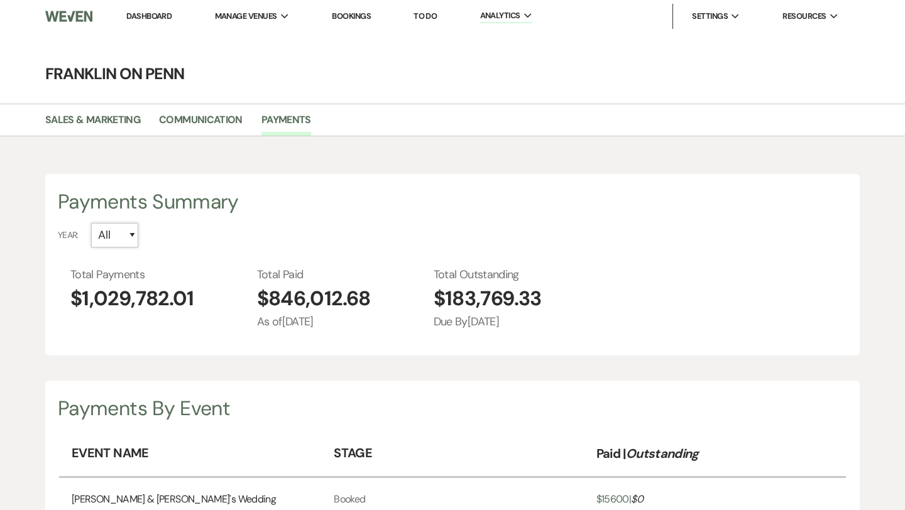
click at [133, 234] on select "All [CREDIT_CARD_NUMBER]" at bounding box center [114, 235] width 47 height 25
select select "2025"
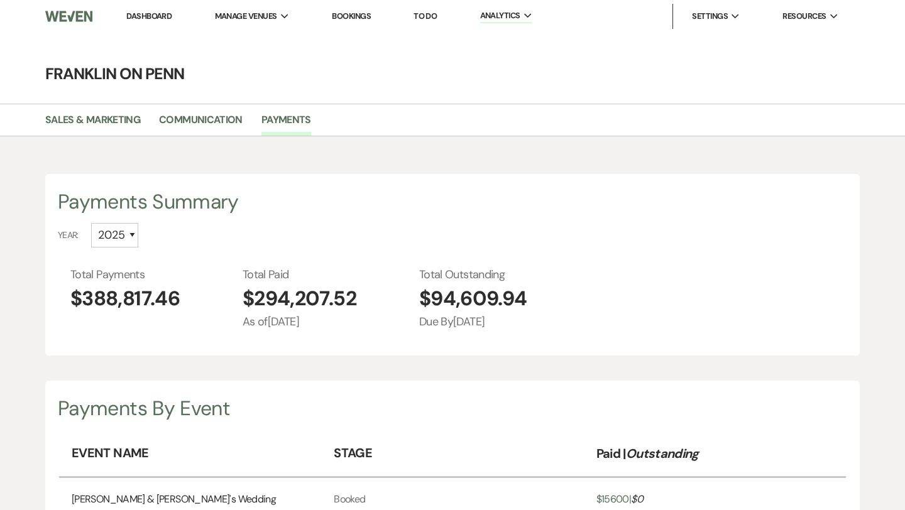
click at [165, 19] on link "Dashboard" at bounding box center [148, 16] width 45 height 11
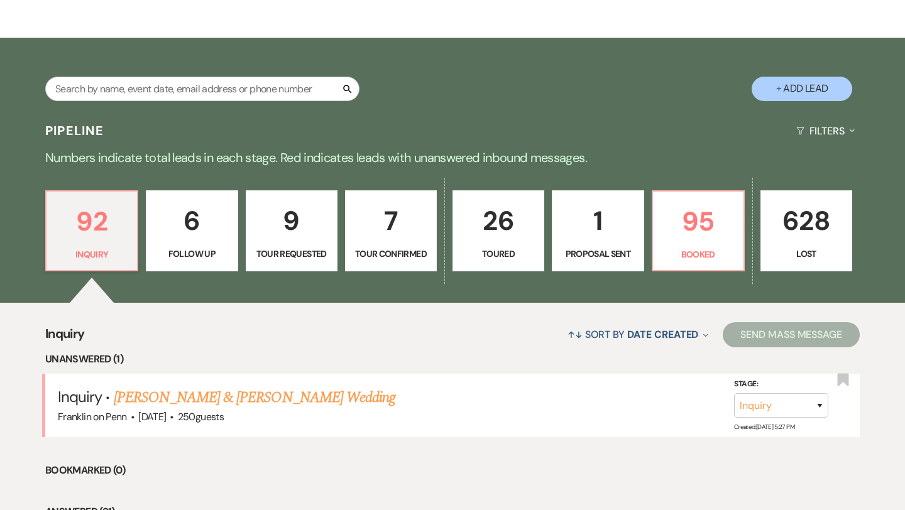
scroll to position [183, 0]
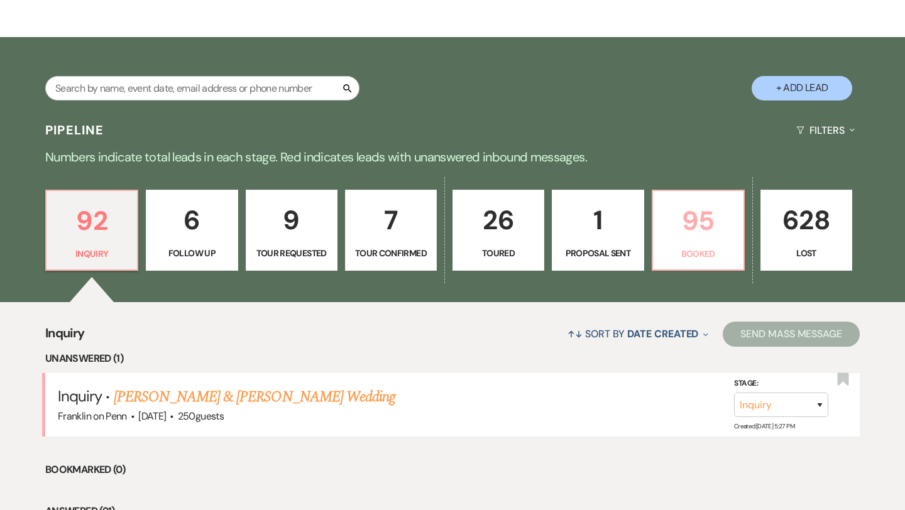
click at [682, 226] on p "95" at bounding box center [698, 221] width 75 height 42
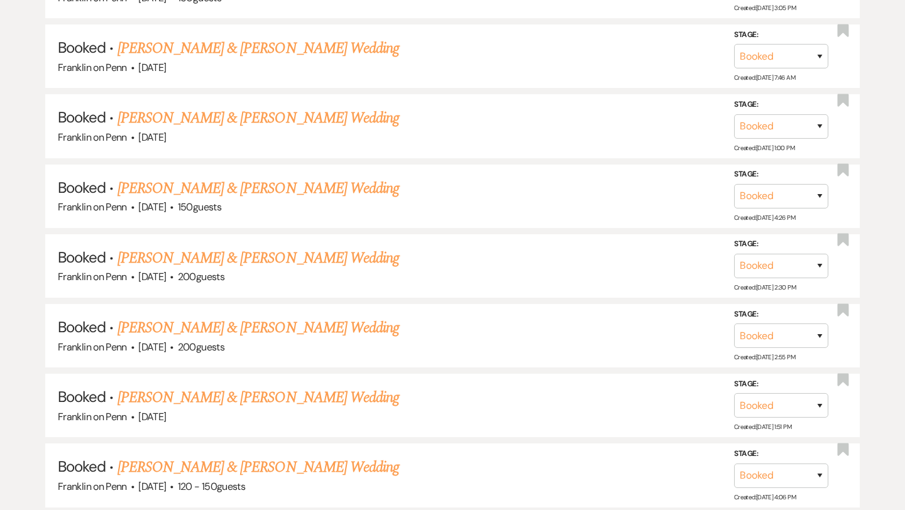
scroll to position [2853, 0]
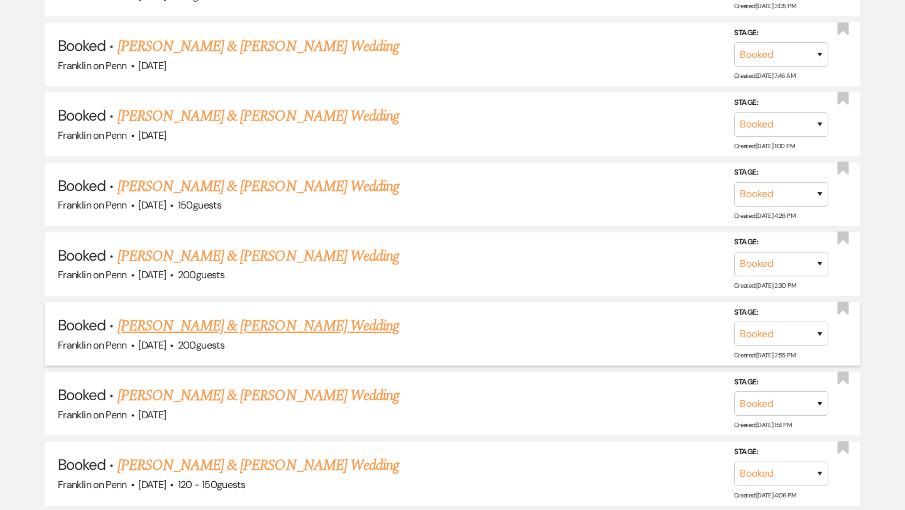
click at [304, 315] on link "[PERSON_NAME] & [PERSON_NAME] Wedding" at bounding box center [259, 326] width 282 height 23
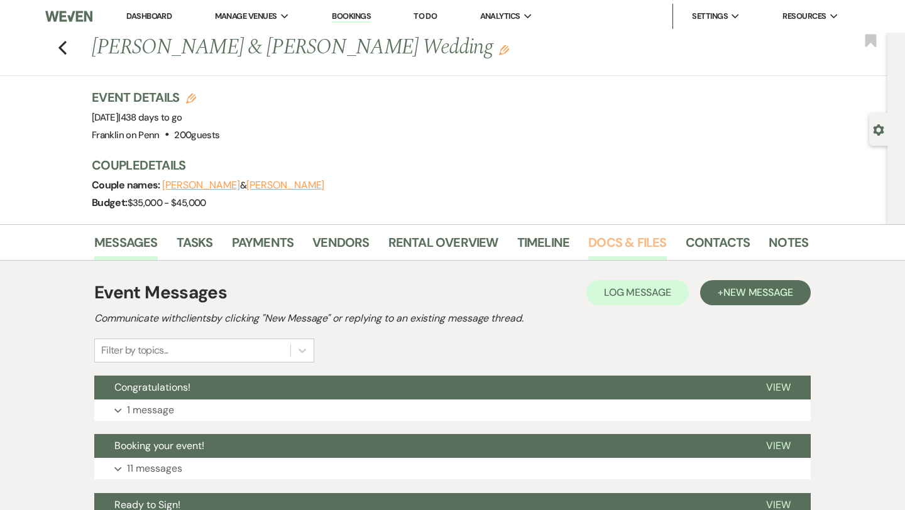
click at [617, 240] on link "Docs & Files" at bounding box center [627, 247] width 78 height 28
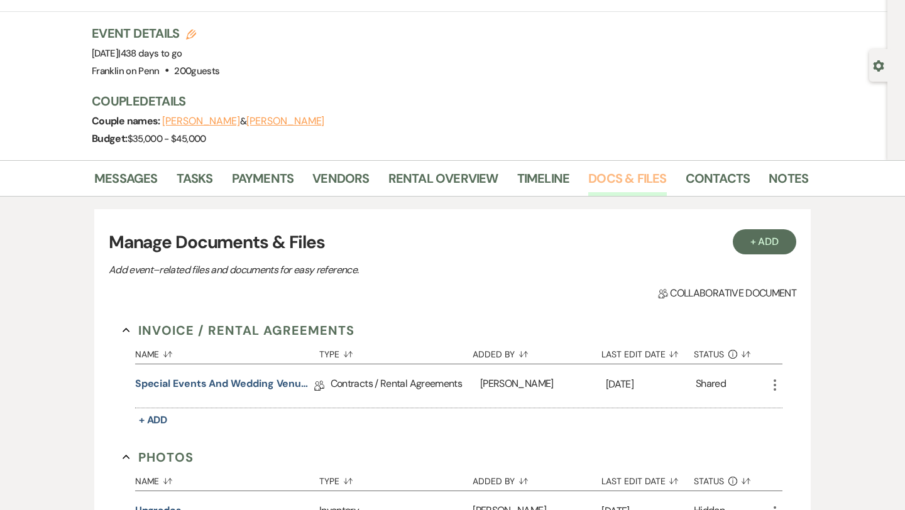
scroll to position [65, 0]
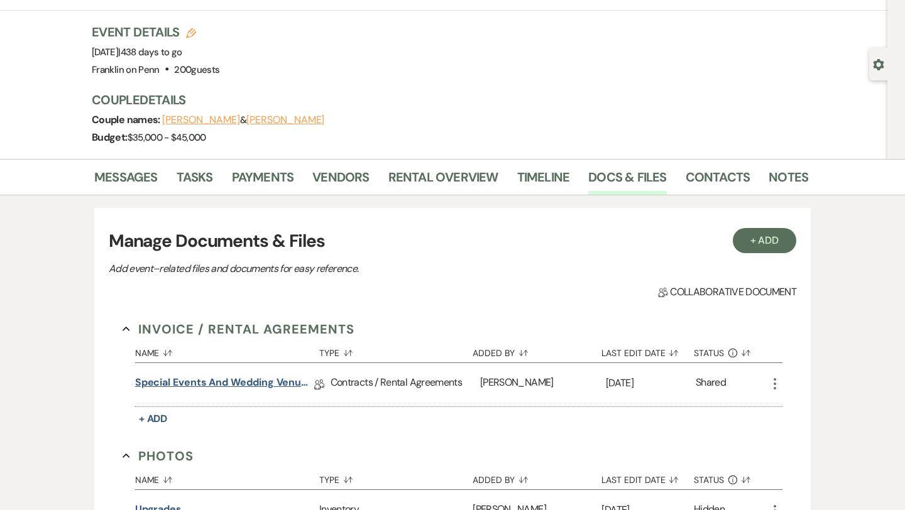
click at [293, 380] on link "Special Events and Wedding Venue Contract" at bounding box center [224, 384] width 179 height 19
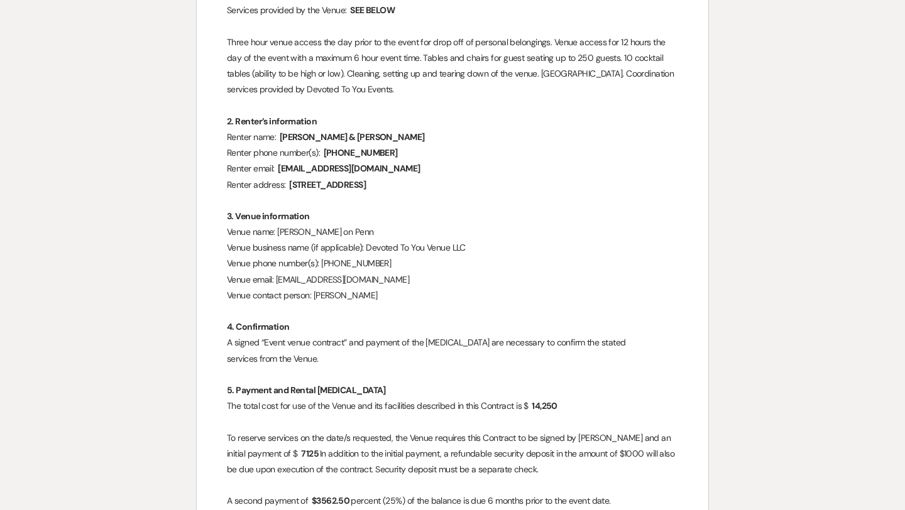
scroll to position [390, 0]
